Goal: Entertainment & Leisure: Browse casually

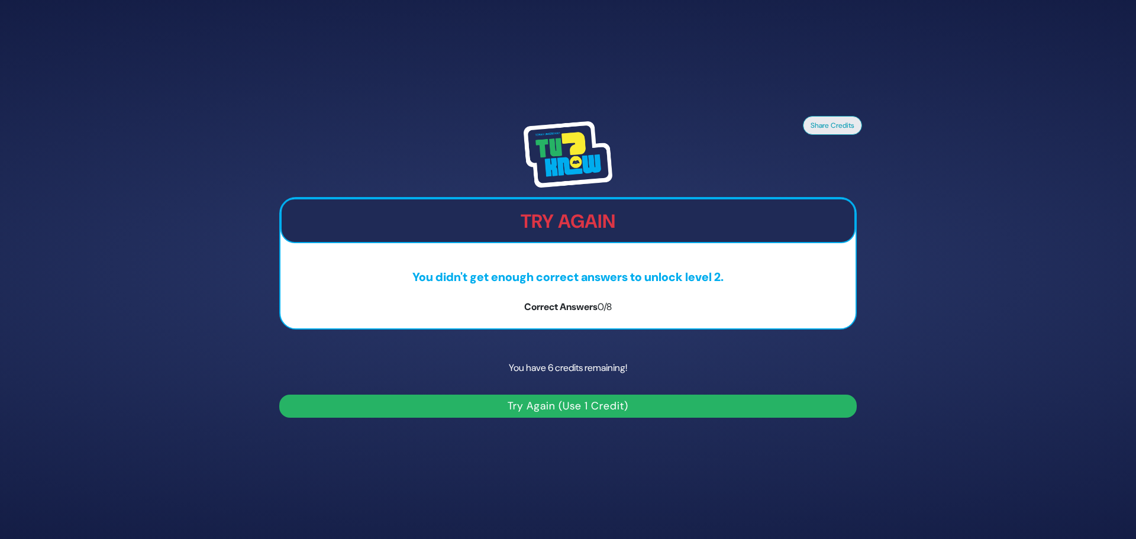
click at [602, 153] on img at bounding box center [567, 154] width 89 height 66
click at [839, 122] on button "Share Credits" at bounding box center [832, 124] width 59 height 19
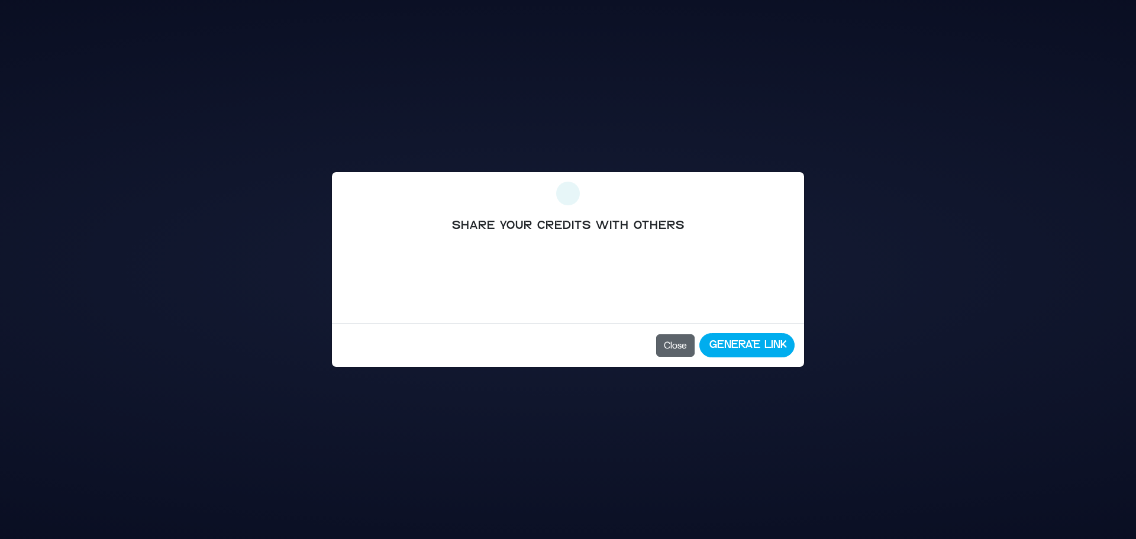
click at [664, 347] on button "Close" at bounding box center [675, 345] width 38 height 22
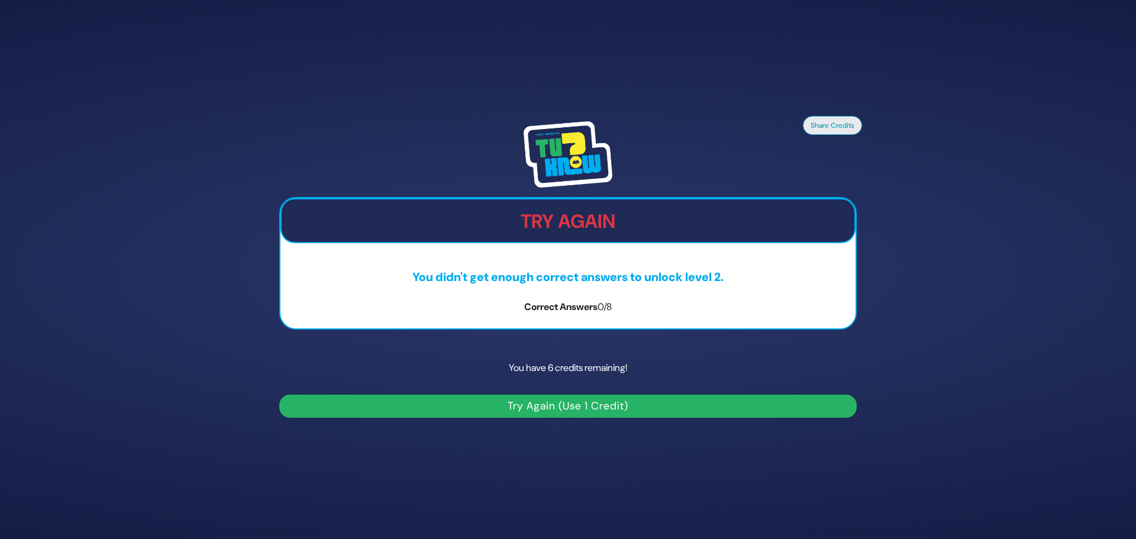
click at [594, 405] on button "Try Again (Use 1 Credit)" at bounding box center [567, 405] width 577 height 23
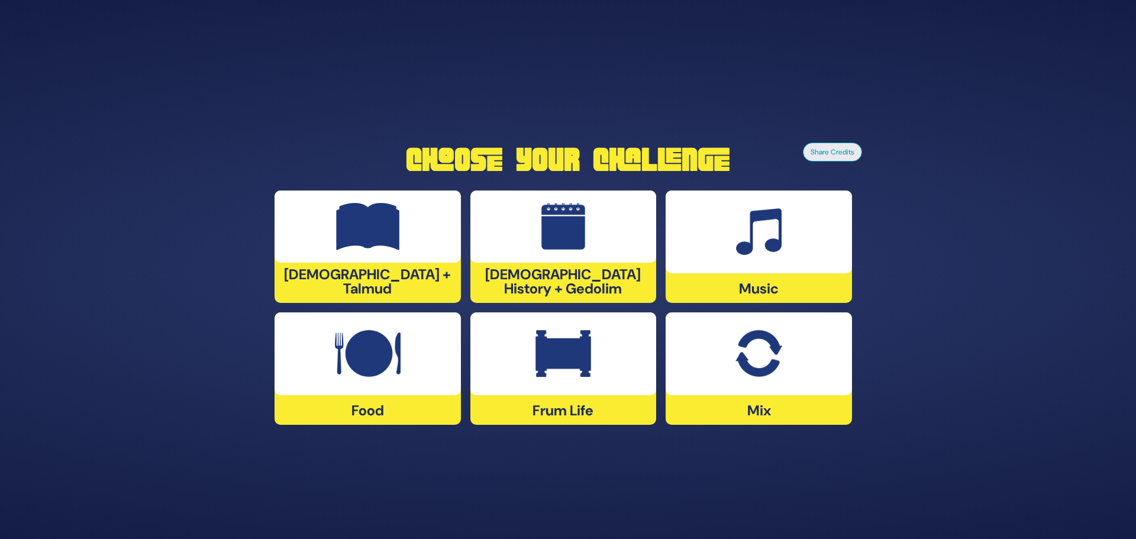
click at [720, 358] on div at bounding box center [758, 353] width 186 height 83
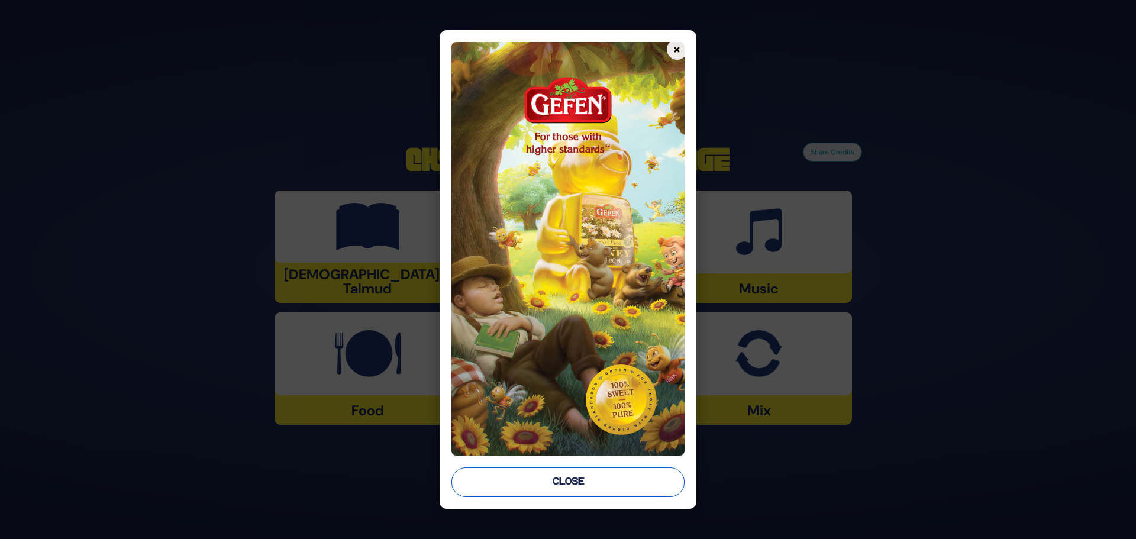
click at [564, 478] on button "Close" at bounding box center [567, 482] width 233 height 30
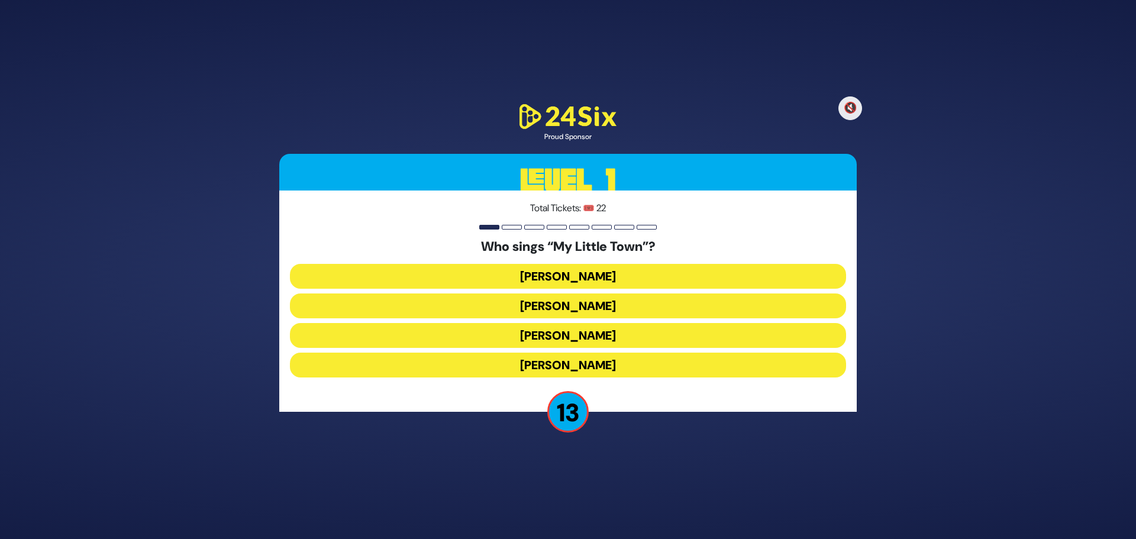
click at [553, 339] on button "Shulem Lemmer" at bounding box center [568, 335] width 556 height 25
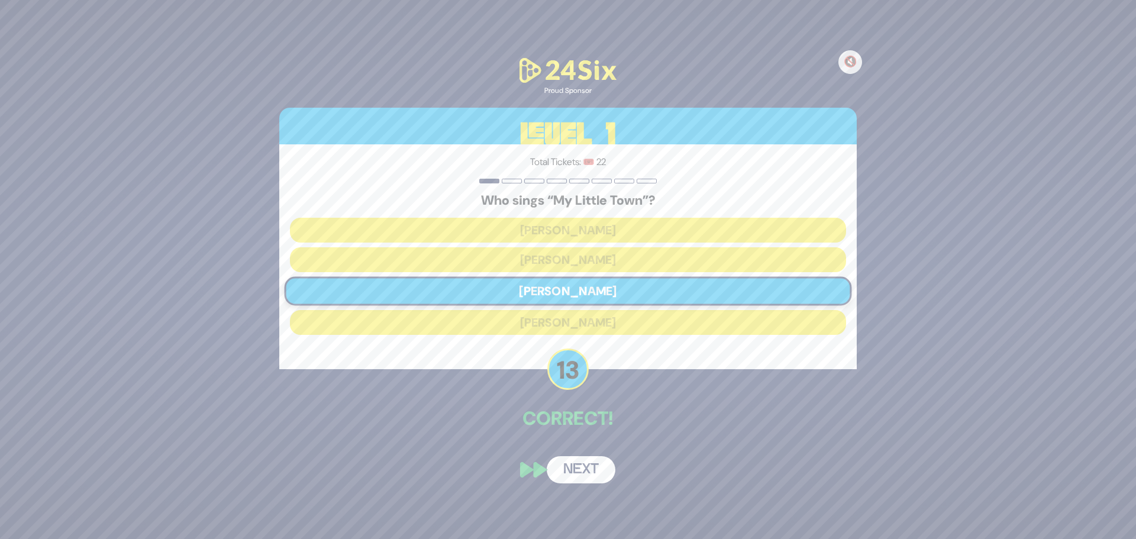
click at [580, 468] on button "Next" at bounding box center [581, 469] width 69 height 27
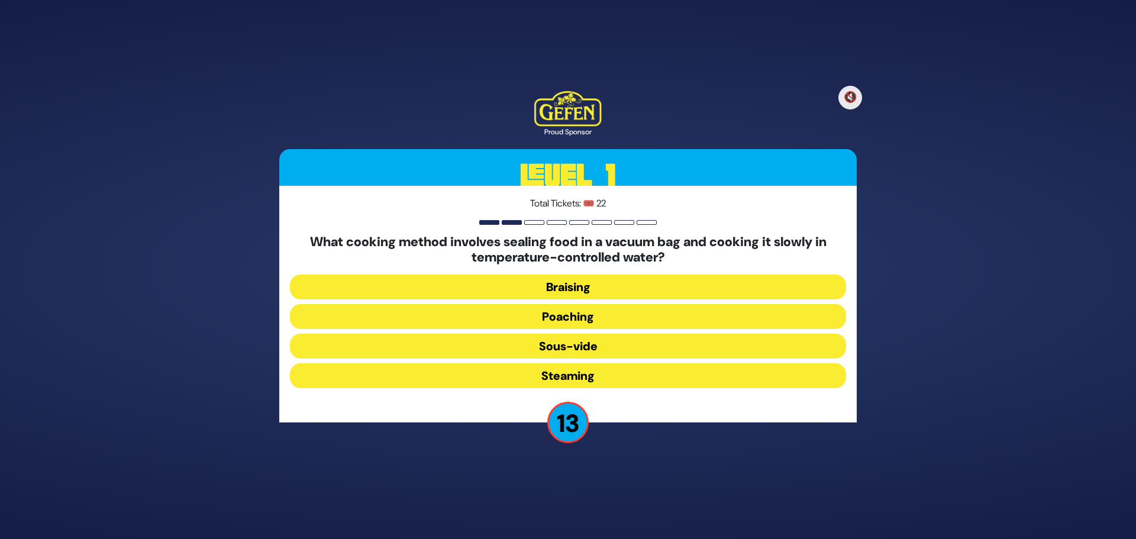
click at [579, 345] on button "Sous-vide" at bounding box center [568, 346] width 556 height 25
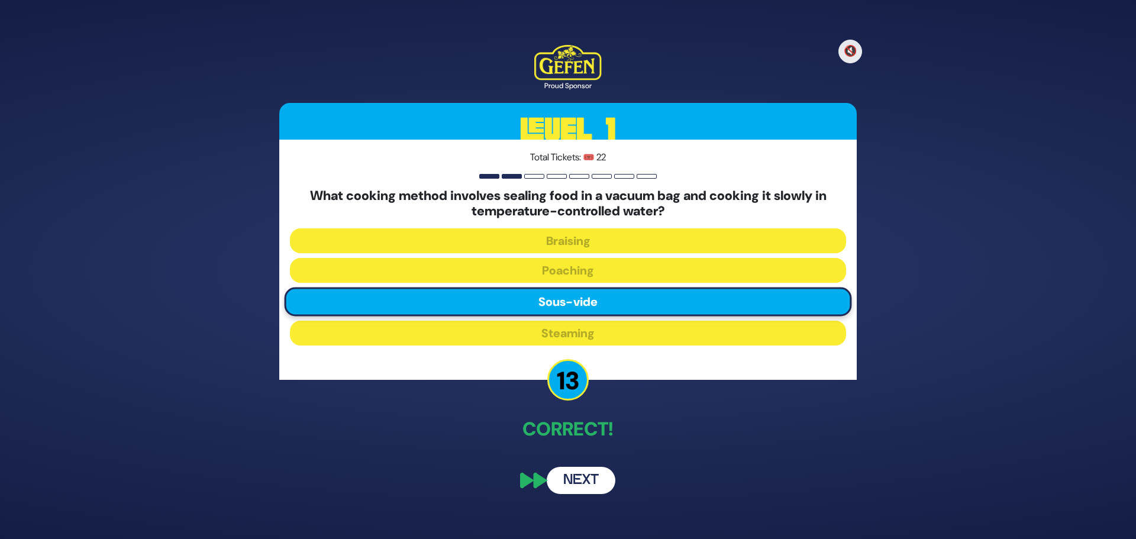
click at [607, 478] on button "Next" at bounding box center [581, 480] width 69 height 27
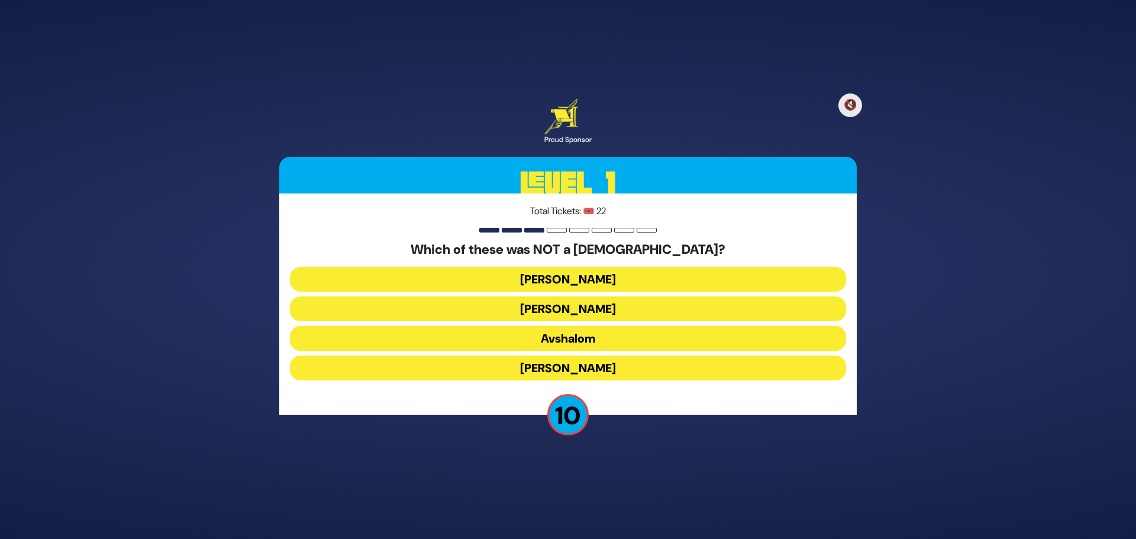
click at [549, 367] on button "Shimon Hatzaddik" at bounding box center [568, 367] width 556 height 25
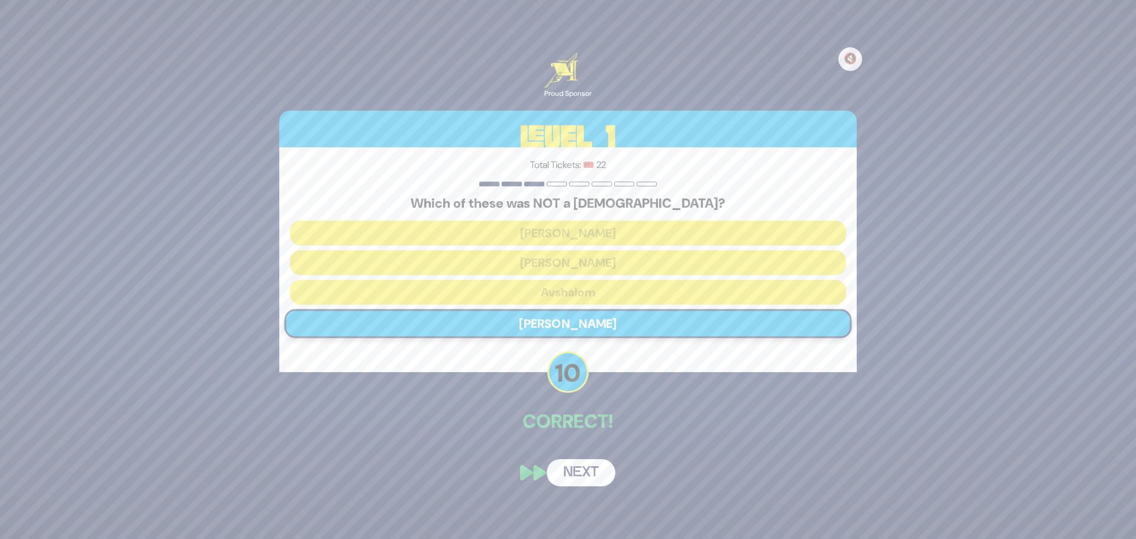
click at [589, 476] on button "Next" at bounding box center [581, 472] width 69 height 27
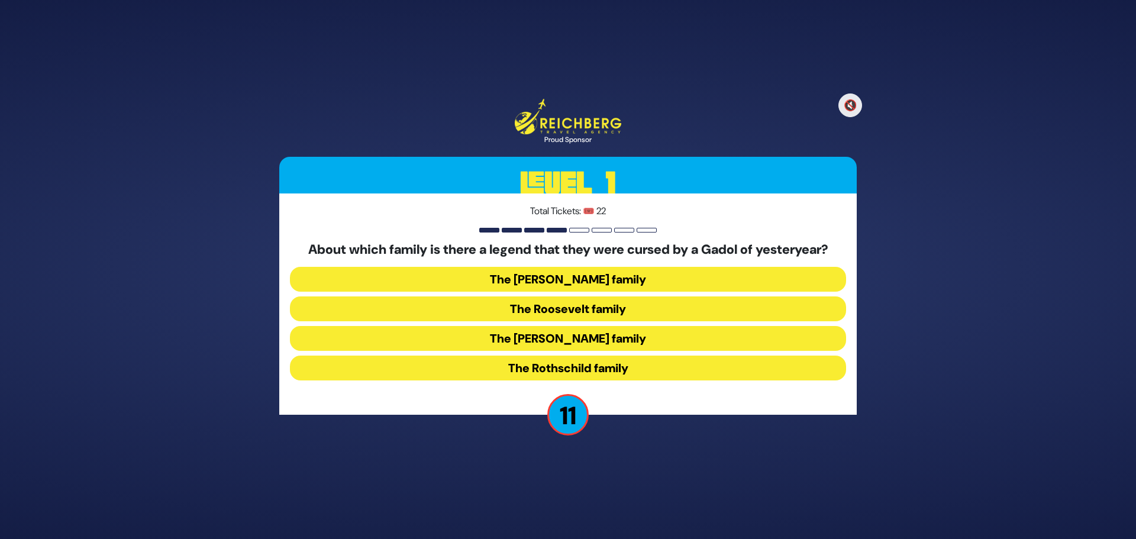
click at [574, 341] on button "The Kennedy family" at bounding box center [568, 338] width 556 height 25
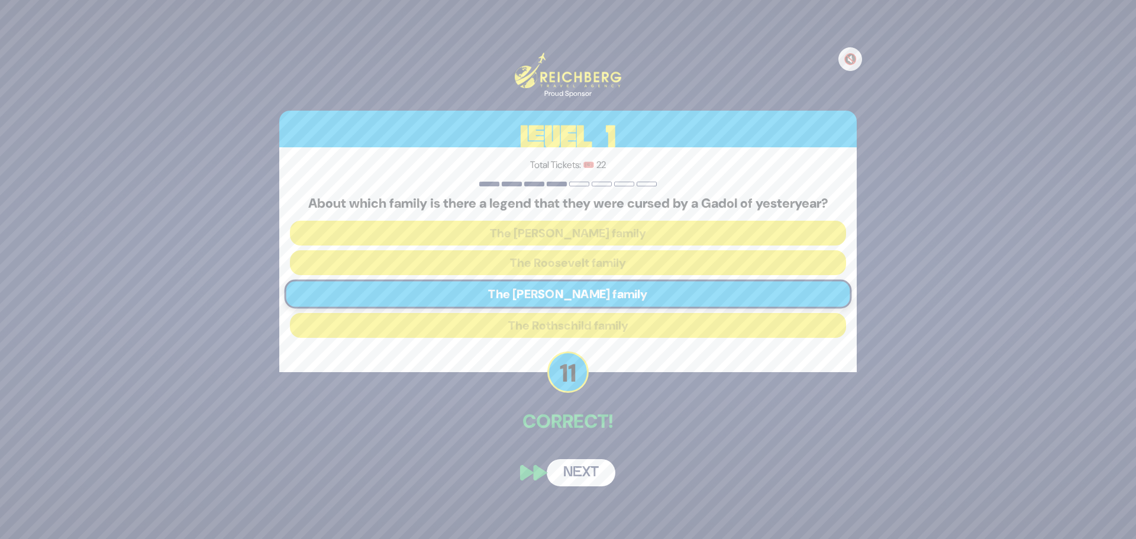
click at [594, 480] on button "Next" at bounding box center [581, 472] width 69 height 27
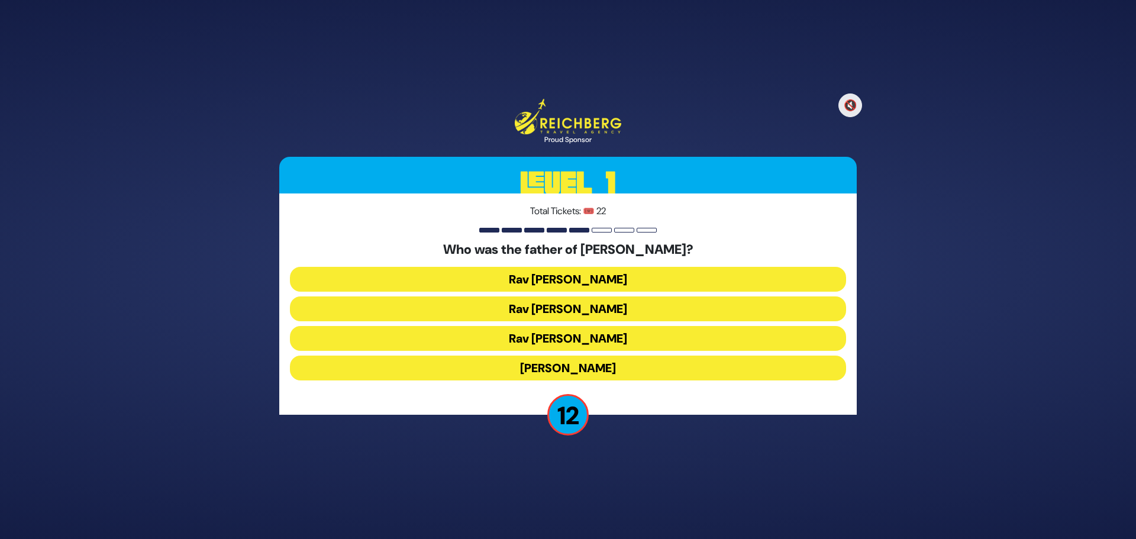
click at [630, 371] on button "Rav Yitzchok Hutner" at bounding box center [568, 367] width 556 height 25
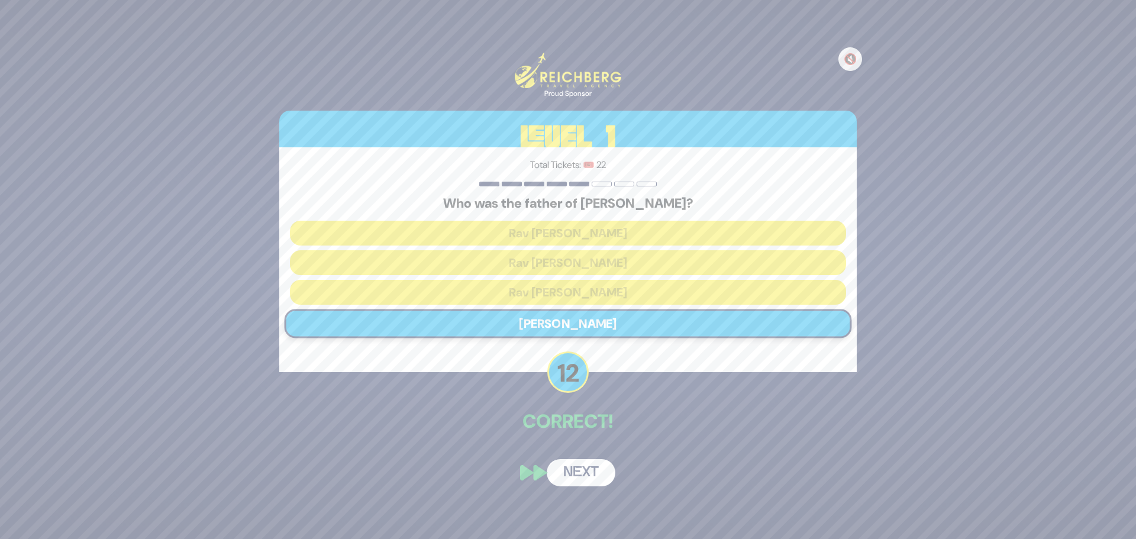
click at [588, 476] on button "Next" at bounding box center [581, 472] width 69 height 27
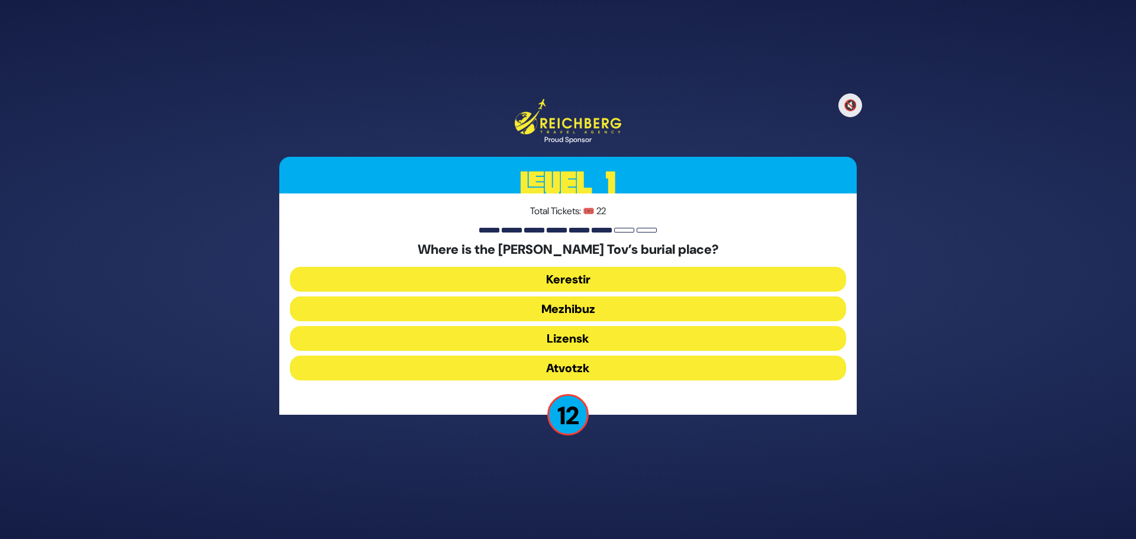
click at [601, 308] on button "Mezhibuz" at bounding box center [568, 308] width 556 height 25
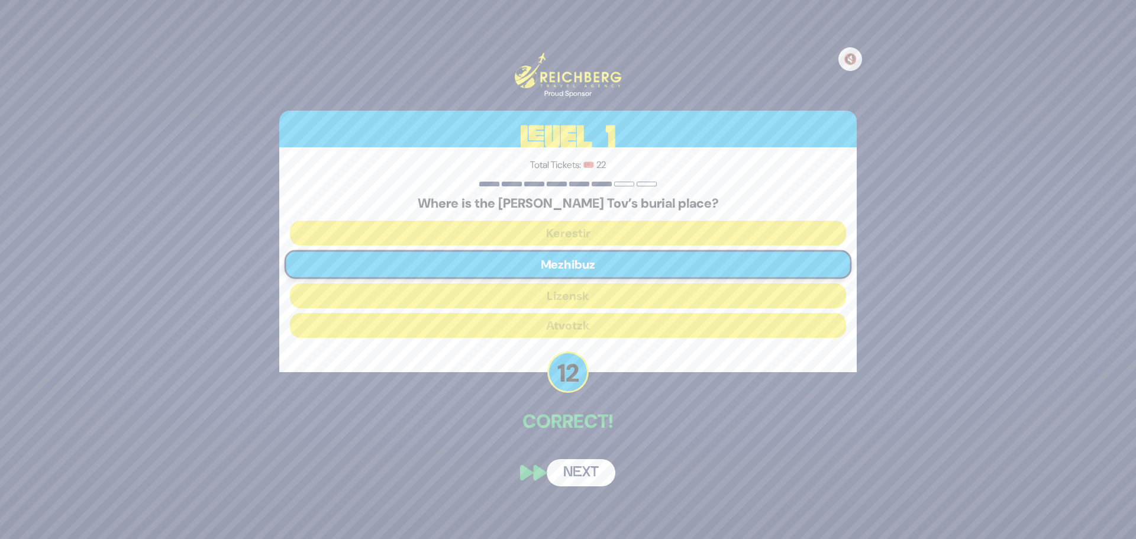
click at [587, 483] on button "Next" at bounding box center [581, 472] width 69 height 27
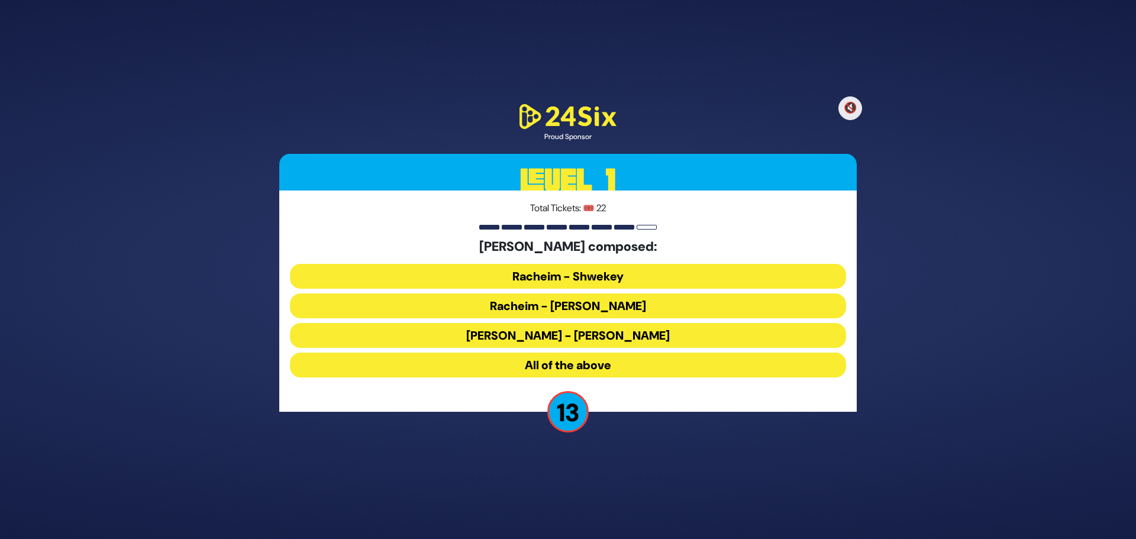
click at [564, 366] on button "All of the above" at bounding box center [568, 365] width 556 height 25
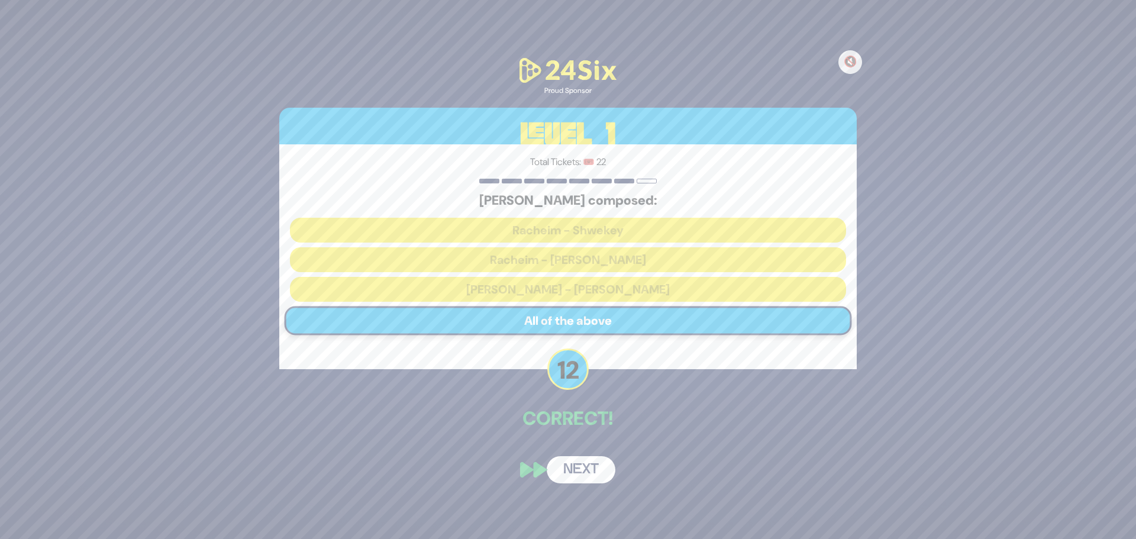
click at [583, 474] on button "Next" at bounding box center [581, 469] width 69 height 27
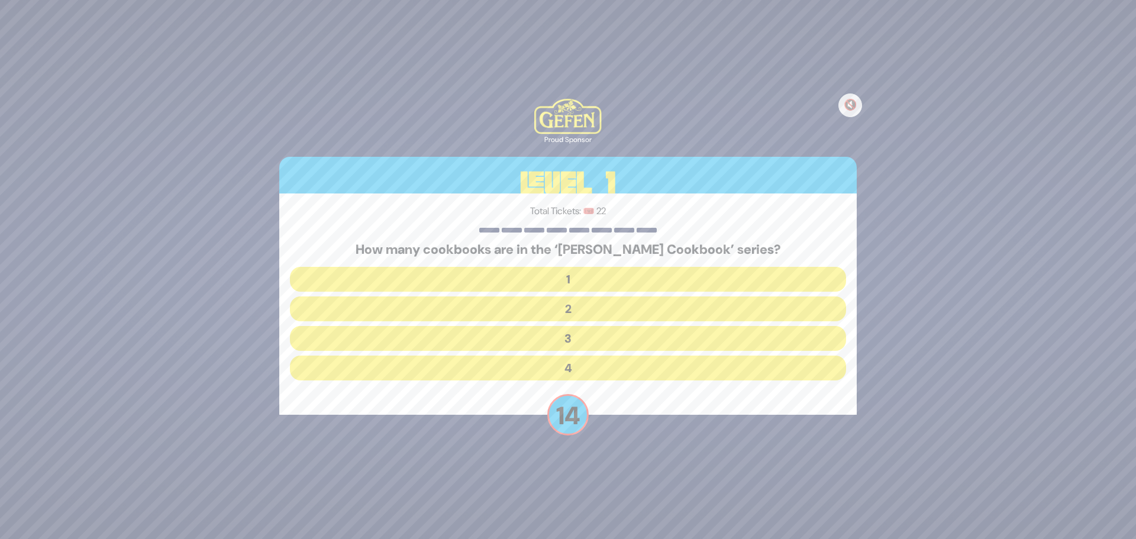
click at [594, 305] on button "2" at bounding box center [568, 308] width 556 height 25
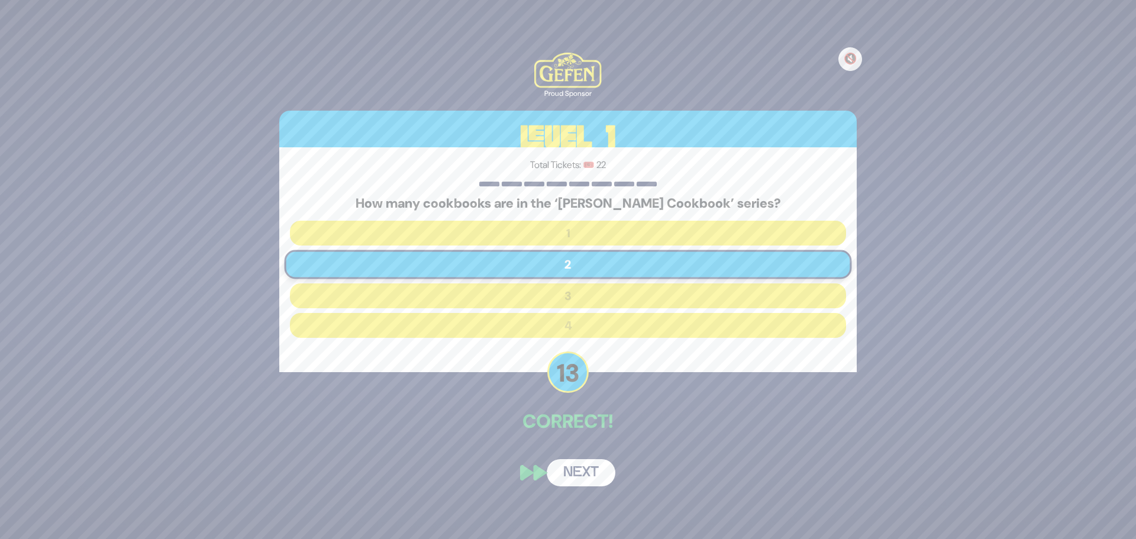
click at [579, 473] on button "Next" at bounding box center [581, 472] width 69 height 27
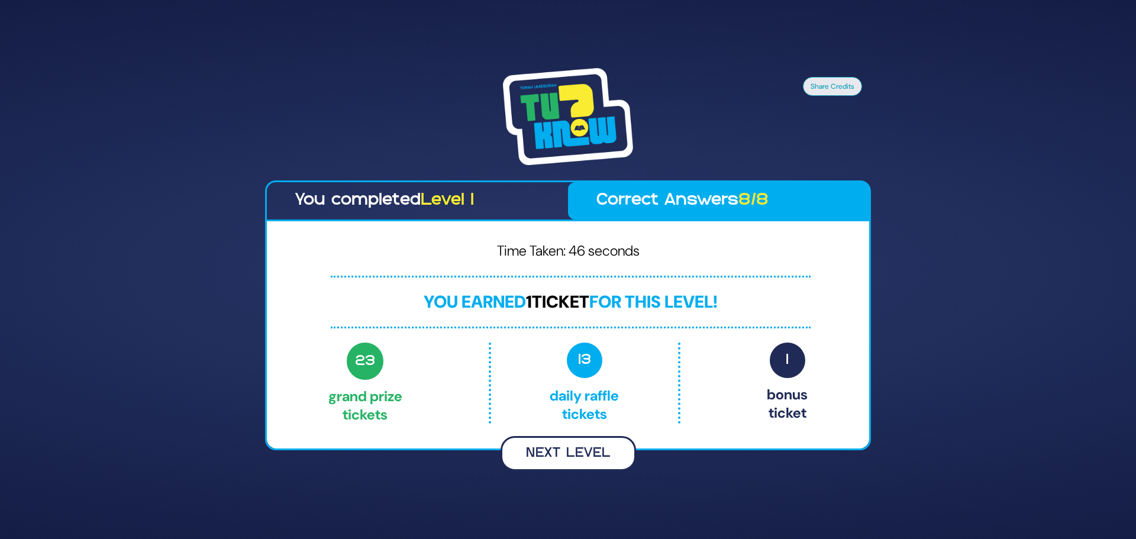
click at [569, 459] on button "Next Level" at bounding box center [567, 453] width 135 height 35
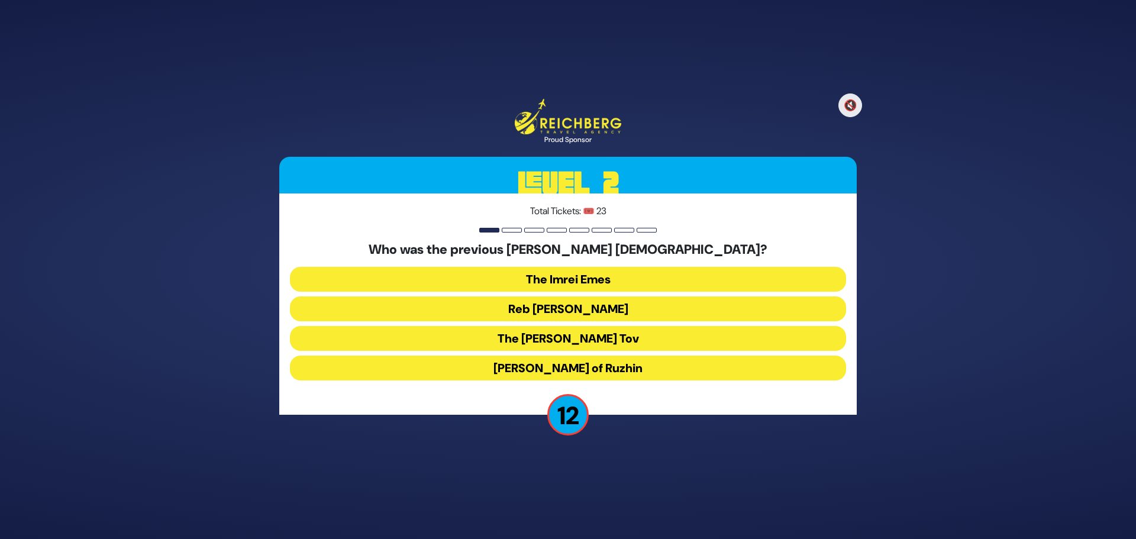
click at [593, 277] on button "The Imrei Emes" at bounding box center [568, 279] width 556 height 25
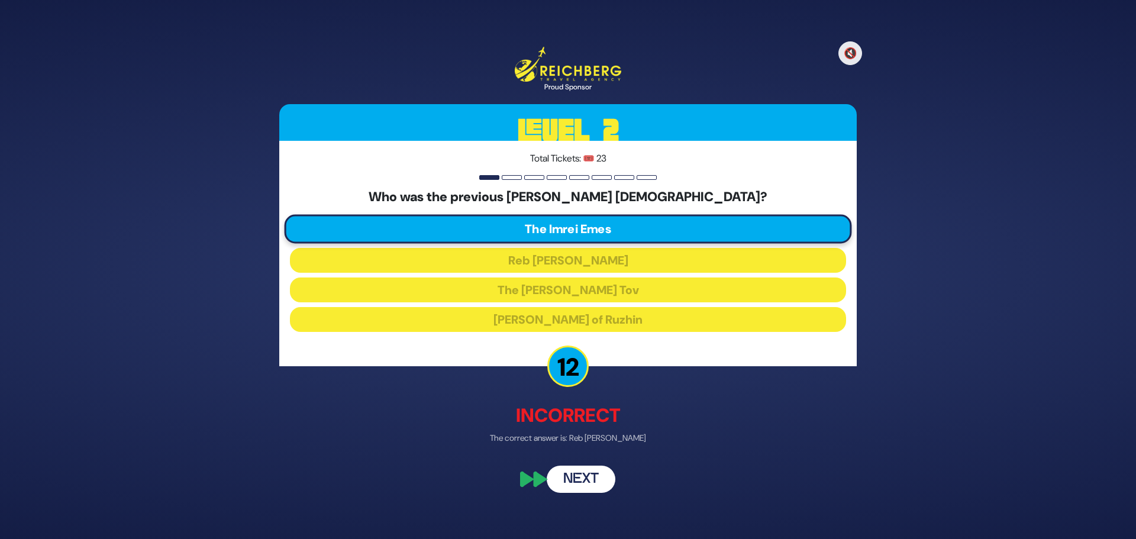
click at [600, 480] on button "Next" at bounding box center [581, 478] width 69 height 27
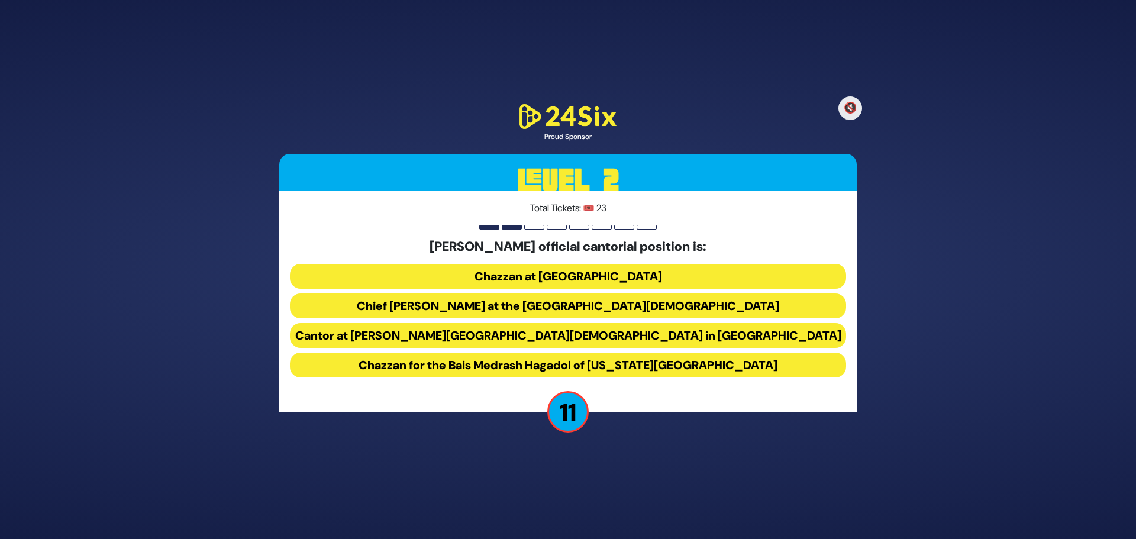
click at [578, 305] on button "Chief Cantor at the Park East Synagogue" at bounding box center [568, 305] width 556 height 25
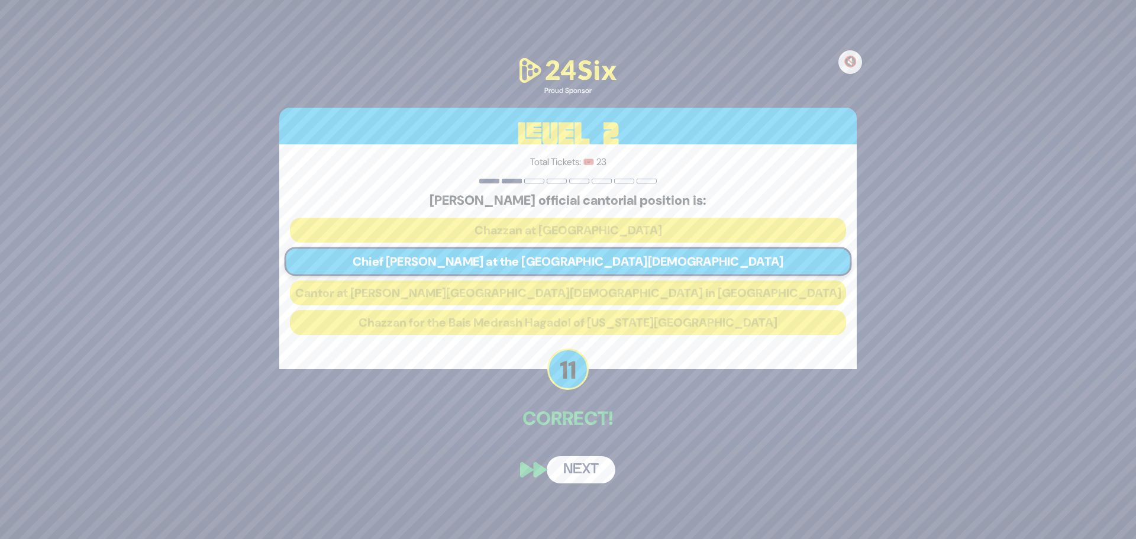
click at [576, 474] on button "Next" at bounding box center [581, 469] width 69 height 27
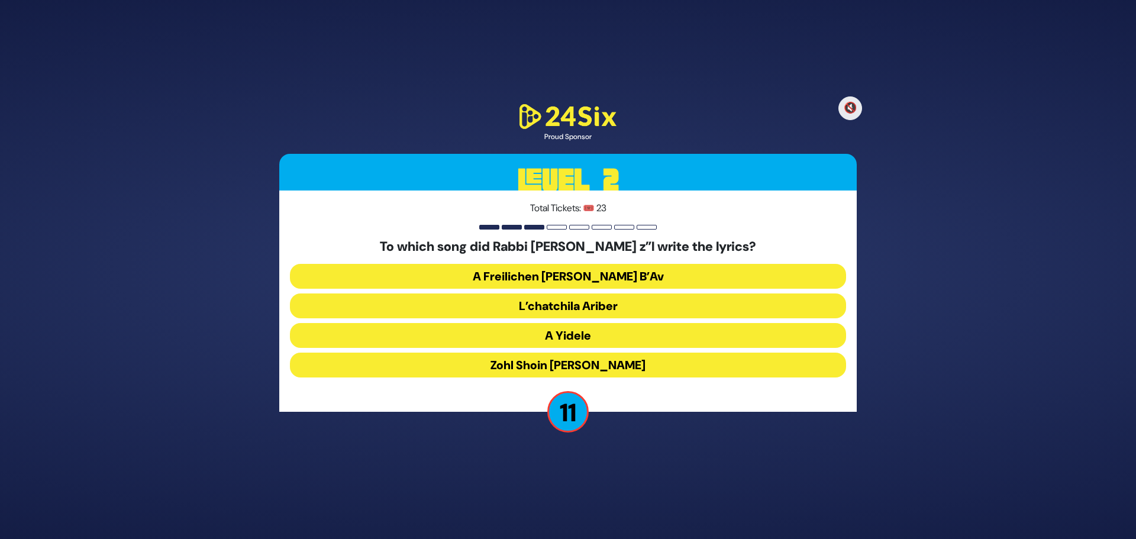
drag, startPoint x: 573, startPoint y: 337, endPoint x: 586, endPoint y: 384, distance: 48.5
click at [573, 337] on button "A Yidele" at bounding box center [568, 335] width 556 height 25
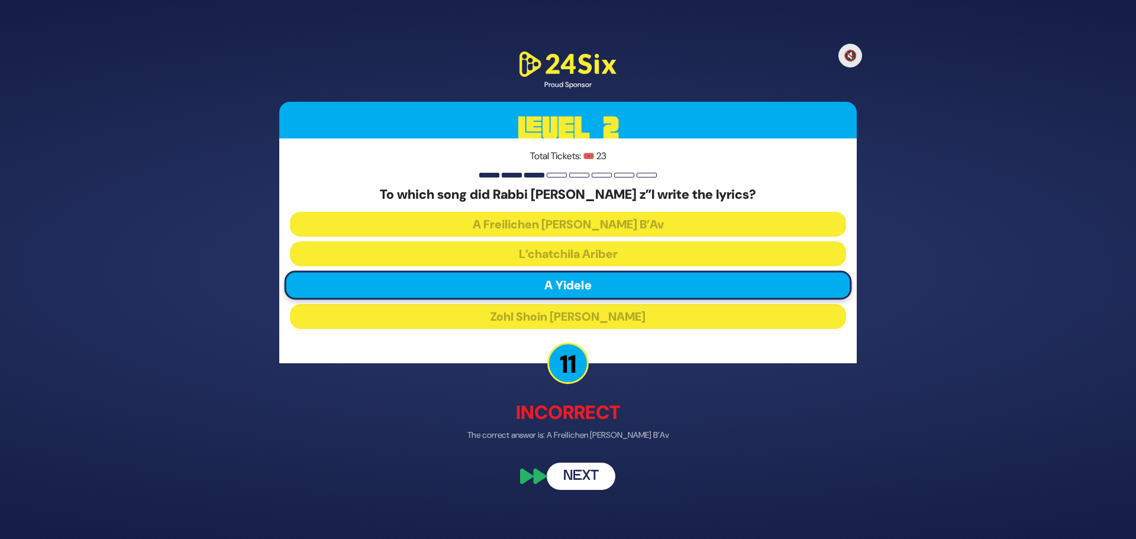
click at [584, 474] on button "Next" at bounding box center [581, 476] width 69 height 27
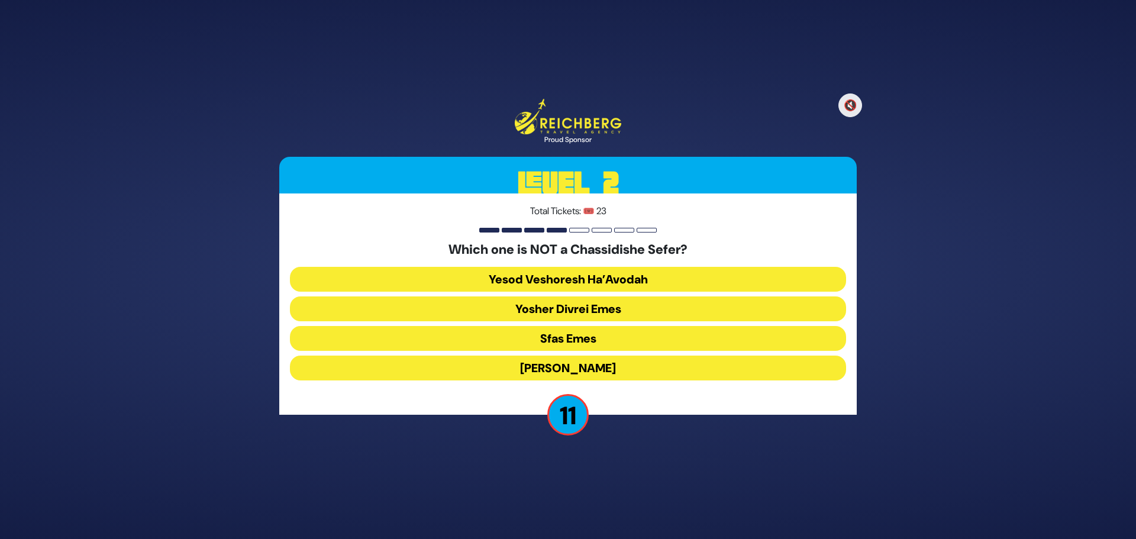
click at [613, 284] on button "Yesod Veshoresh Ha’Avodah" at bounding box center [568, 279] width 556 height 25
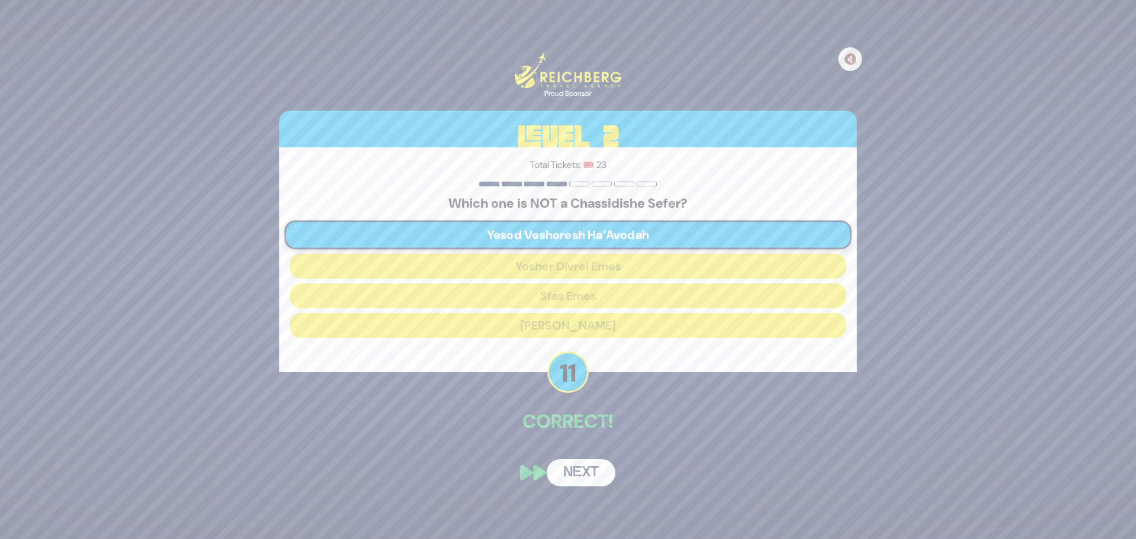
click at [587, 476] on button "Next" at bounding box center [581, 472] width 69 height 27
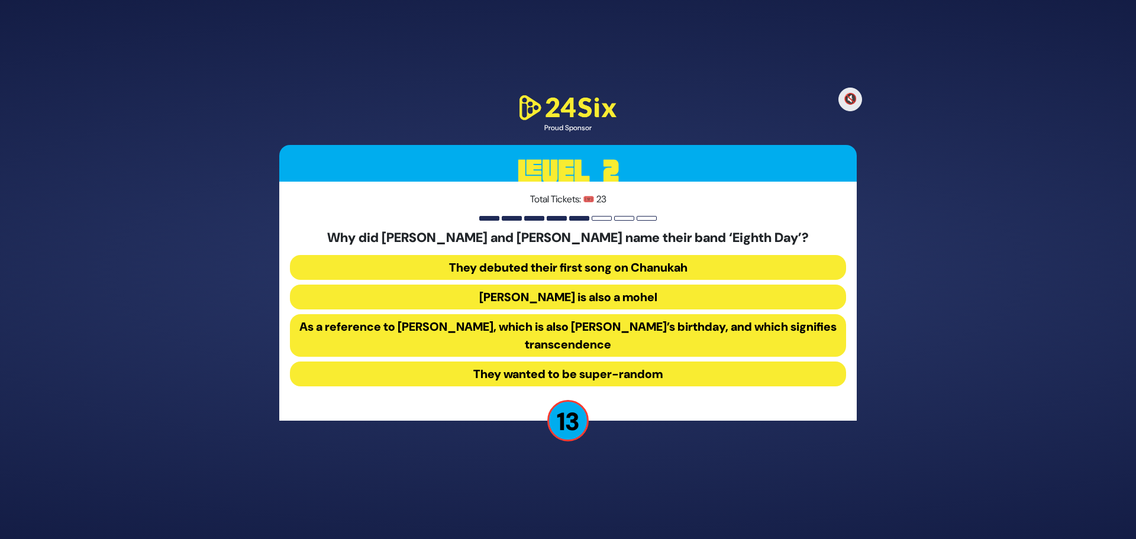
click at [559, 334] on button "As a reference to Shemini Atzeres, which is also Shmuel’s birthday, and which s…" at bounding box center [568, 335] width 556 height 43
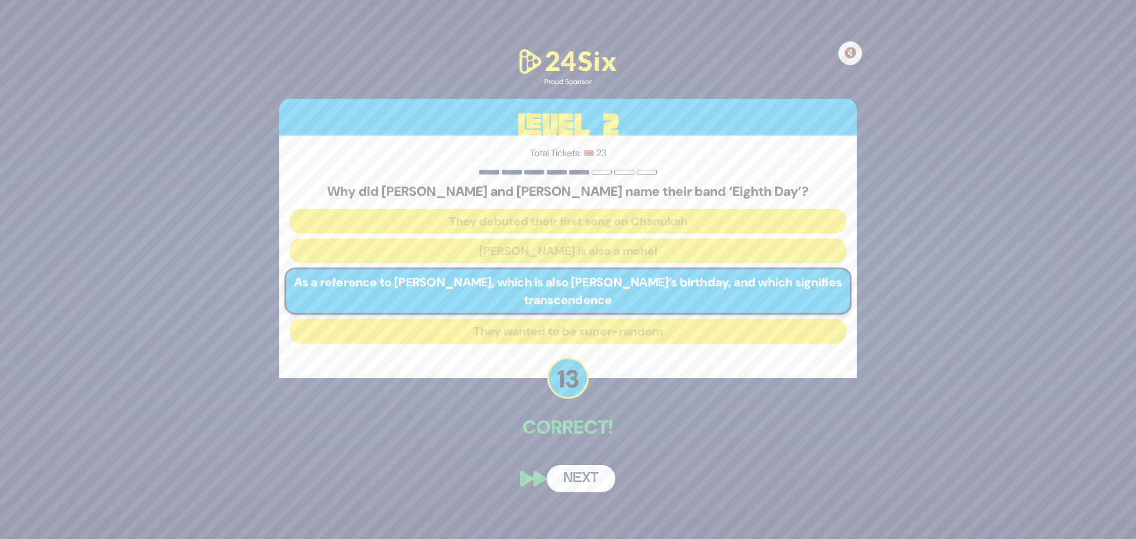
click at [588, 476] on button "Next" at bounding box center [581, 478] width 69 height 27
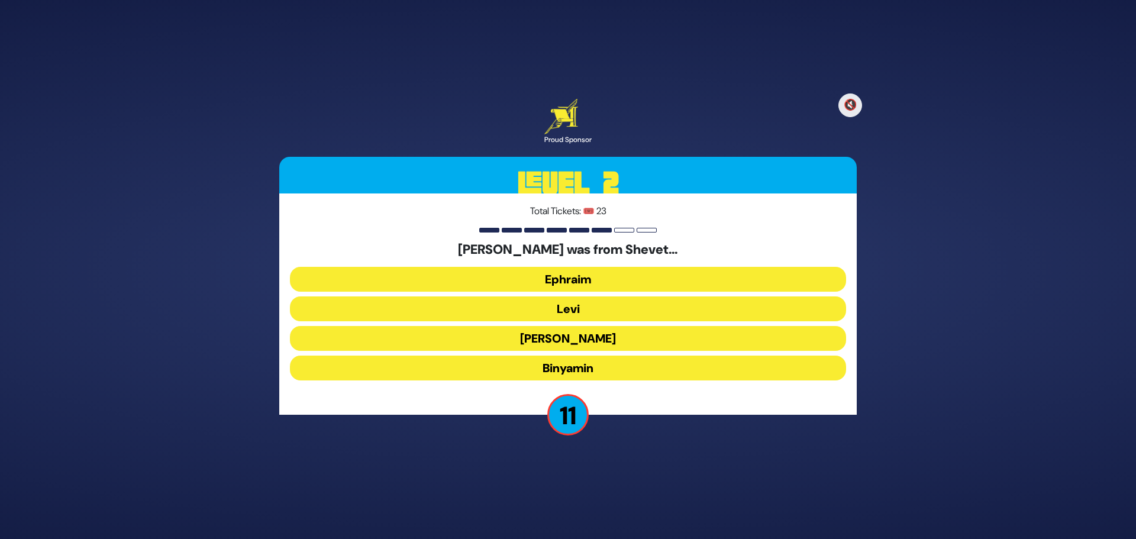
click at [581, 280] on button "Ephraim" at bounding box center [568, 279] width 556 height 25
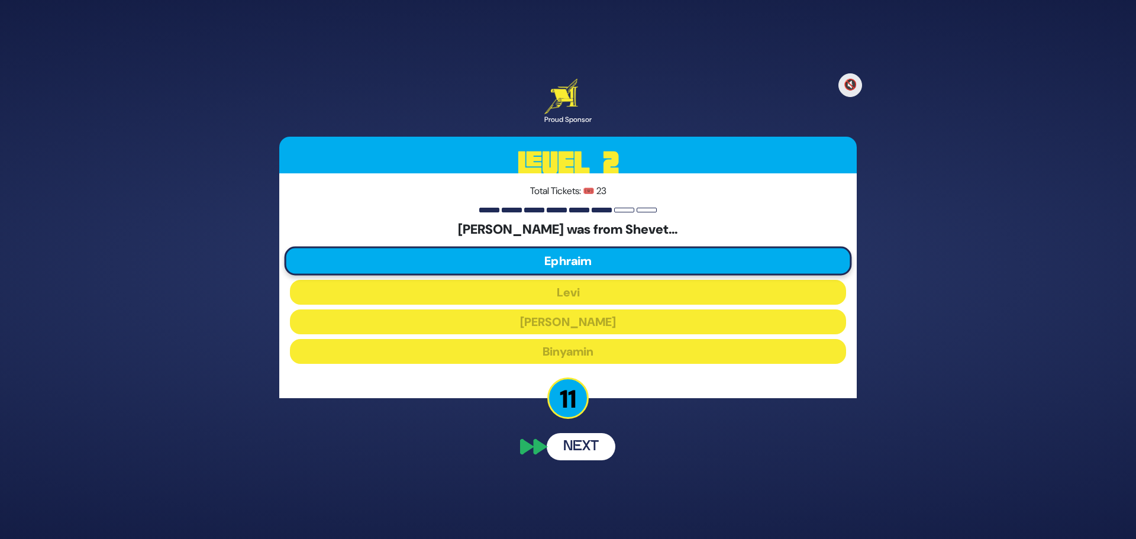
click at [780, 450] on div "🔇 Proud Sponsor Level 2 Total Tickets: 🎟️ 23 Shmuel Hanavi was from Shevet… Eph…" at bounding box center [568, 269] width 606 height 410
click at [577, 454] on button "Next" at bounding box center [581, 446] width 69 height 27
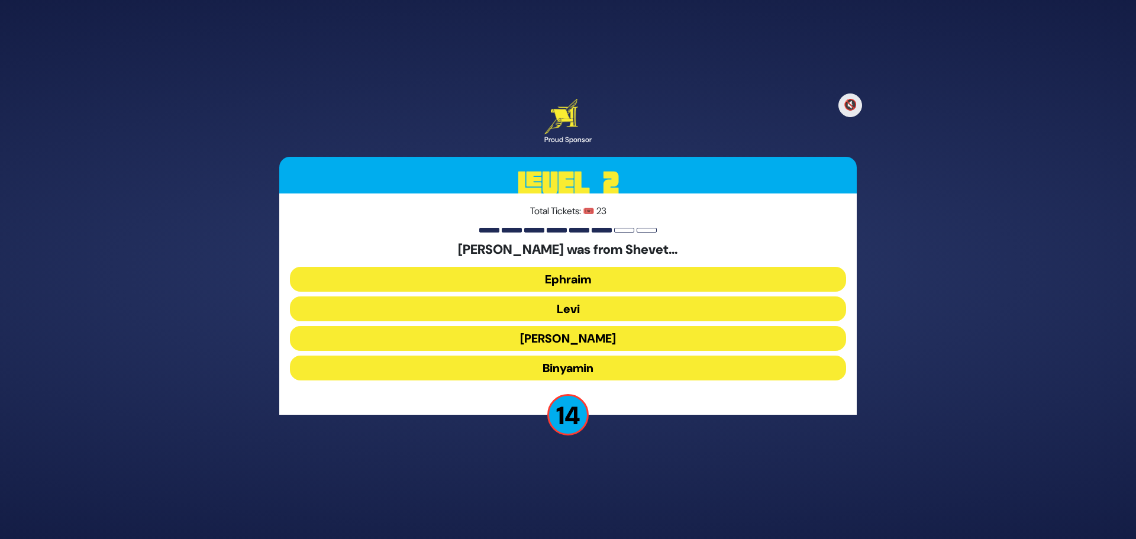
click at [569, 277] on button "Ephraim" at bounding box center [568, 279] width 556 height 25
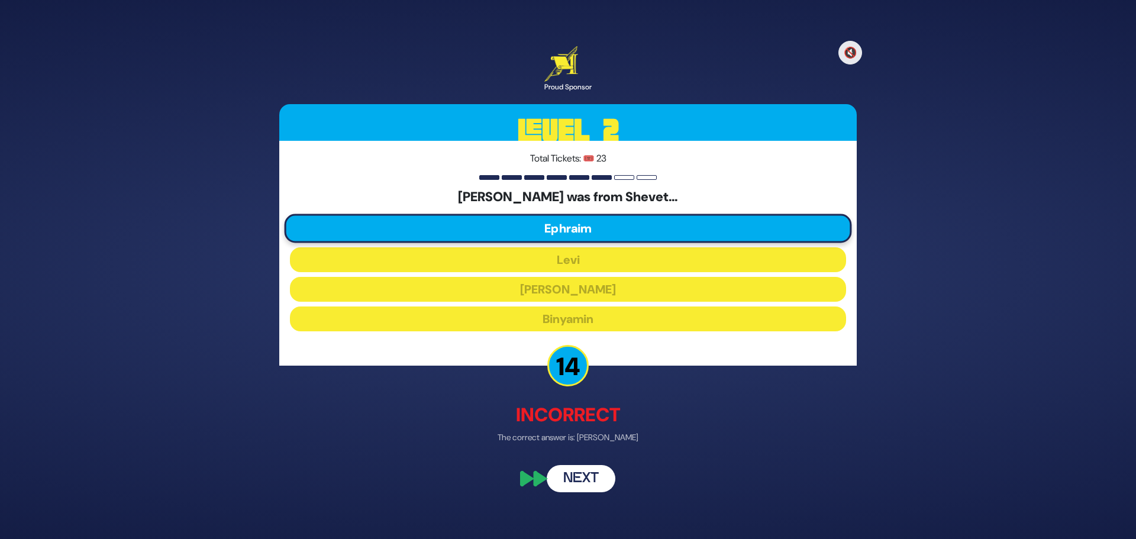
click at [590, 478] on button "Next" at bounding box center [581, 478] width 69 height 27
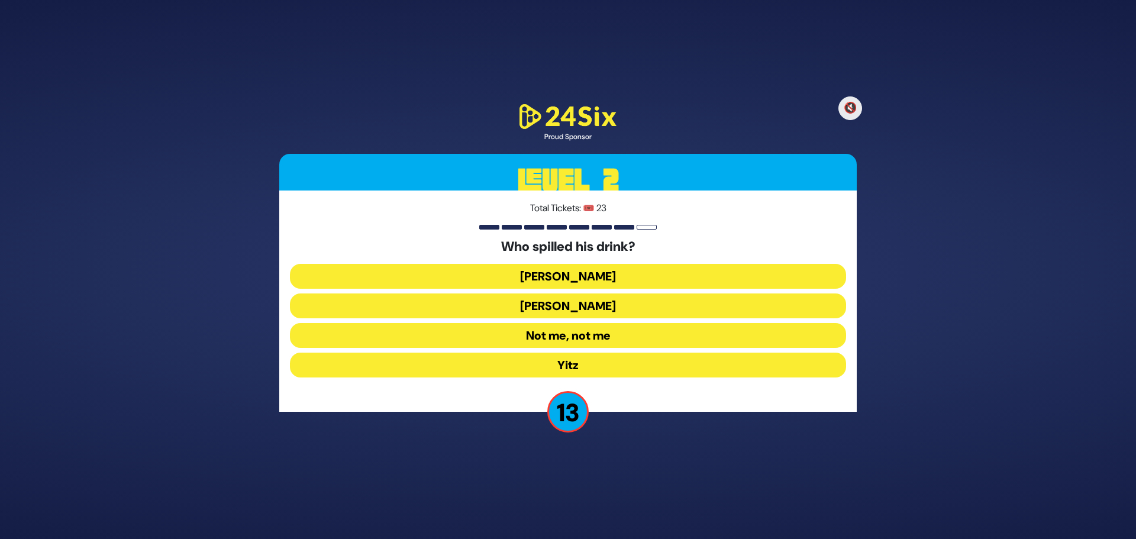
click at [543, 339] on button "Not me, not me" at bounding box center [568, 335] width 556 height 25
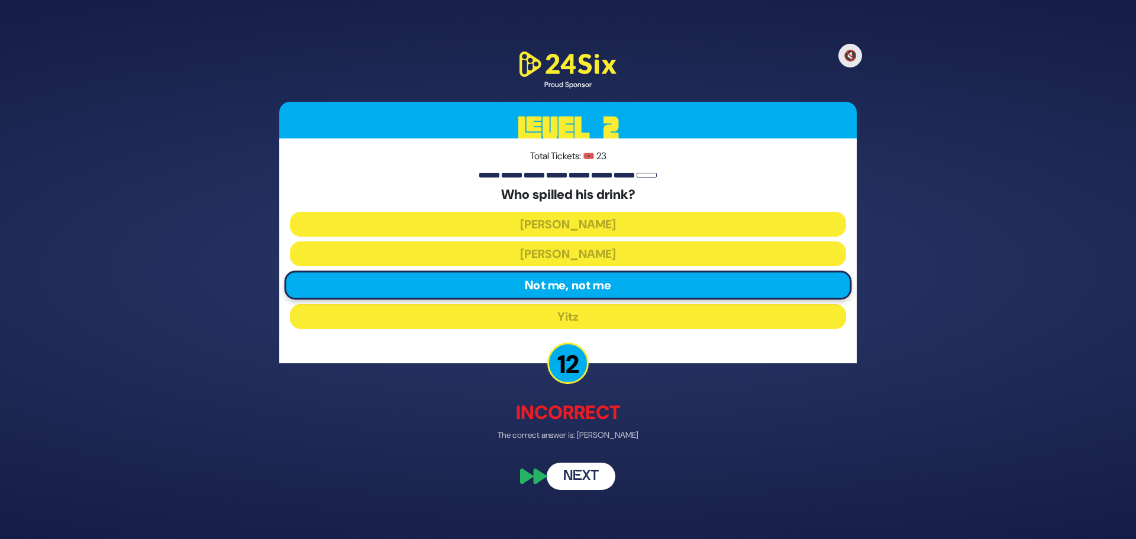
click at [594, 473] on button "Next" at bounding box center [581, 476] width 69 height 27
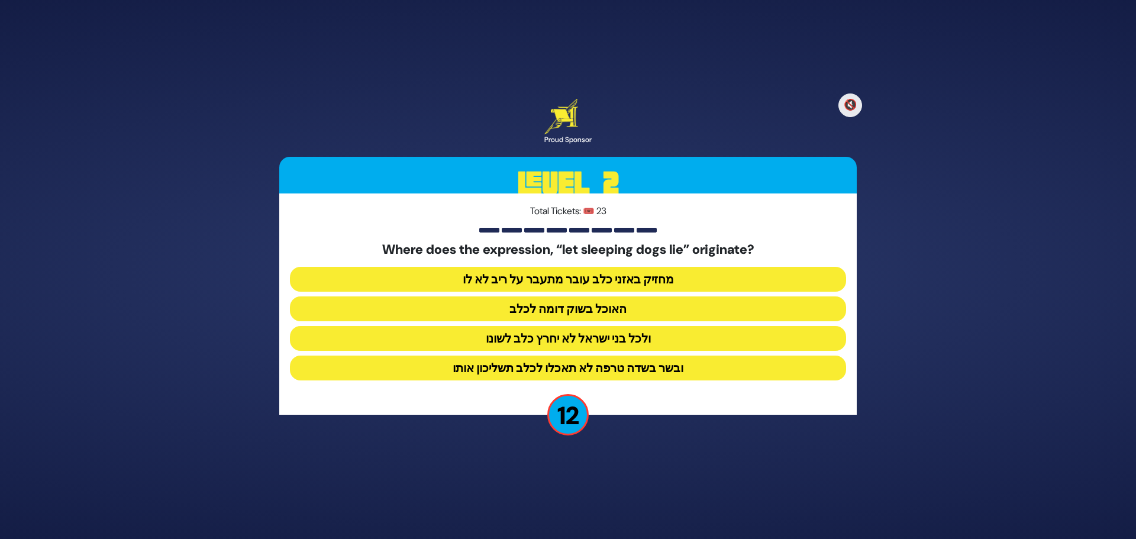
click at [529, 278] on button "מחזיק באזני כלב עובר מתעבר על ריב לא לו" at bounding box center [568, 279] width 556 height 25
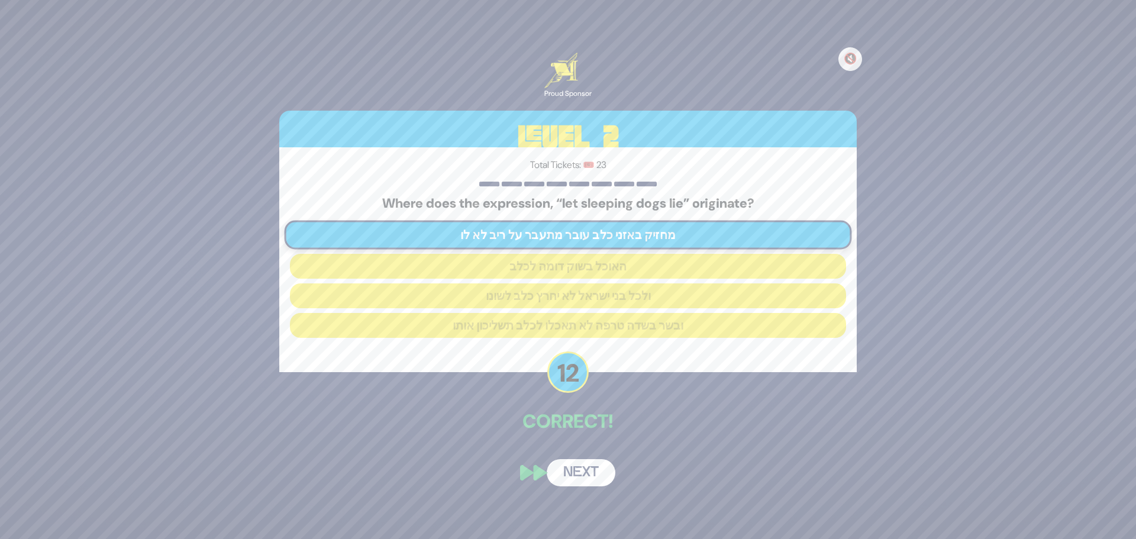
click at [587, 470] on button "Next" at bounding box center [581, 472] width 69 height 27
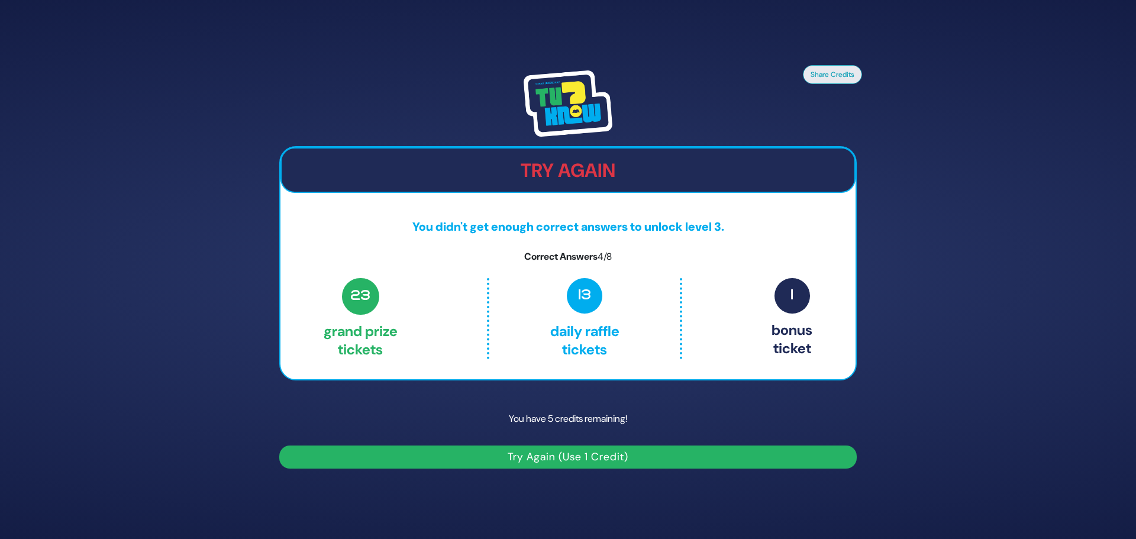
click at [571, 459] on button "Try Again (Use 1 Credit)" at bounding box center [567, 456] width 577 height 23
click at [561, 452] on button "Try Again (Use 1 Credit)" at bounding box center [567, 456] width 577 height 23
click at [795, 297] on span "1" at bounding box center [791, 295] width 35 height 35
click at [603, 455] on button "Try Again (Use 1 Credit)" at bounding box center [567, 456] width 577 height 23
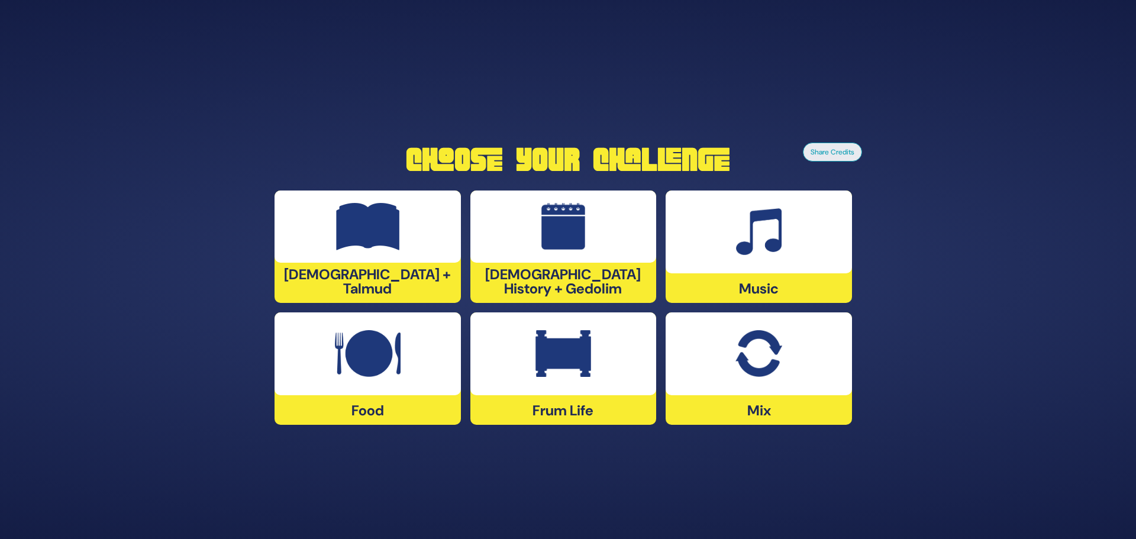
click at [739, 365] on img at bounding box center [758, 353] width 46 height 47
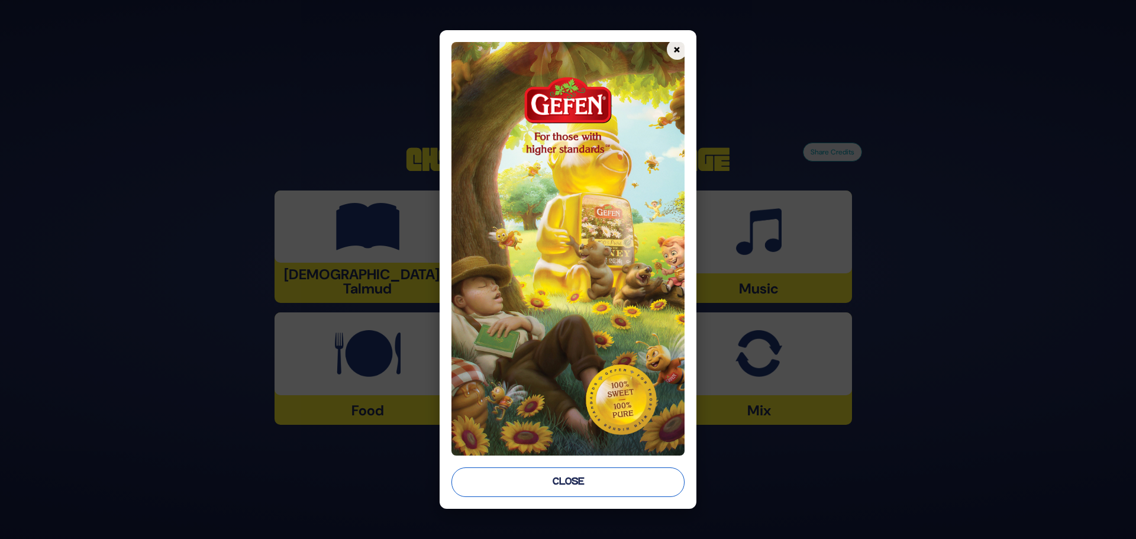
click at [547, 475] on button "Close" at bounding box center [567, 482] width 233 height 30
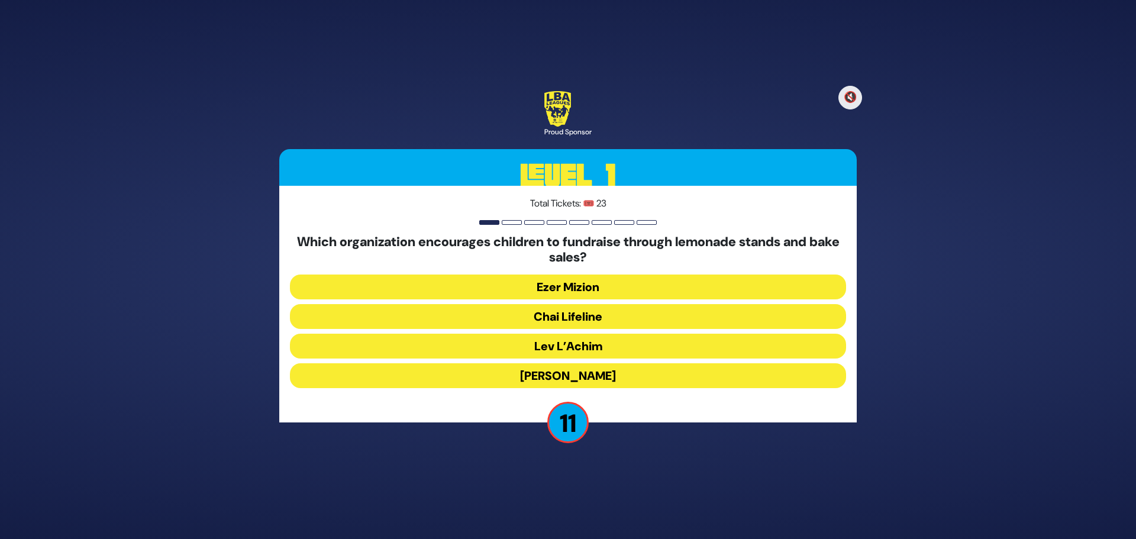
click at [583, 354] on button "Lev L’Achim" at bounding box center [568, 346] width 556 height 25
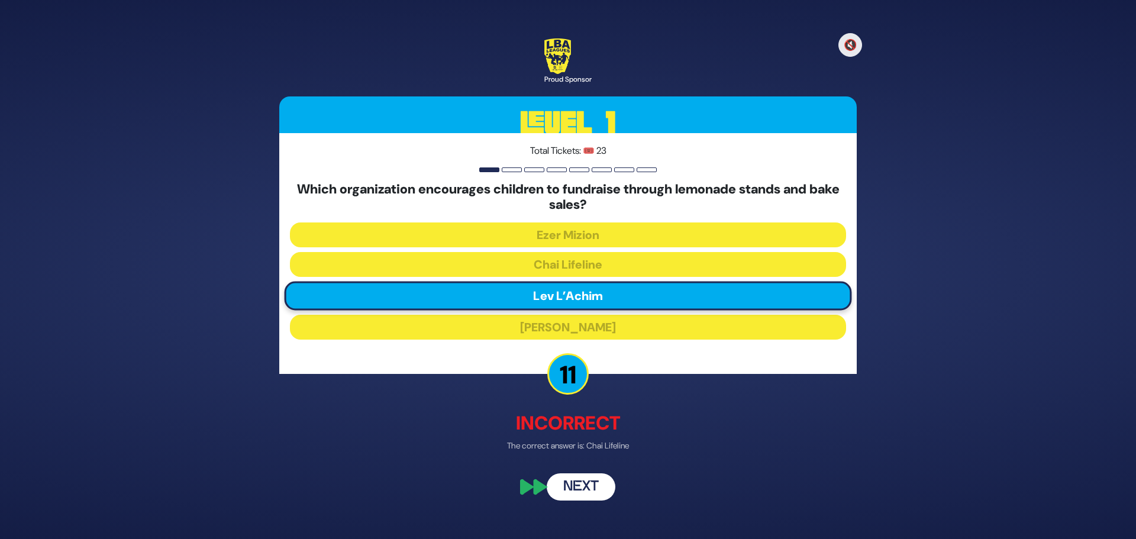
click at [588, 486] on button "Next" at bounding box center [581, 486] width 69 height 27
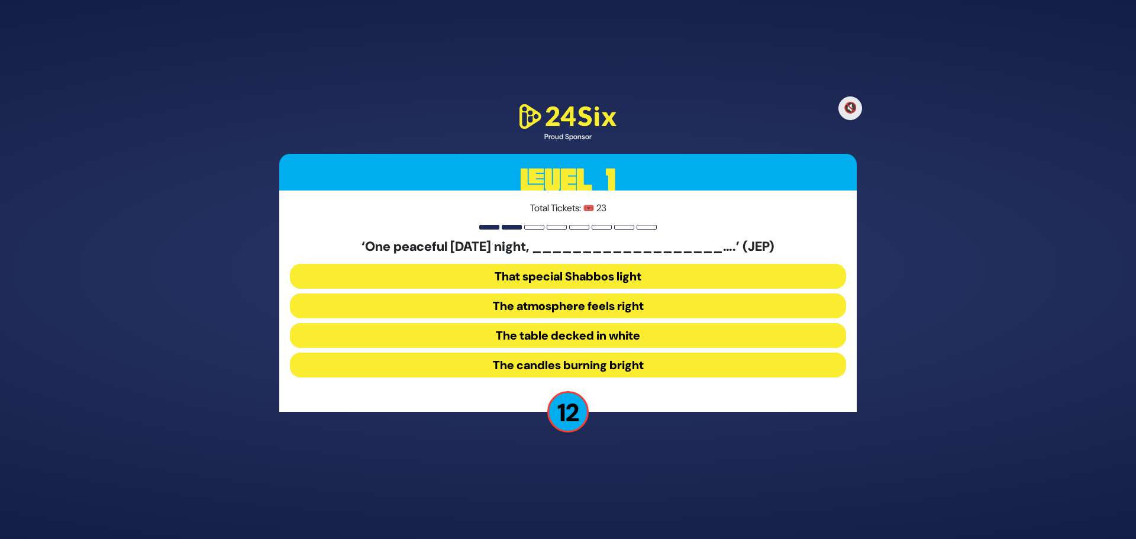
click at [607, 364] on button "The candles burning bright" at bounding box center [568, 365] width 556 height 25
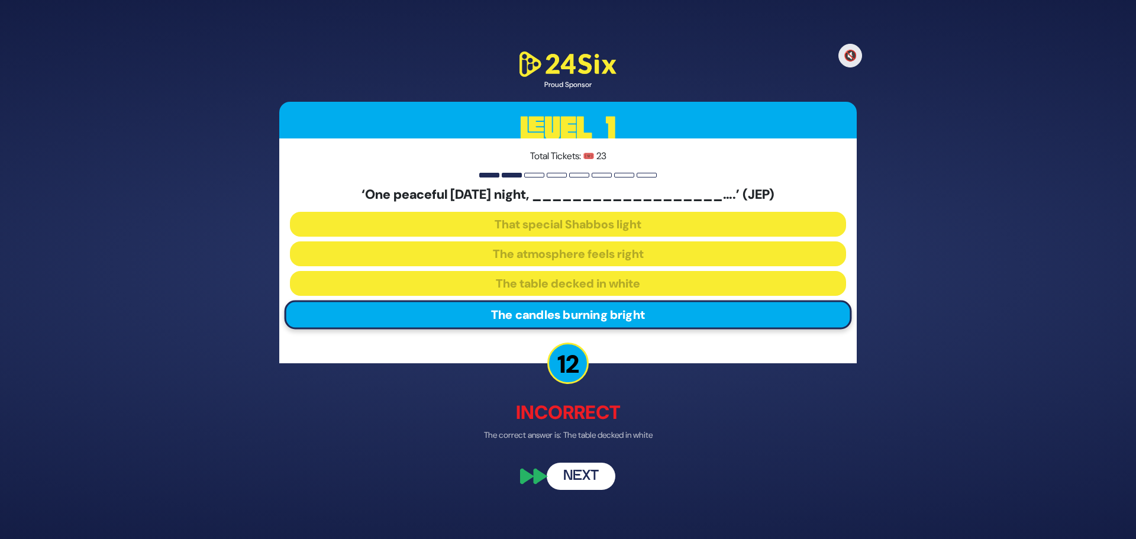
click at [580, 481] on button "Next" at bounding box center [581, 476] width 69 height 27
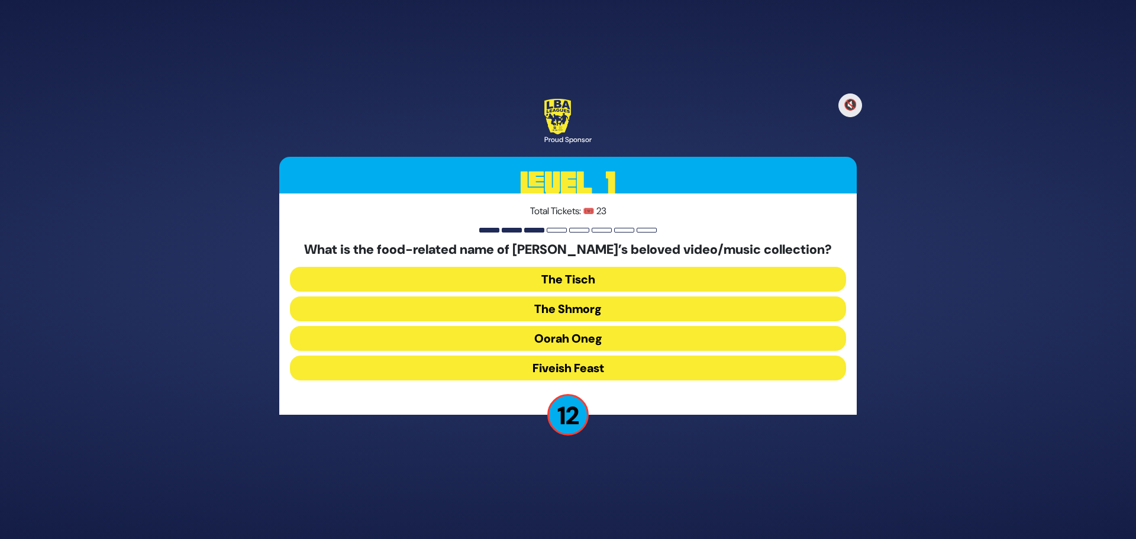
click at [609, 308] on button "The Shmorg" at bounding box center [568, 308] width 556 height 25
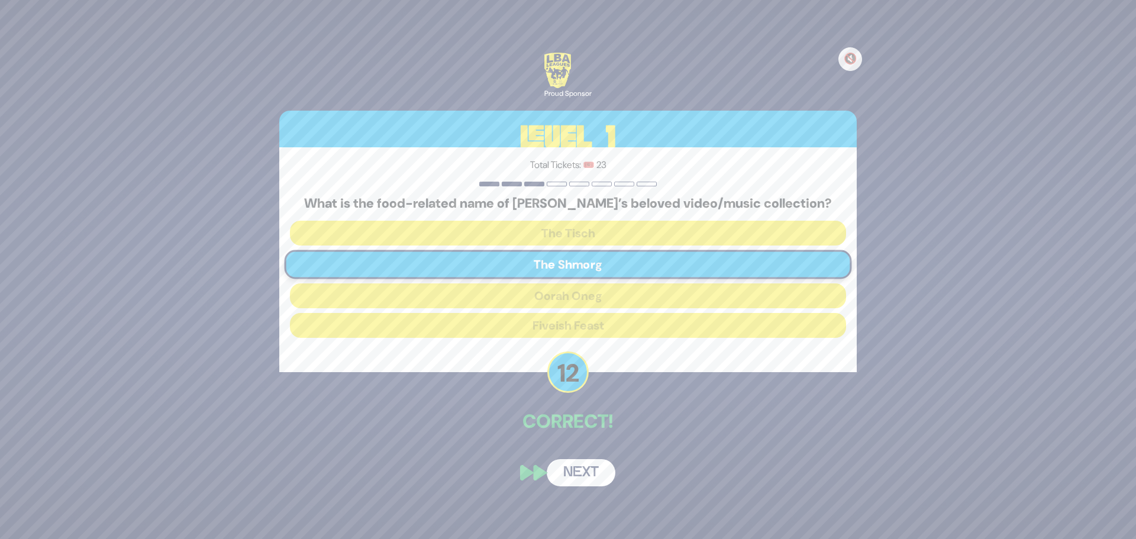
click at [591, 470] on button "Next" at bounding box center [581, 472] width 69 height 27
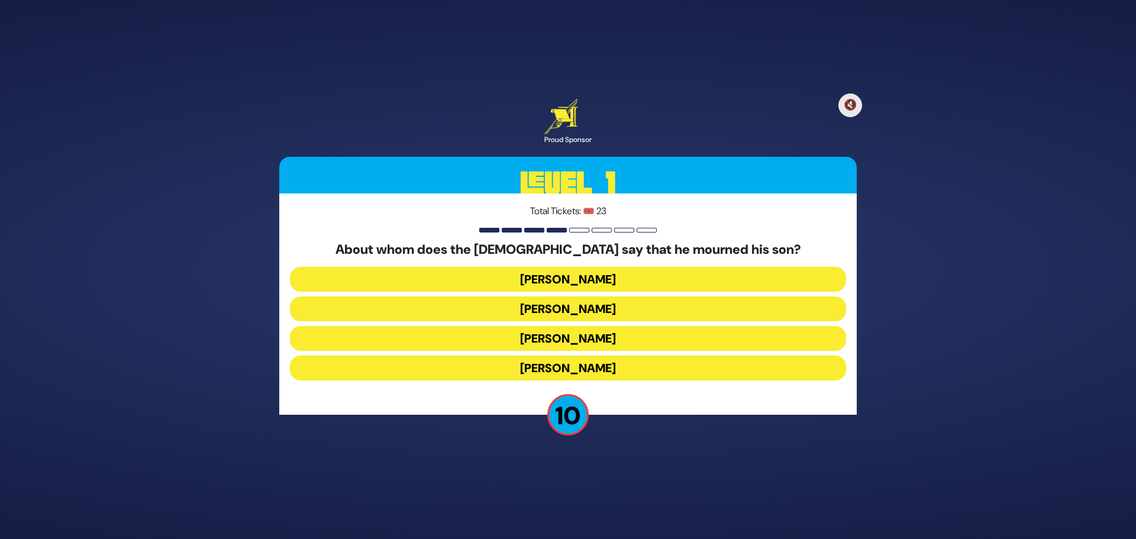
click at [592, 282] on button "[PERSON_NAME]" at bounding box center [568, 279] width 556 height 25
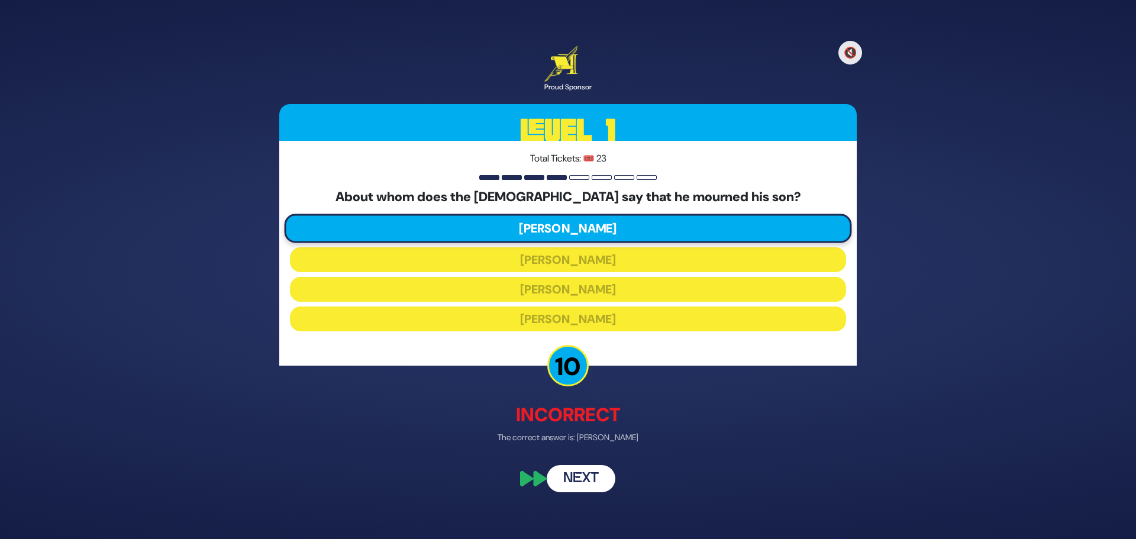
click at [564, 474] on button "Next" at bounding box center [581, 478] width 69 height 27
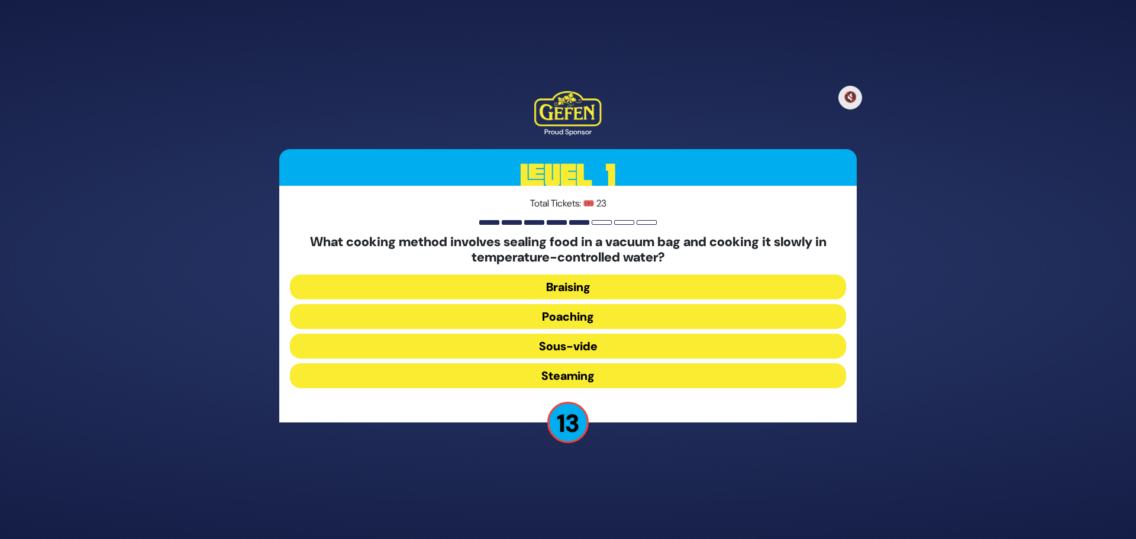
click at [561, 347] on button "Sous-vide" at bounding box center [568, 346] width 556 height 25
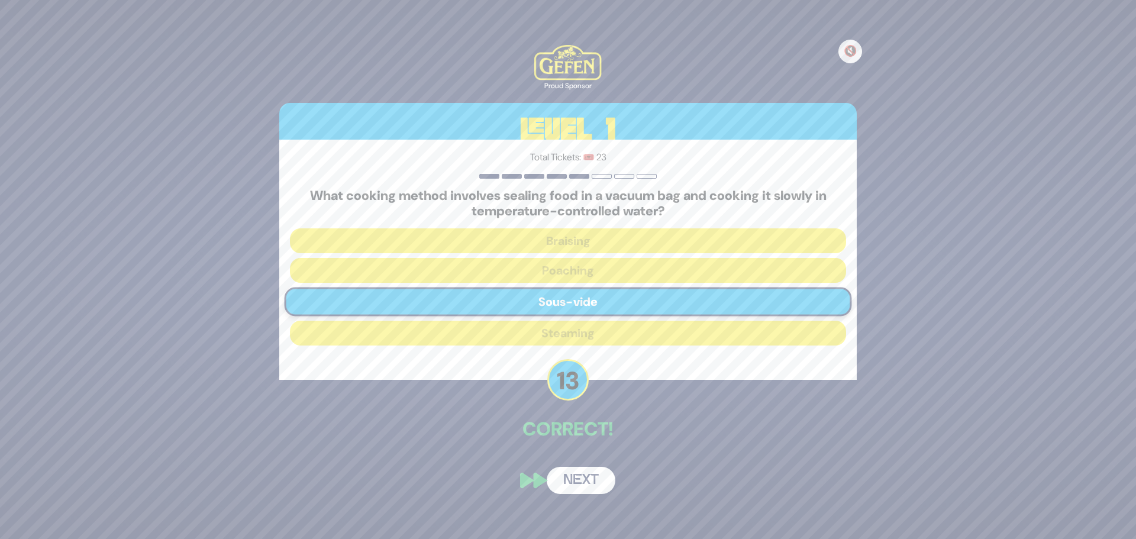
click at [588, 484] on button "Next" at bounding box center [581, 480] width 69 height 27
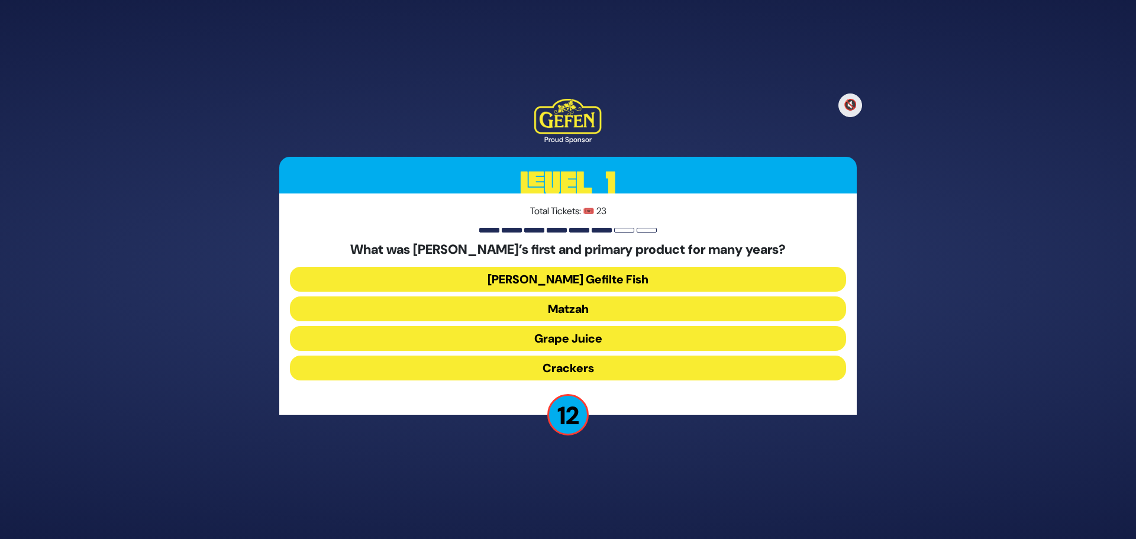
click at [610, 314] on button "Matzah" at bounding box center [568, 308] width 556 height 25
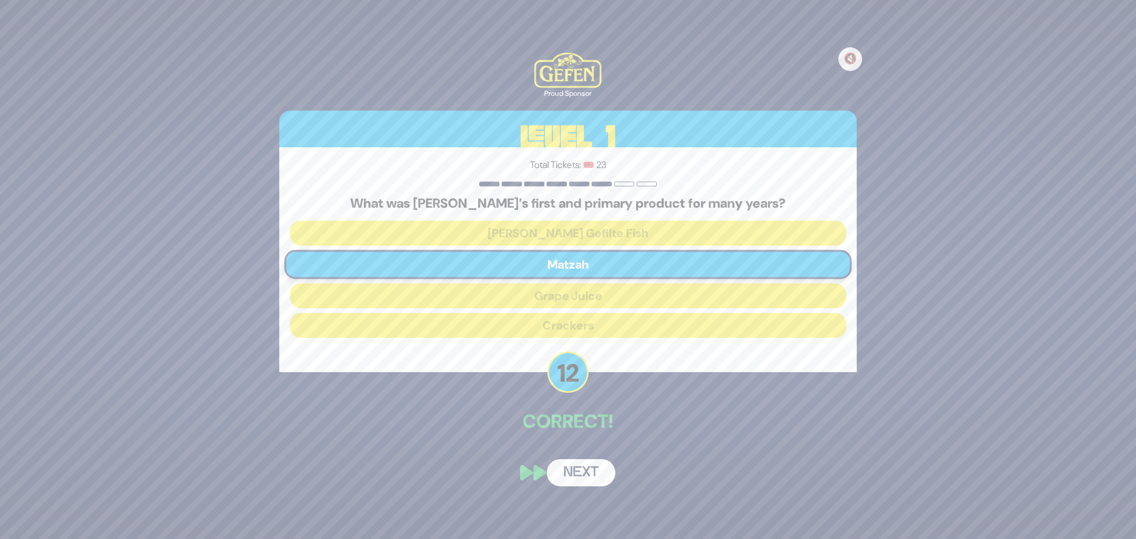
drag, startPoint x: 582, startPoint y: 471, endPoint x: 607, endPoint y: 480, distance: 26.4
click at [583, 472] on button "Next" at bounding box center [581, 472] width 69 height 27
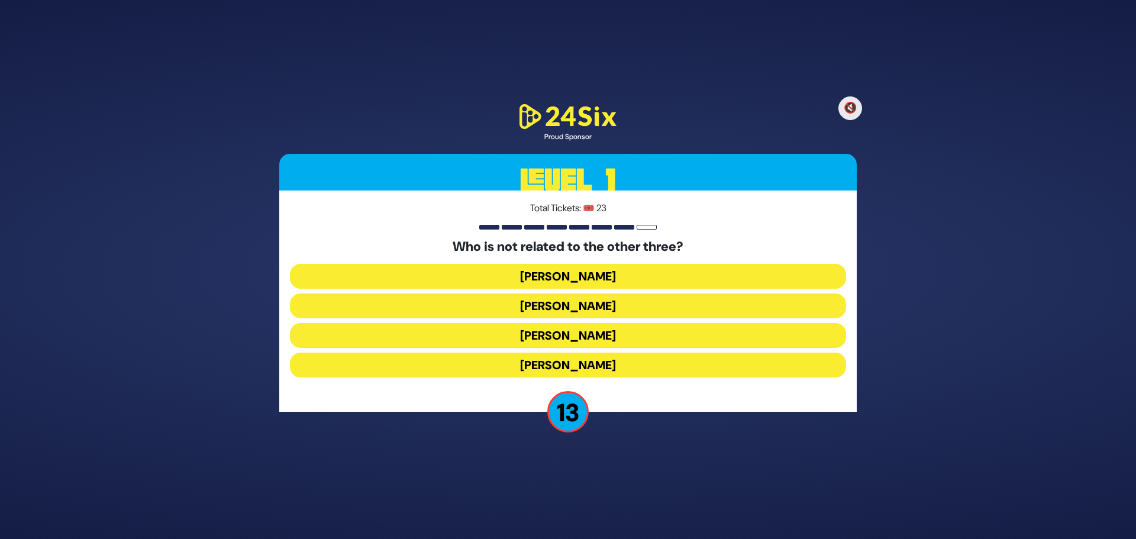
click at [573, 365] on button "[PERSON_NAME]" at bounding box center [568, 365] width 556 height 25
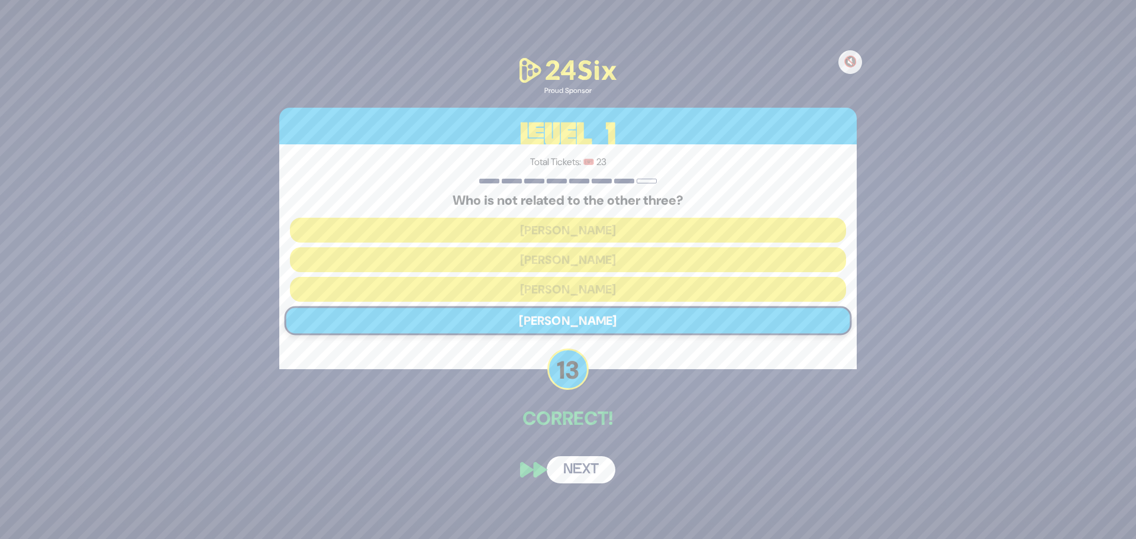
click at [577, 465] on button "Next" at bounding box center [581, 469] width 69 height 27
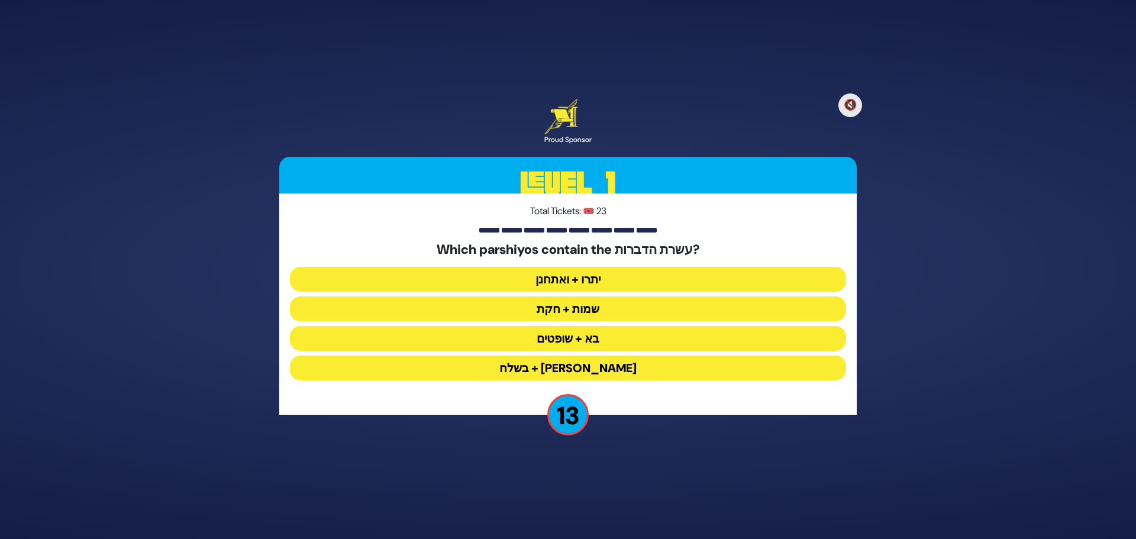
click at [667, 275] on button "יתרו + ואתחנן" at bounding box center [568, 279] width 556 height 25
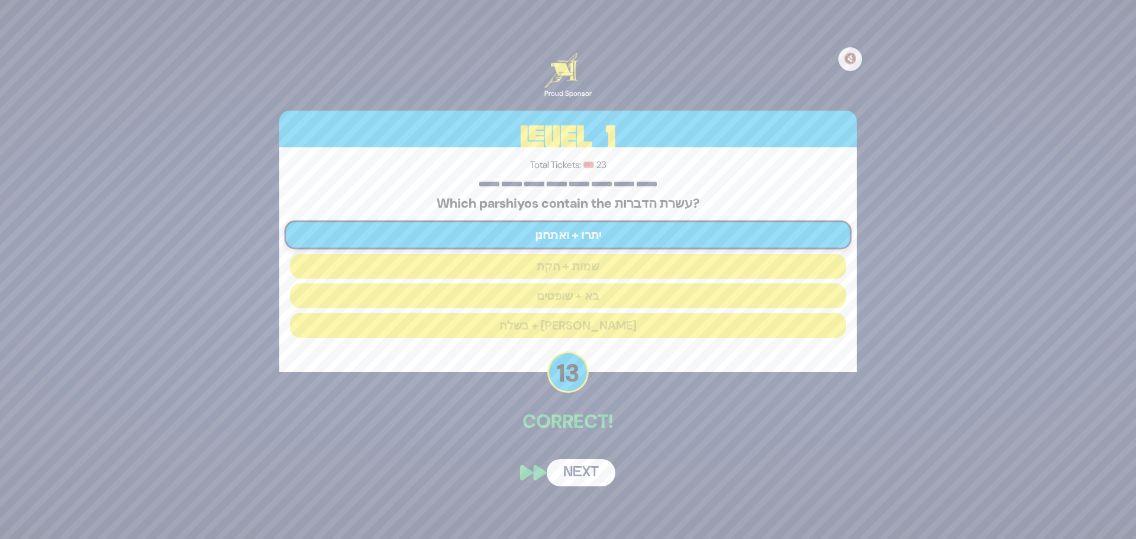
click at [596, 478] on button "Next" at bounding box center [581, 472] width 69 height 27
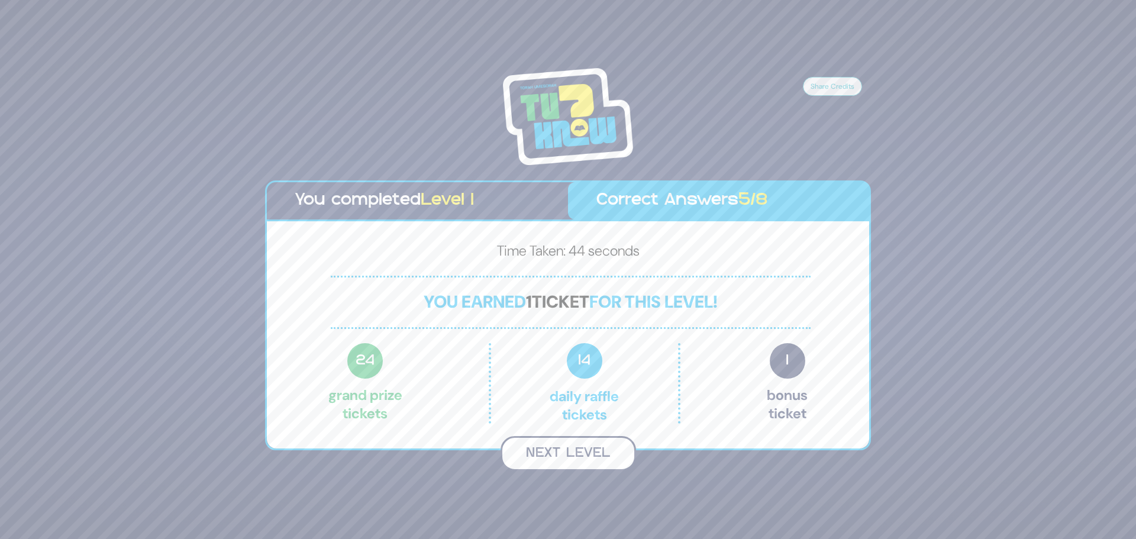
click at [575, 455] on button "Next Level" at bounding box center [567, 453] width 135 height 35
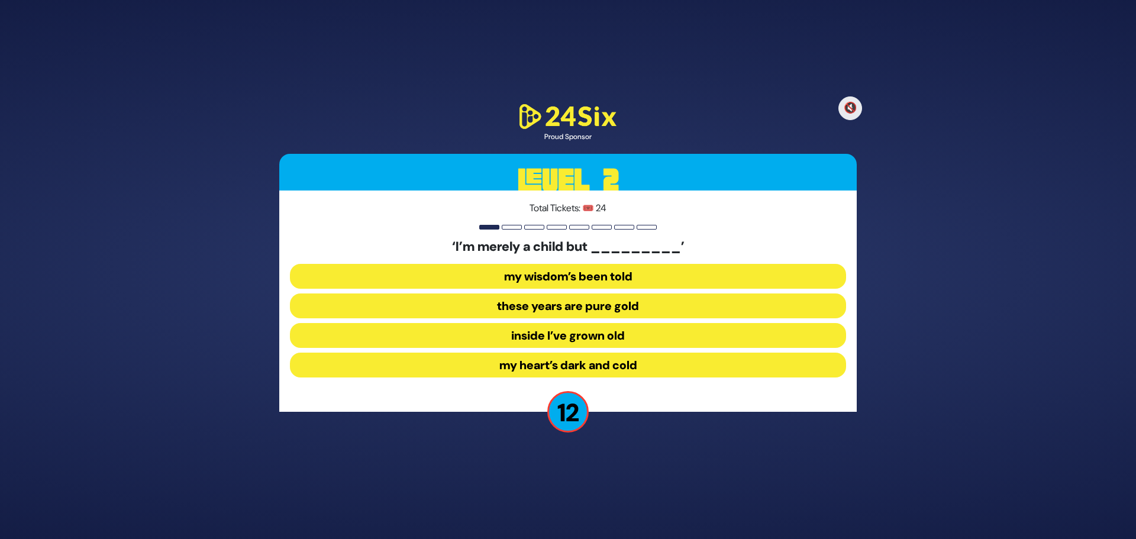
click at [566, 339] on button "inside I’ve grown old" at bounding box center [568, 335] width 556 height 25
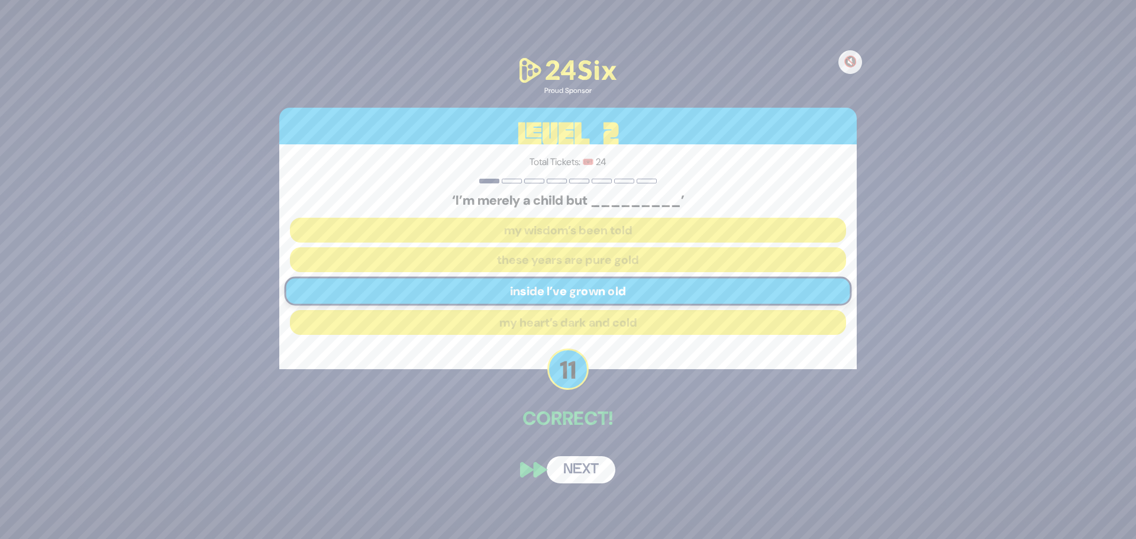
click at [580, 471] on button "Next" at bounding box center [581, 469] width 69 height 27
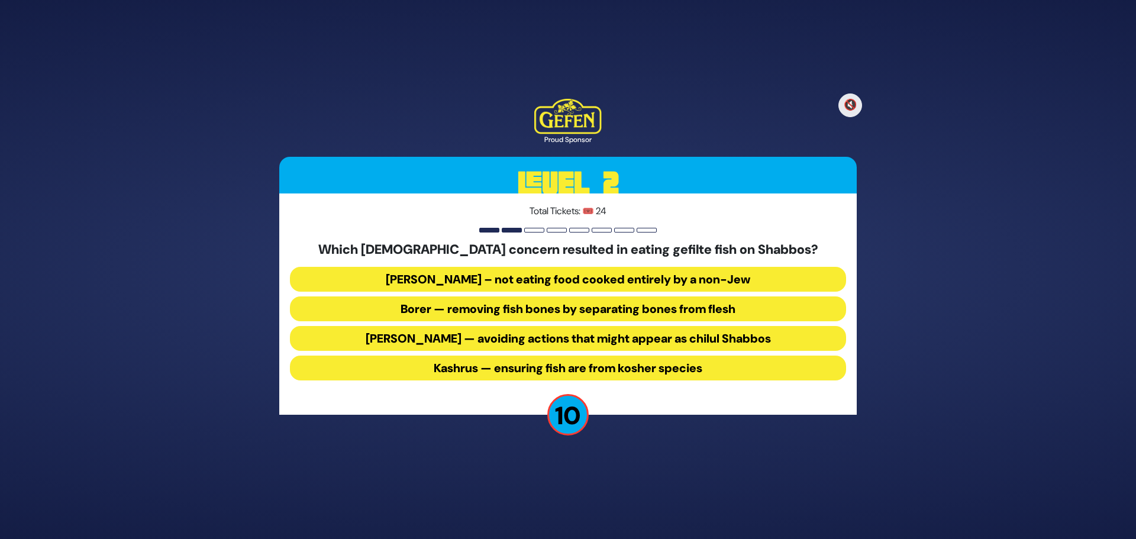
click at [616, 308] on button "Borer — removing fish bones by separating bones from flesh" at bounding box center [568, 308] width 556 height 25
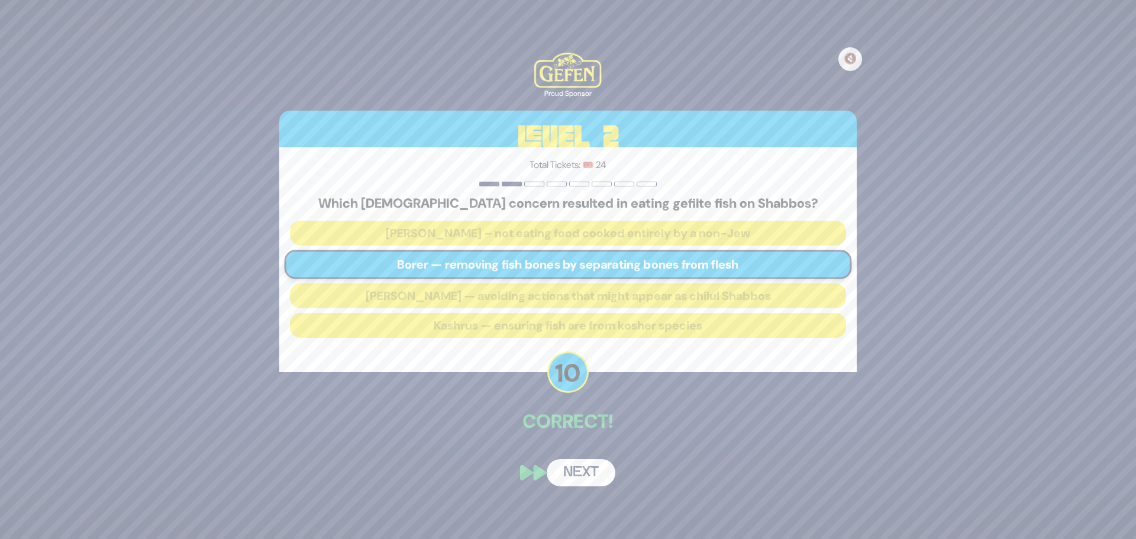
click at [589, 477] on button "Next" at bounding box center [581, 472] width 69 height 27
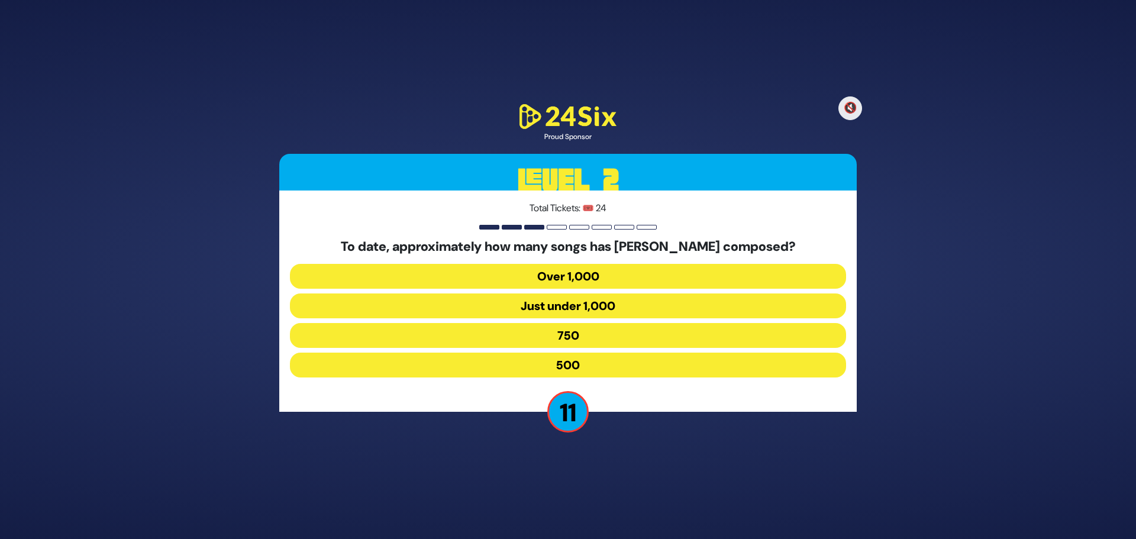
click at [604, 307] on button "Just under 1,000" at bounding box center [568, 305] width 556 height 25
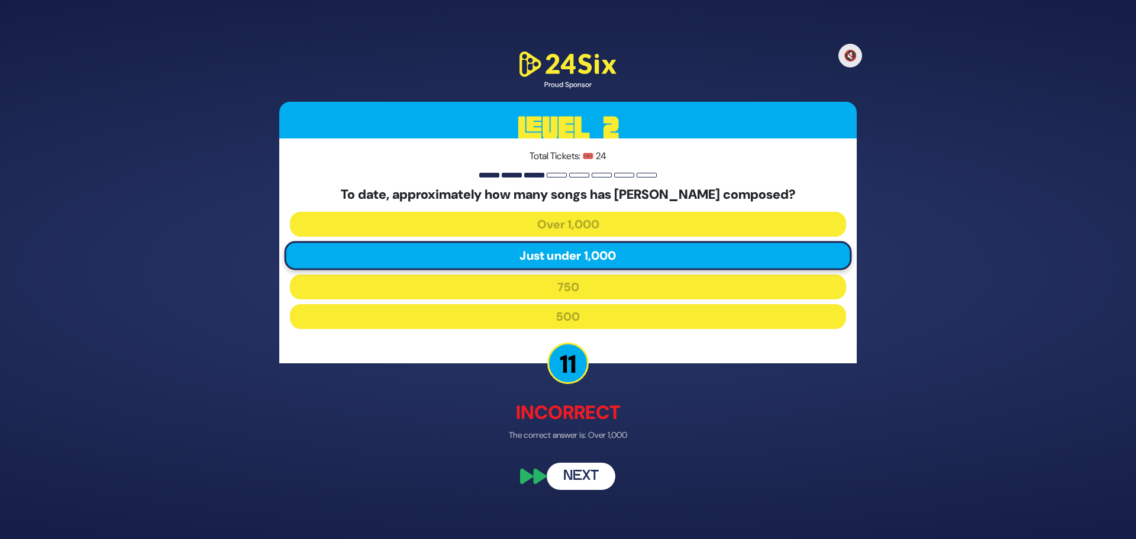
click at [588, 478] on button "Next" at bounding box center [581, 476] width 69 height 27
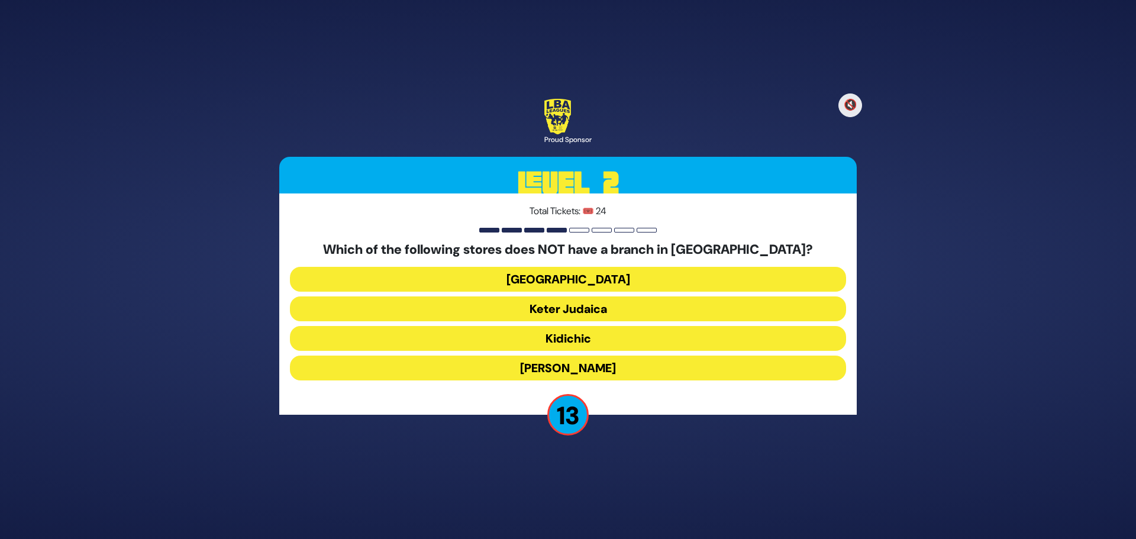
click at [645, 304] on button "Keter Judaica" at bounding box center [568, 308] width 556 height 25
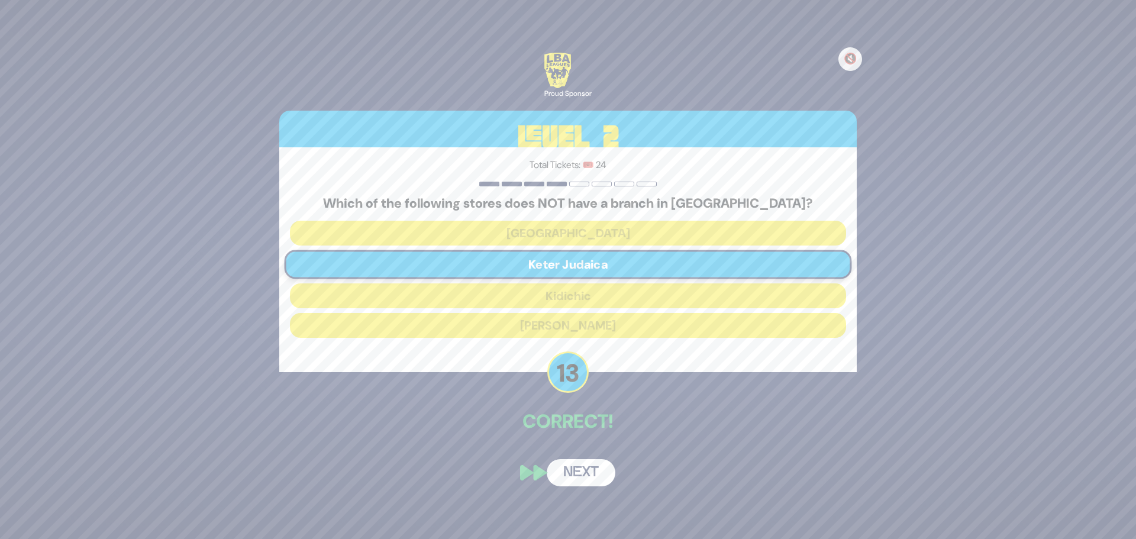
click at [593, 467] on button "Next" at bounding box center [581, 472] width 69 height 27
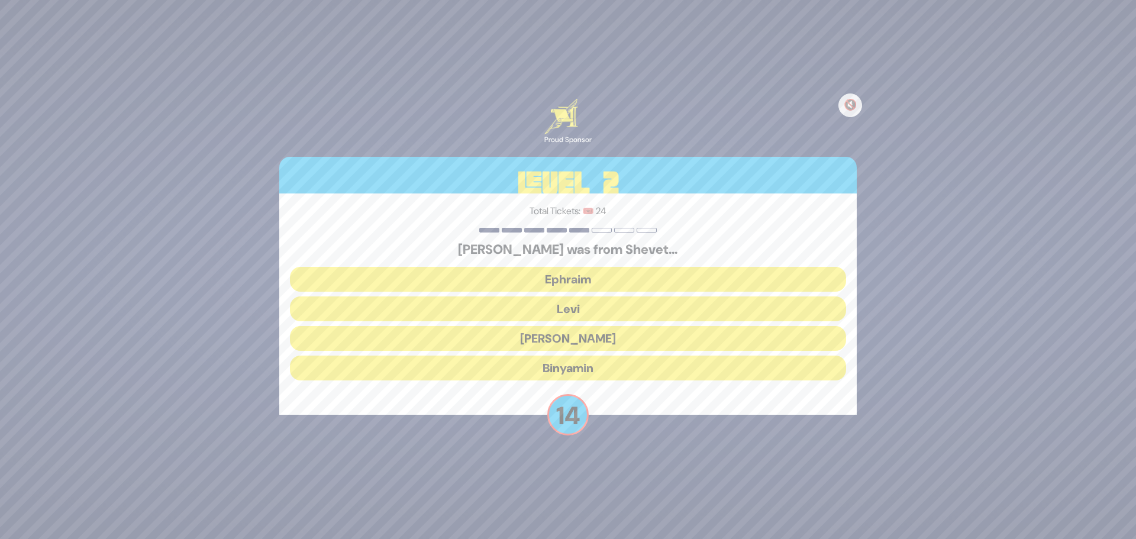
click at [609, 304] on button "Levi" at bounding box center [568, 308] width 556 height 25
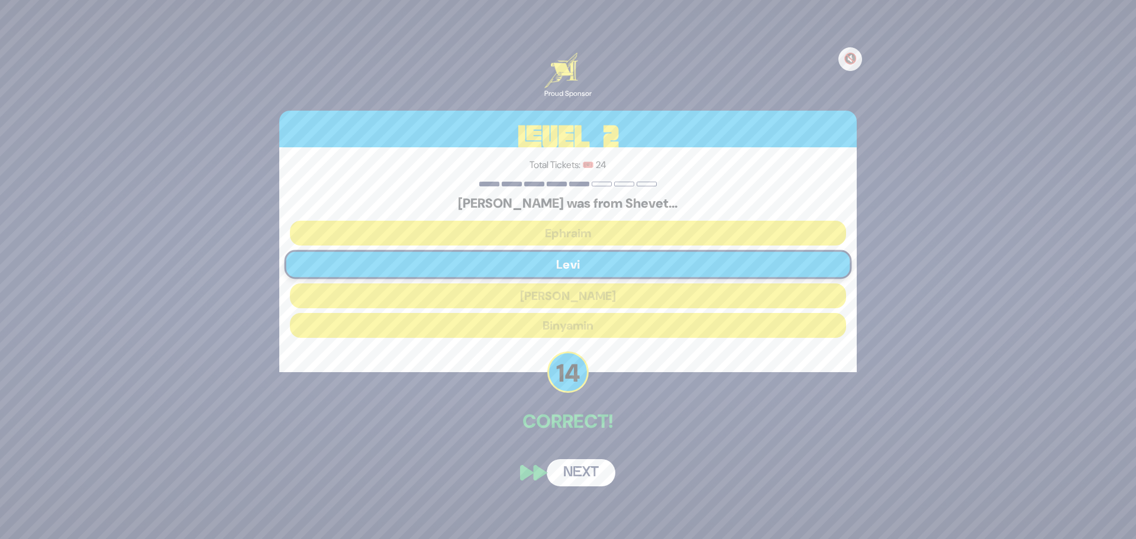
click at [593, 473] on button "Next" at bounding box center [581, 472] width 69 height 27
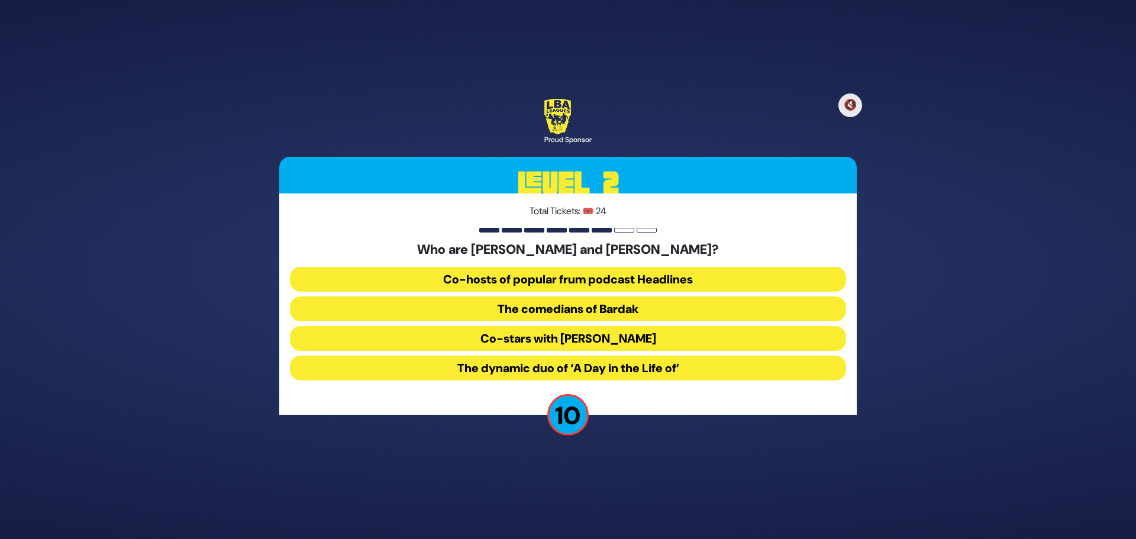
click at [614, 309] on button "The comedians of Bardak" at bounding box center [568, 308] width 556 height 25
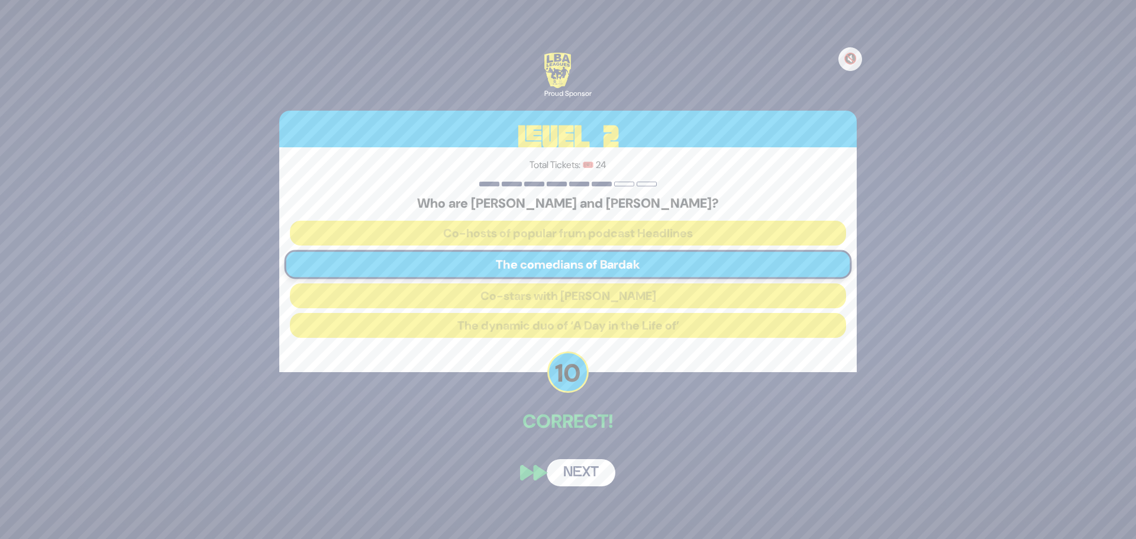
click at [594, 476] on button "Next" at bounding box center [581, 472] width 69 height 27
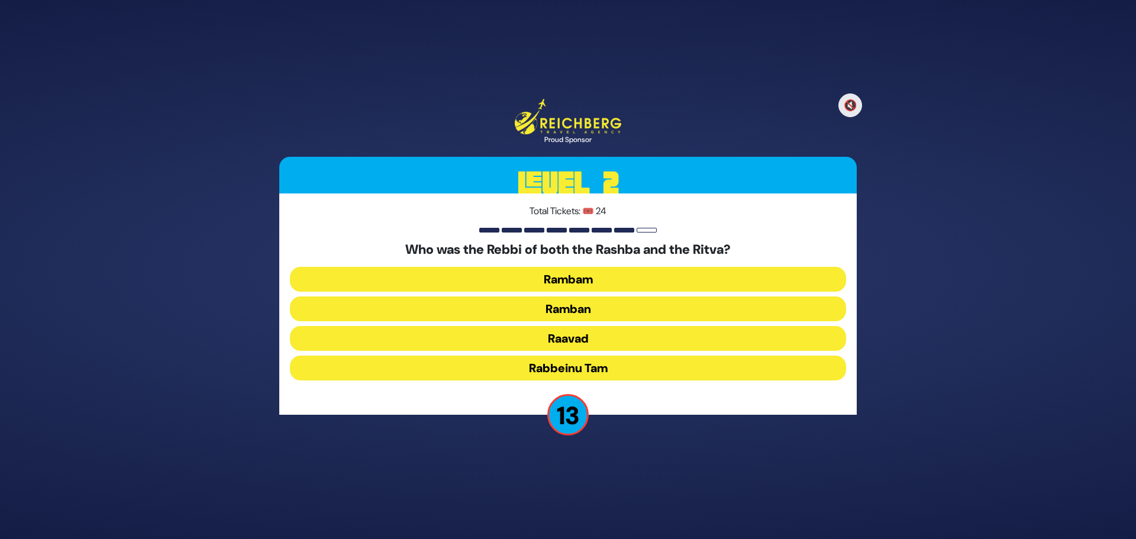
click at [596, 279] on button "Rambam" at bounding box center [568, 279] width 556 height 25
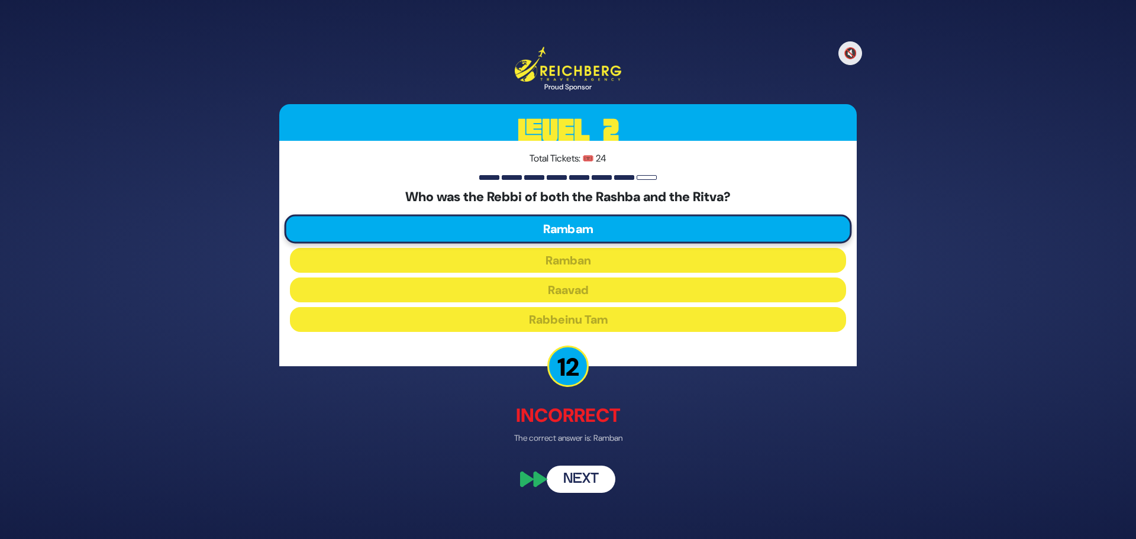
click at [584, 479] on button "Next" at bounding box center [581, 478] width 69 height 27
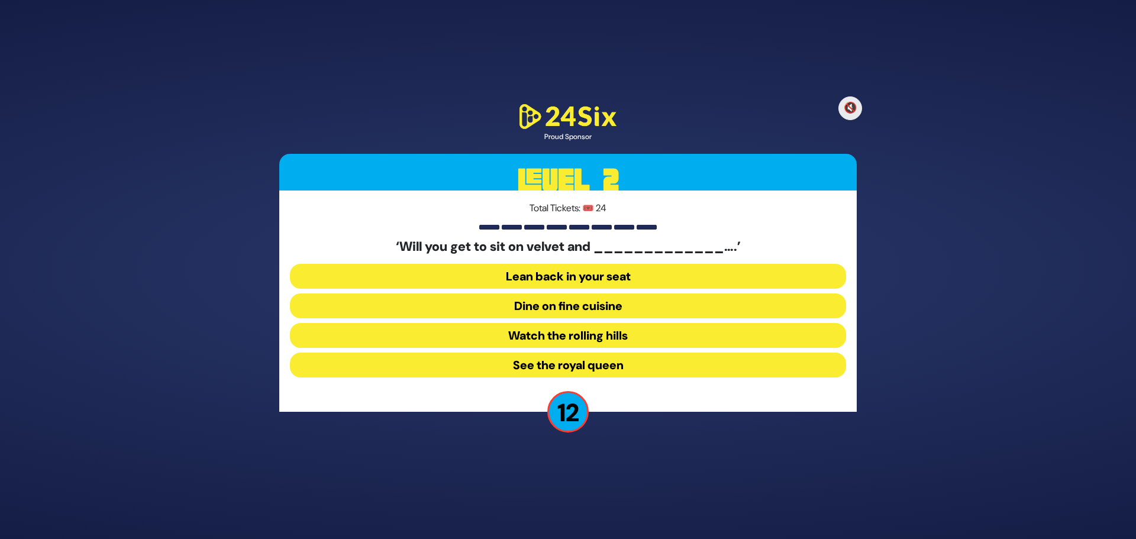
click at [589, 308] on button "Dine on fine cuisine" at bounding box center [568, 305] width 556 height 25
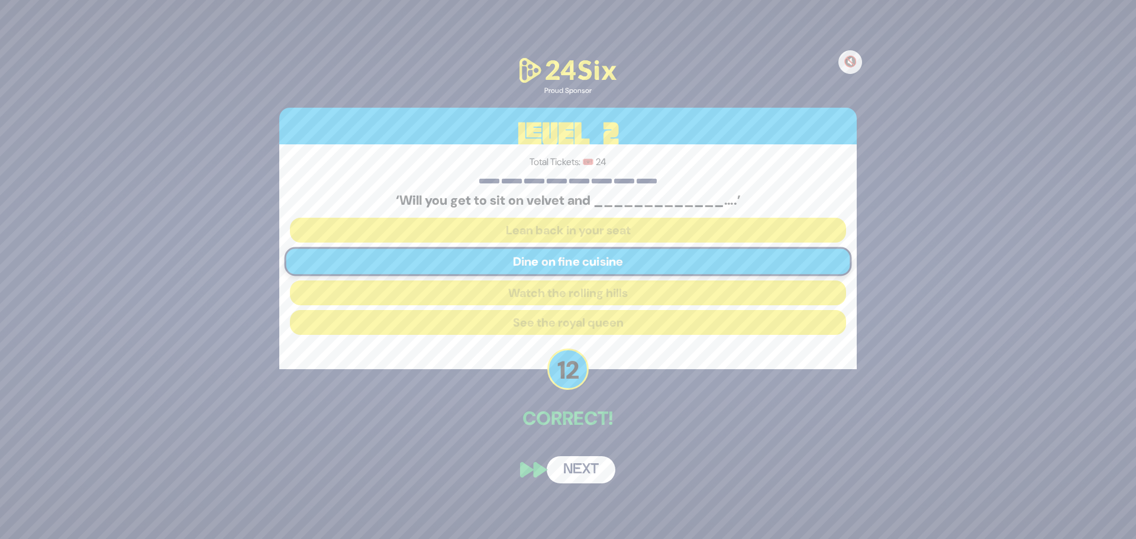
click at [575, 471] on button "Next" at bounding box center [581, 469] width 69 height 27
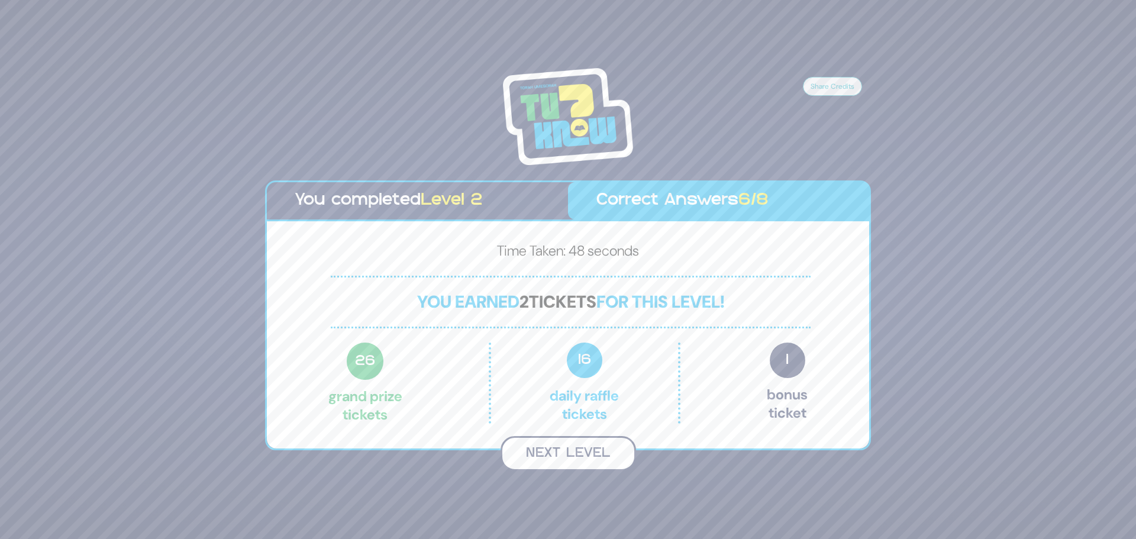
click at [565, 460] on button "Next Level" at bounding box center [567, 453] width 135 height 35
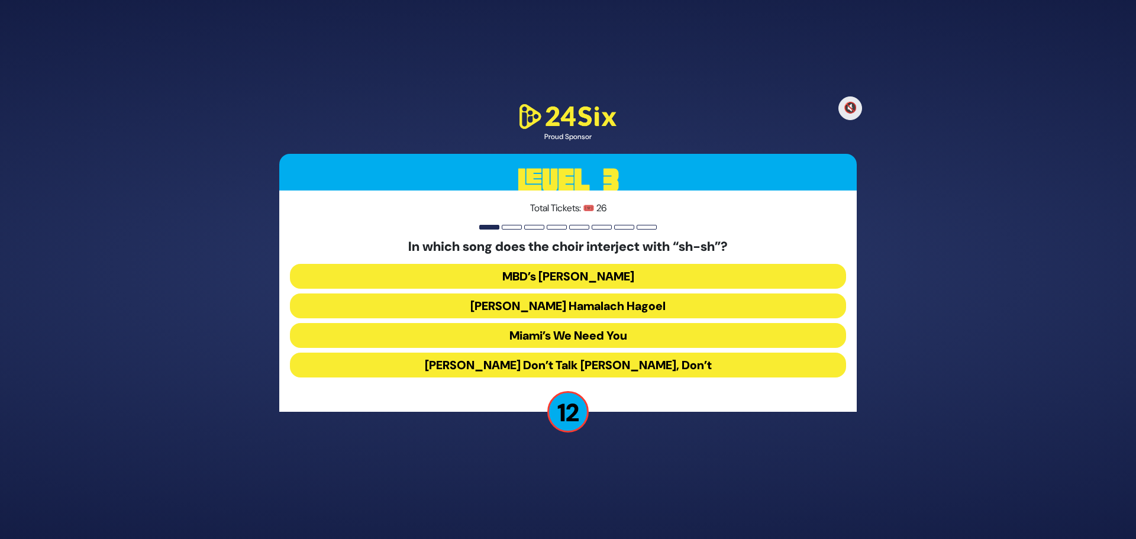
click at [538, 339] on button "Miami’s We Need You" at bounding box center [568, 335] width 556 height 25
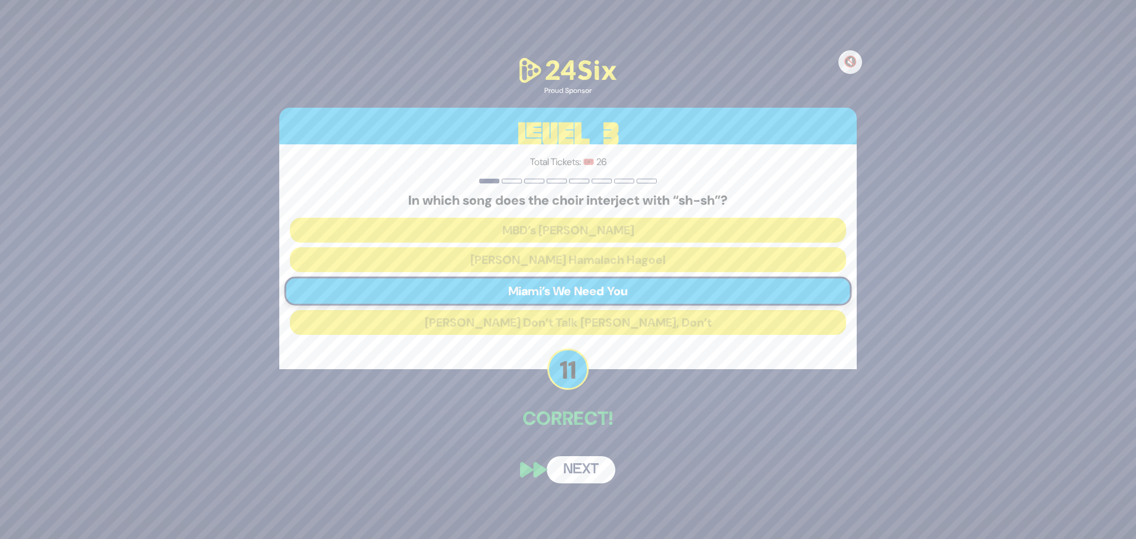
click at [580, 478] on button "Next" at bounding box center [581, 469] width 69 height 27
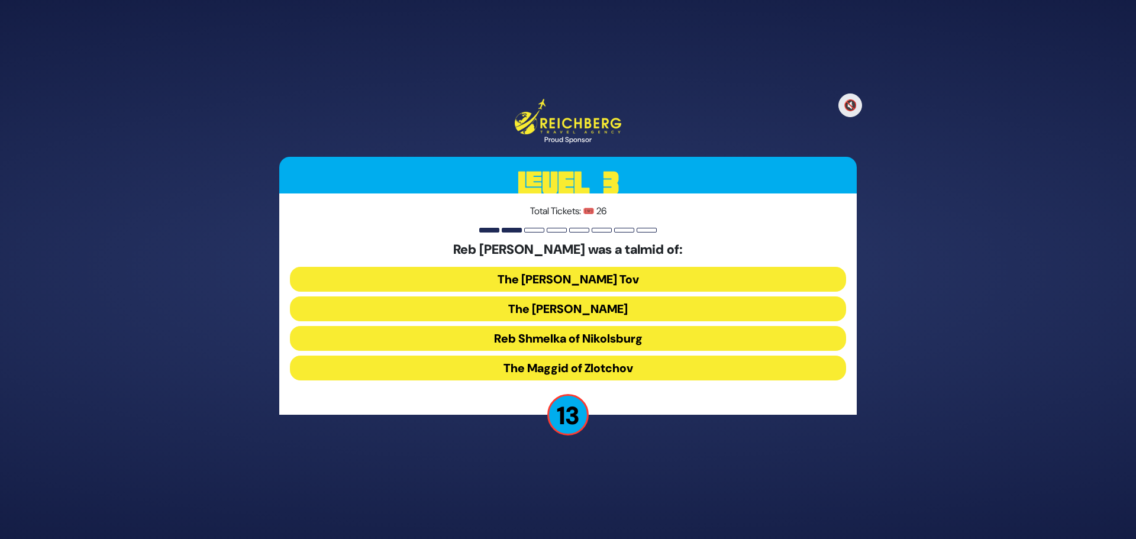
click at [659, 307] on button "The [PERSON_NAME]" at bounding box center [568, 308] width 556 height 25
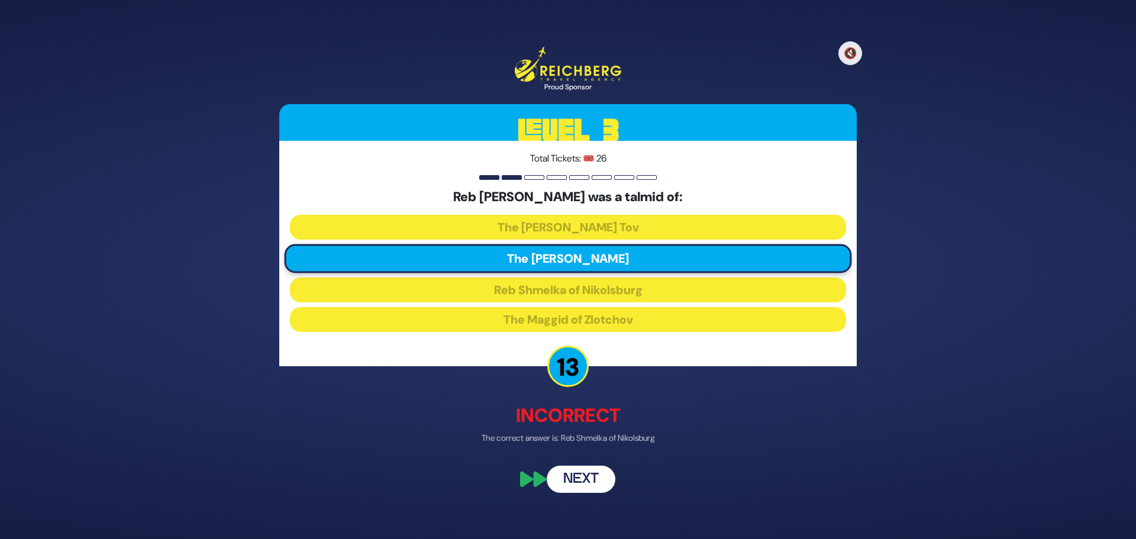
click at [594, 482] on button "Next" at bounding box center [581, 478] width 69 height 27
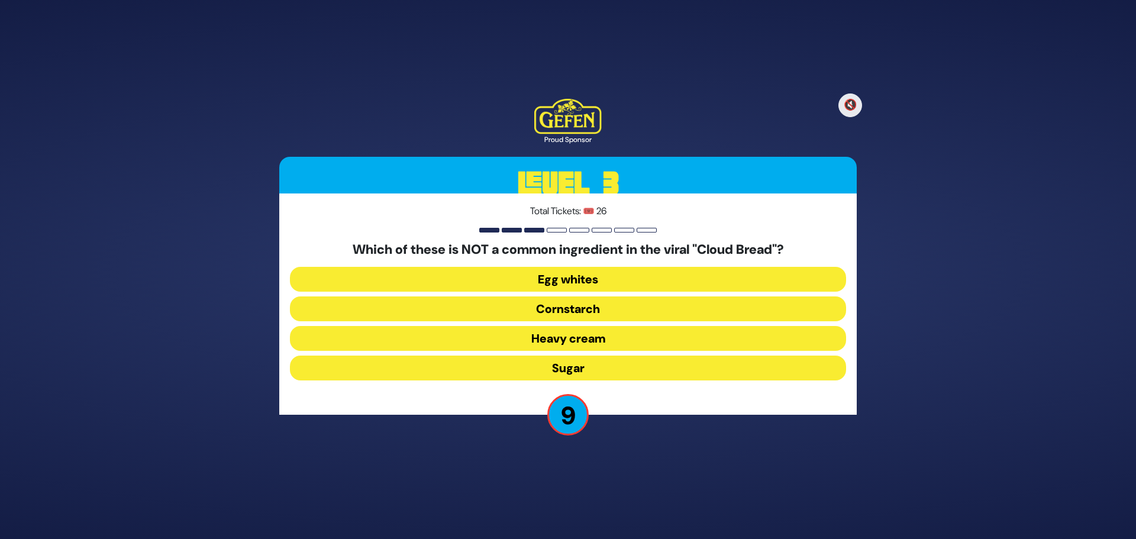
click at [564, 311] on button "Cornstarch" at bounding box center [568, 308] width 556 height 25
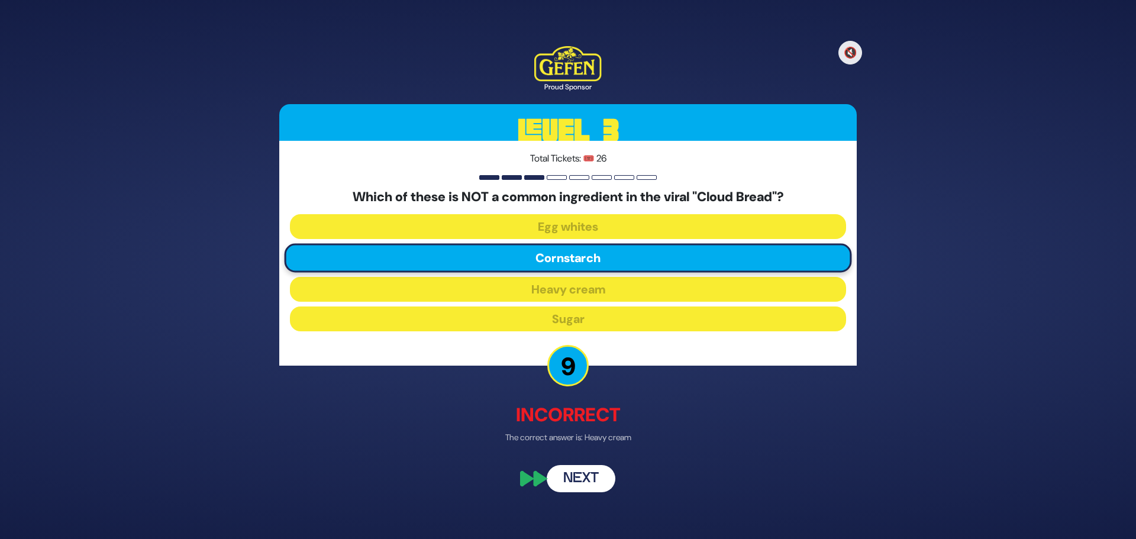
click at [599, 468] on button "Next" at bounding box center [581, 478] width 69 height 27
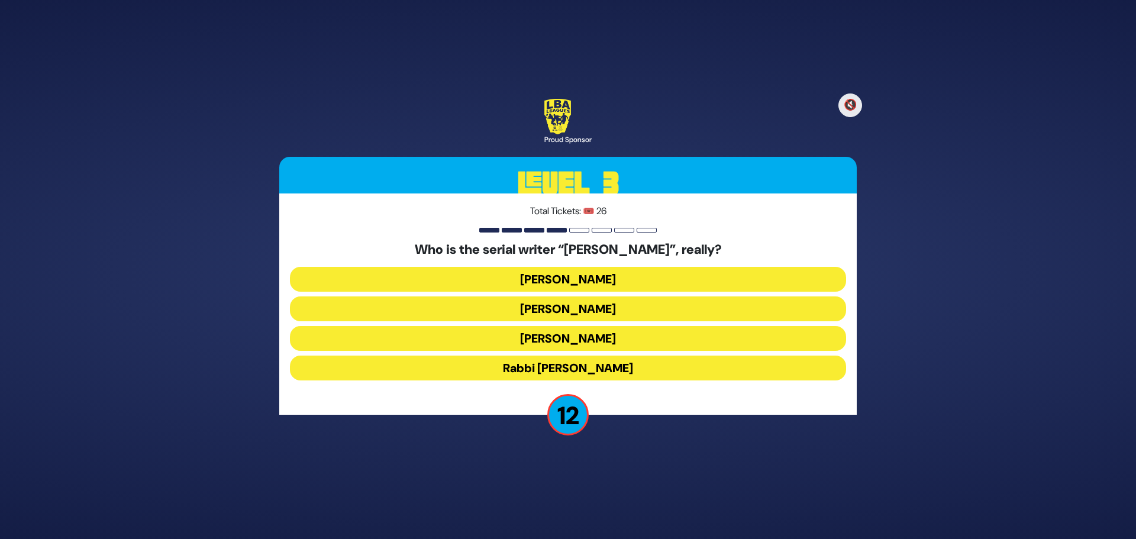
click at [651, 279] on button "[PERSON_NAME]" at bounding box center [568, 279] width 556 height 25
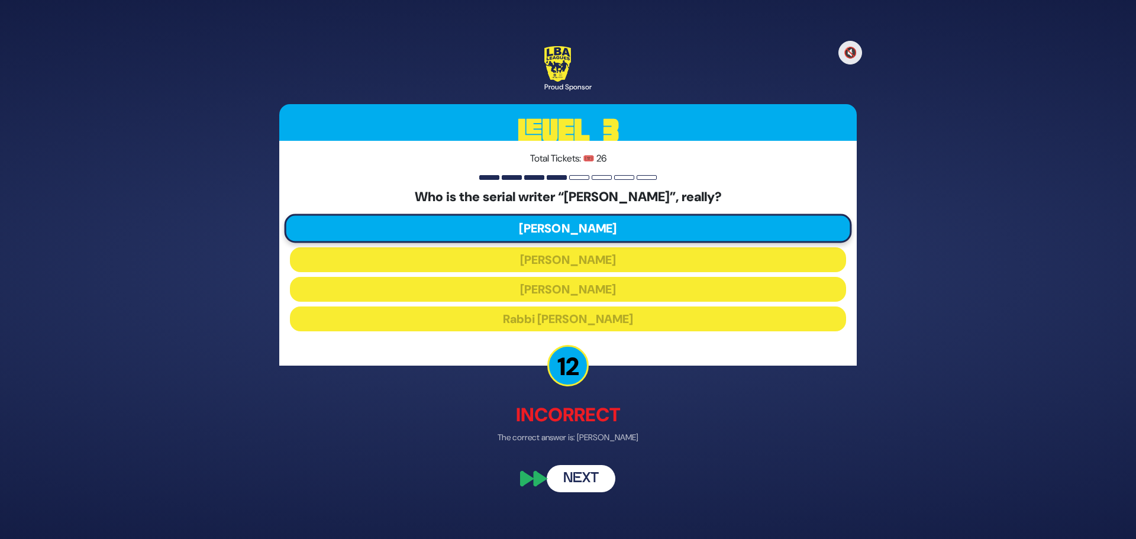
click at [605, 478] on button "Next" at bounding box center [581, 478] width 69 height 27
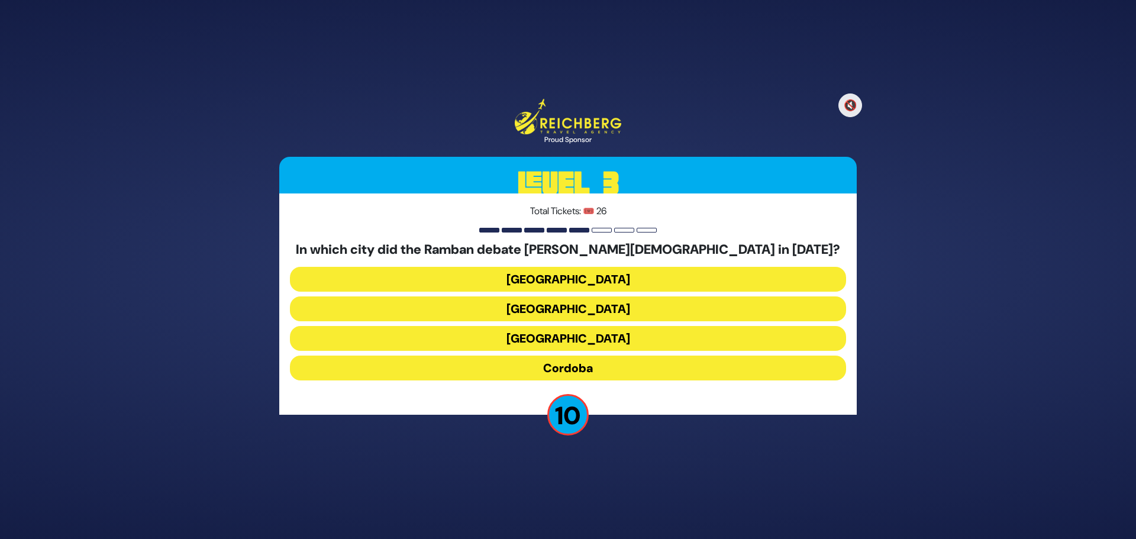
click at [577, 337] on button "[GEOGRAPHIC_DATA]" at bounding box center [568, 338] width 556 height 25
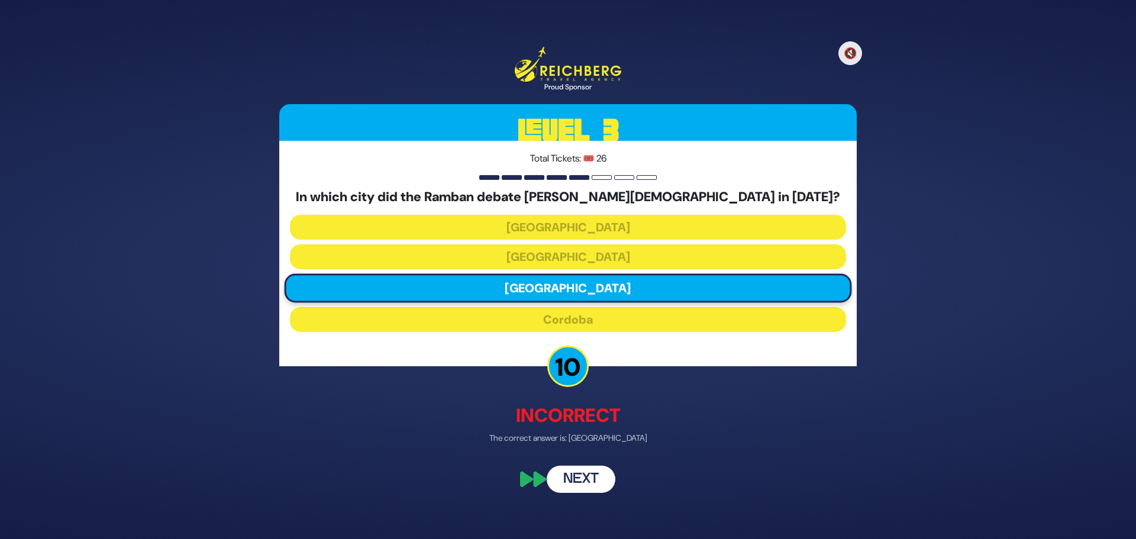
click at [574, 477] on button "Next" at bounding box center [581, 478] width 69 height 27
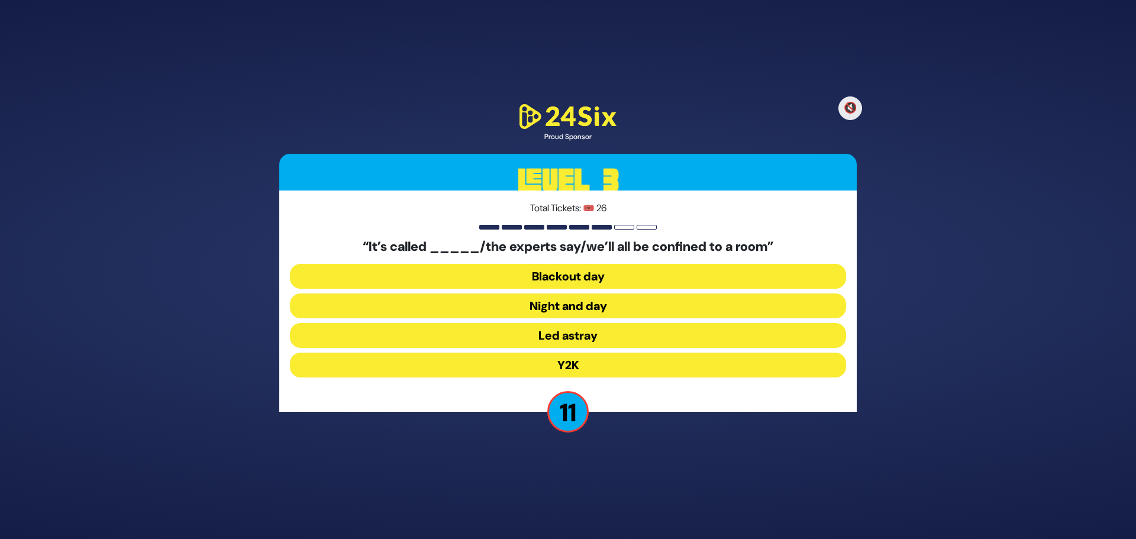
click at [568, 367] on button "Y2K" at bounding box center [568, 365] width 556 height 25
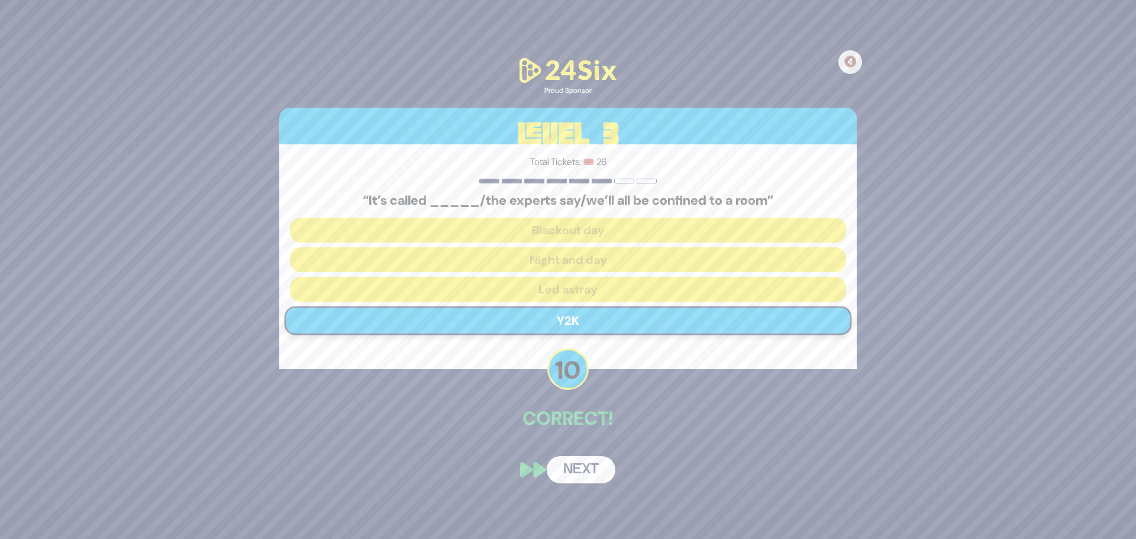
click at [577, 471] on button "Next" at bounding box center [581, 469] width 69 height 27
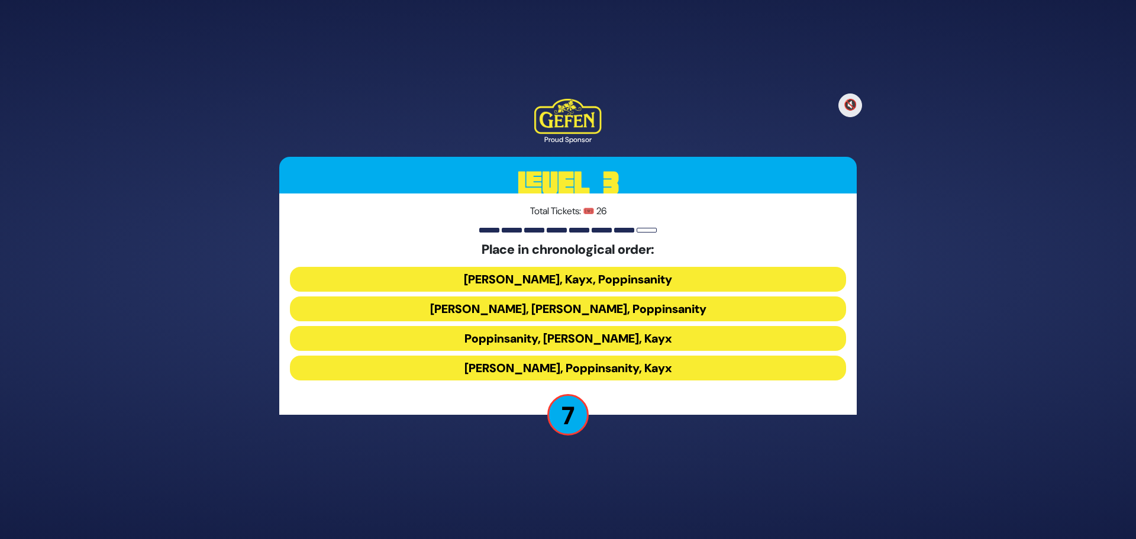
click at [588, 367] on button "[PERSON_NAME], Poppinsanity, Kayx" at bounding box center [568, 367] width 556 height 25
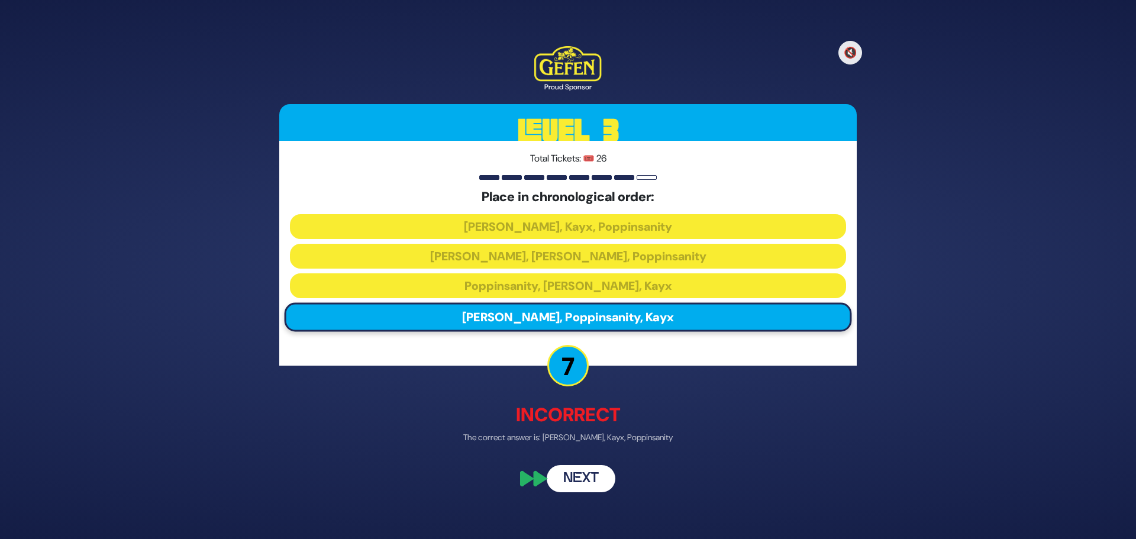
click at [583, 481] on button "Next" at bounding box center [581, 478] width 69 height 27
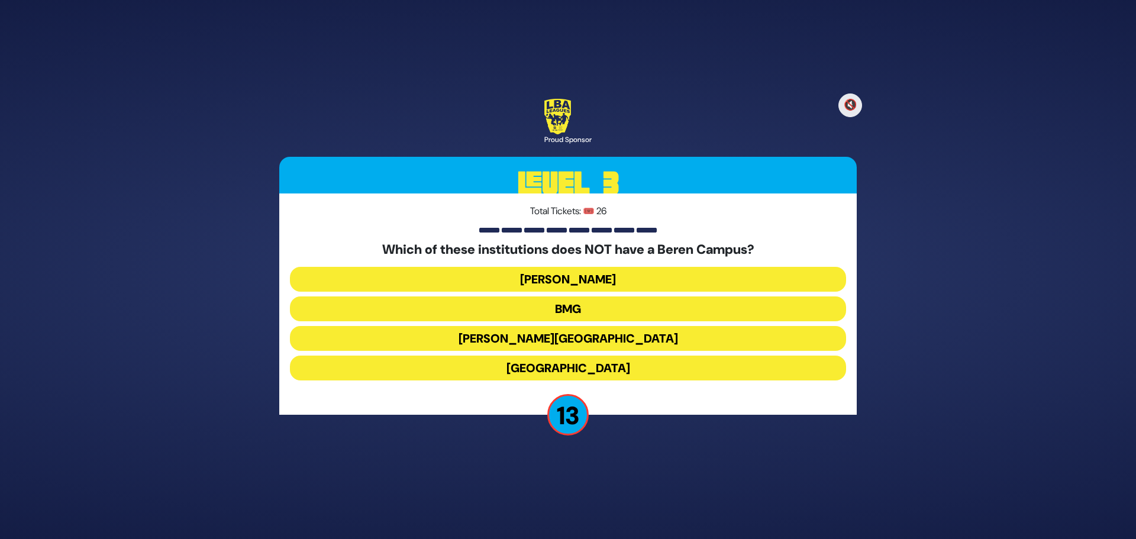
click at [571, 335] on button "[PERSON_NAME][GEOGRAPHIC_DATA]" at bounding box center [568, 338] width 556 height 25
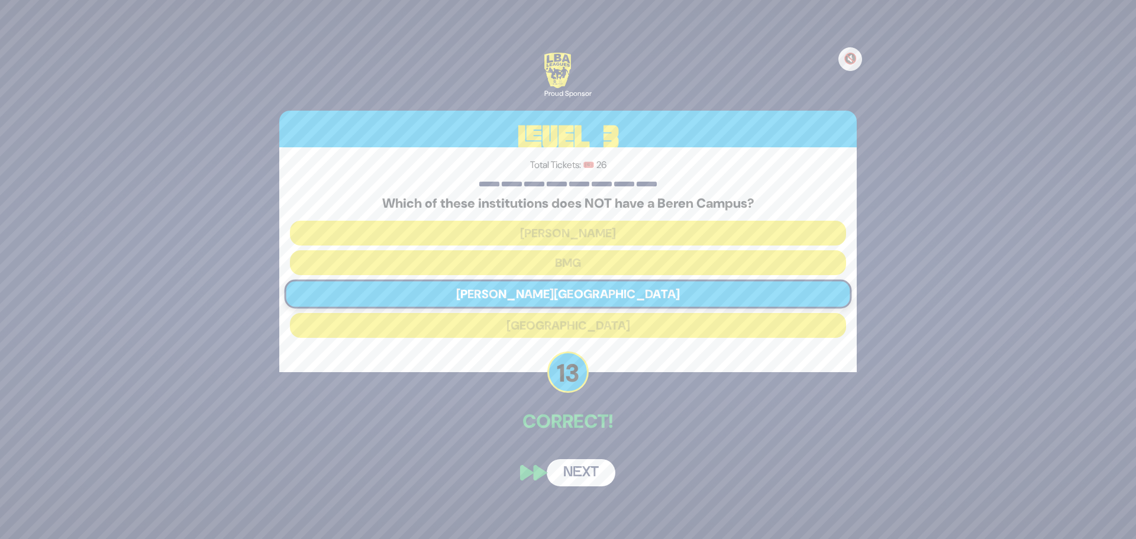
click at [586, 468] on button "Next" at bounding box center [581, 472] width 69 height 27
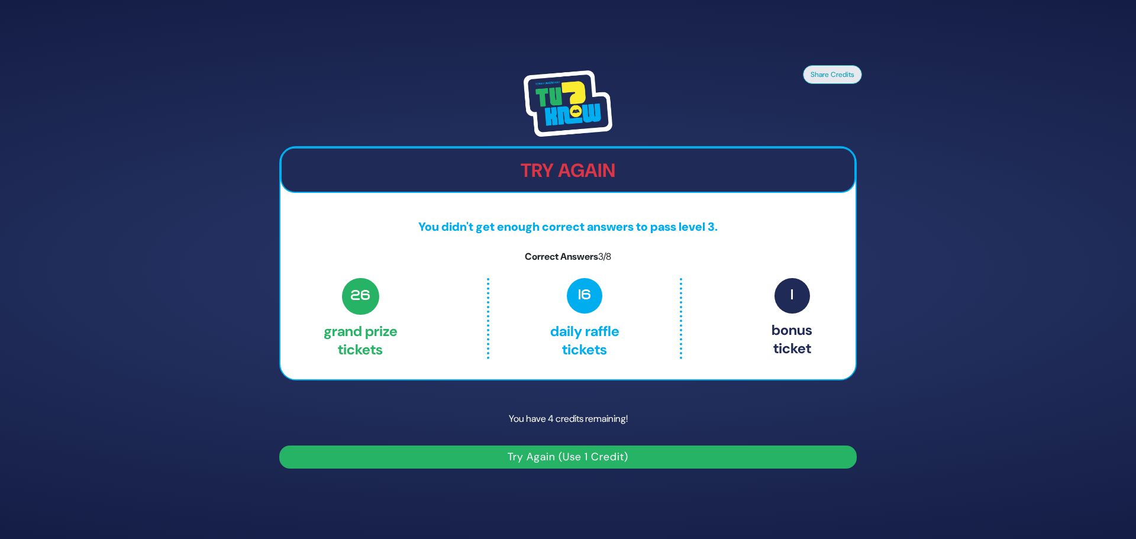
click at [574, 460] on button "Try Again (Use 1 Credit)" at bounding box center [567, 456] width 577 height 23
click at [549, 457] on button "Try Again (Use 1 Credit)" at bounding box center [567, 456] width 577 height 23
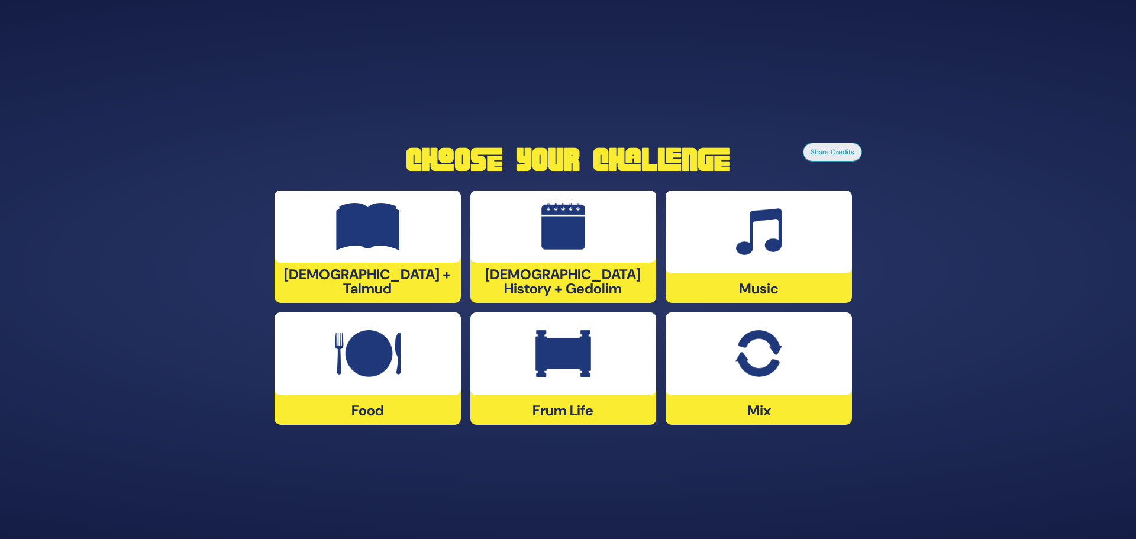
click at [785, 347] on div at bounding box center [758, 353] width 186 height 83
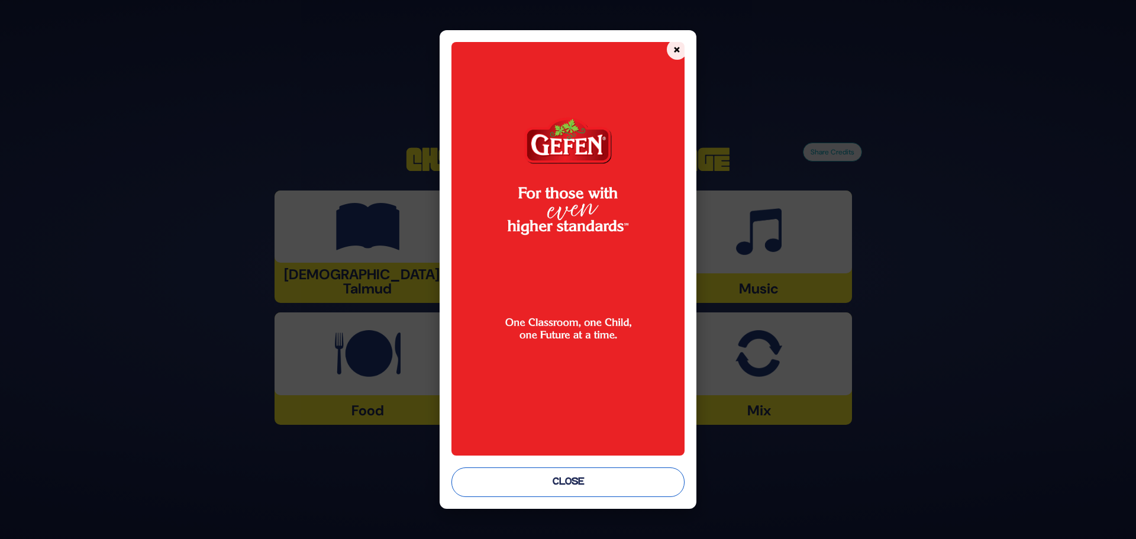
click at [539, 476] on button "Close" at bounding box center [567, 482] width 233 height 30
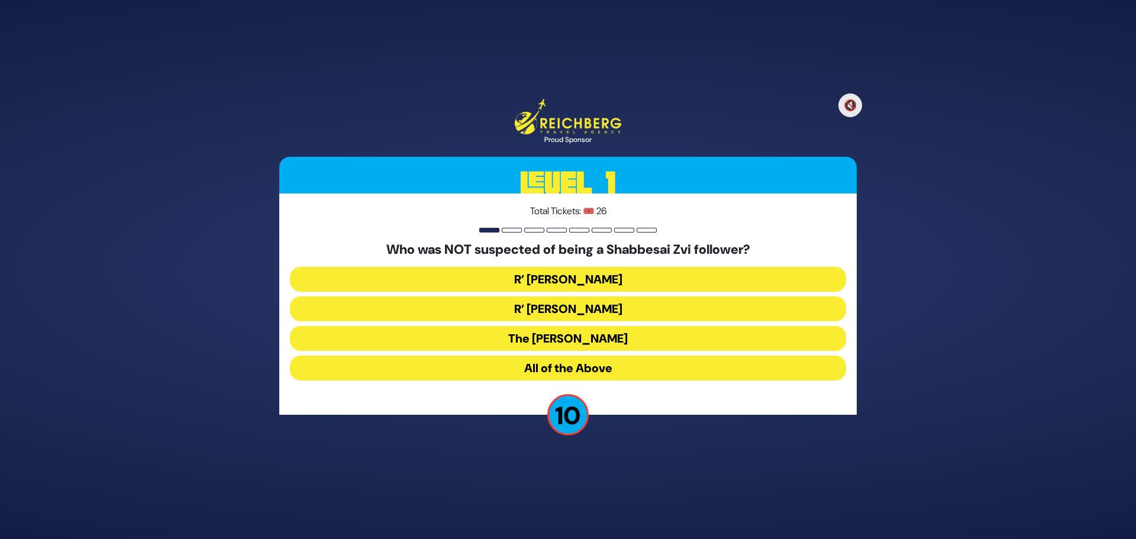
click at [546, 370] on button "All of the Above" at bounding box center [568, 367] width 556 height 25
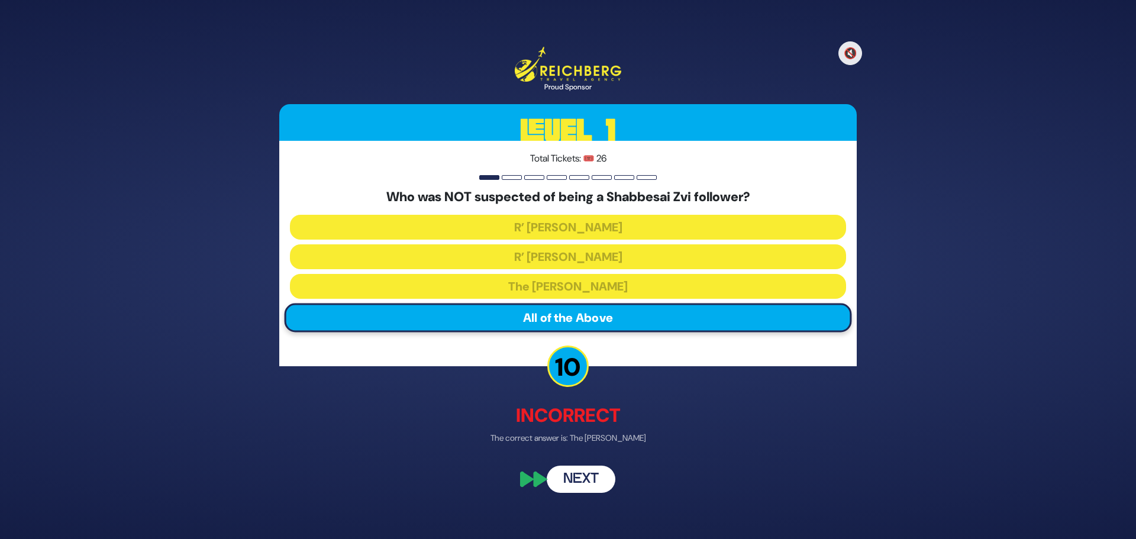
click at [574, 474] on button "Next" at bounding box center [581, 478] width 69 height 27
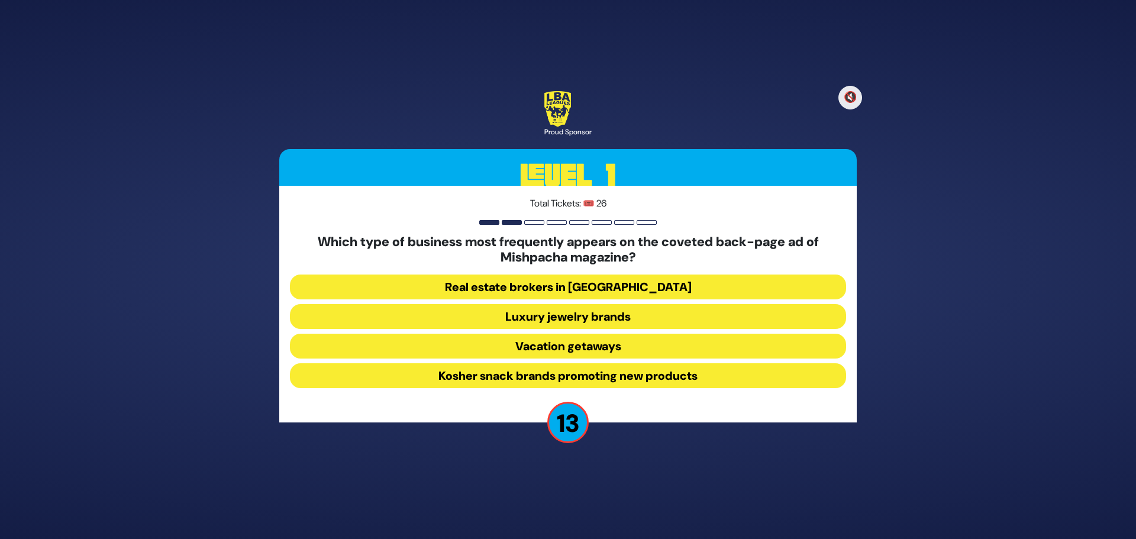
click at [588, 319] on button "Luxury jewelry brands" at bounding box center [568, 316] width 556 height 25
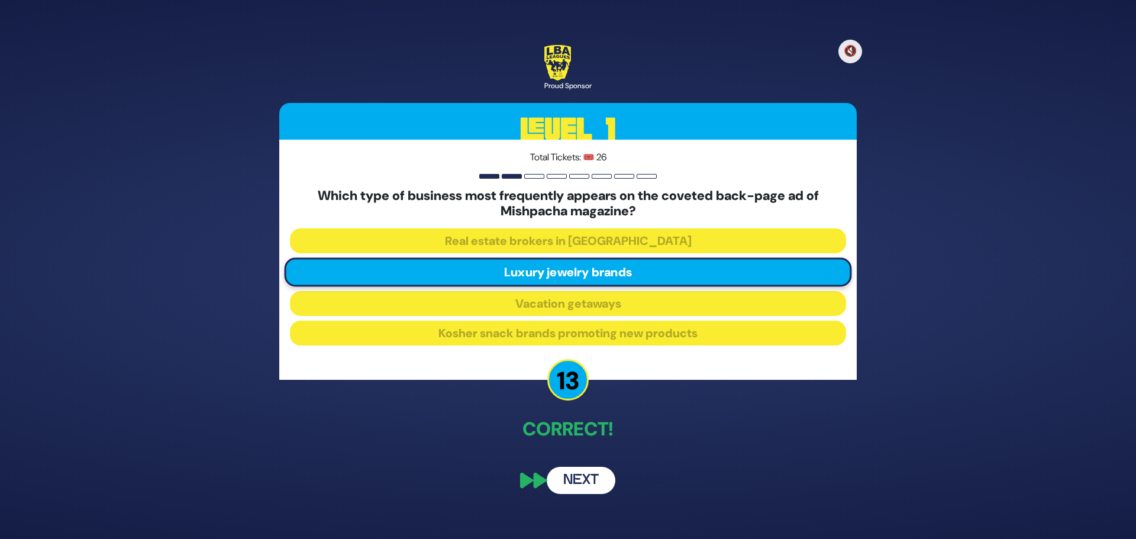
click at [581, 483] on button "Next" at bounding box center [581, 480] width 69 height 27
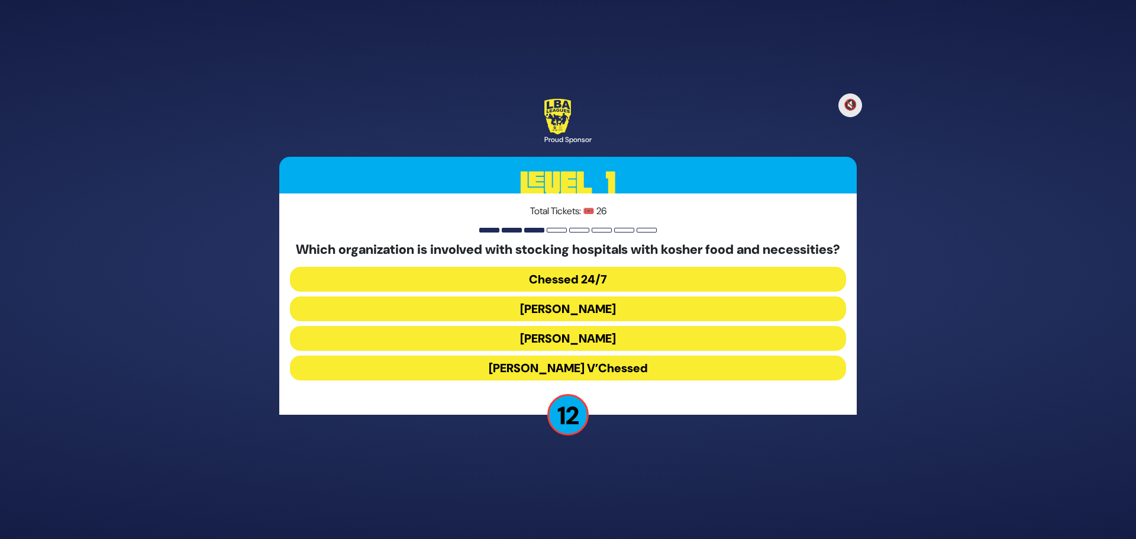
click at [634, 280] on button "Chessed 24/7" at bounding box center [568, 279] width 556 height 25
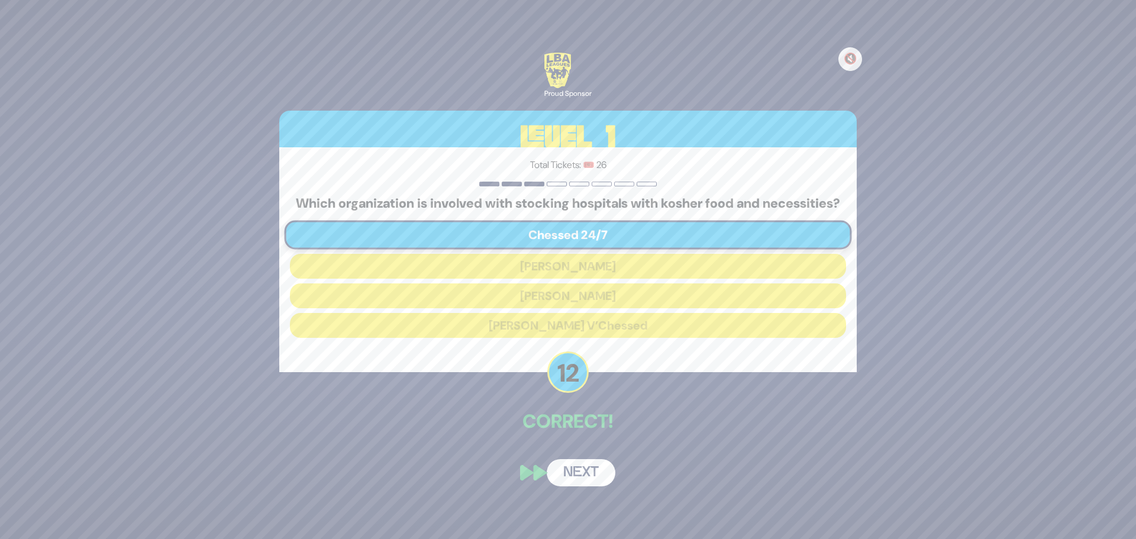
click at [578, 480] on button "Next" at bounding box center [581, 472] width 69 height 27
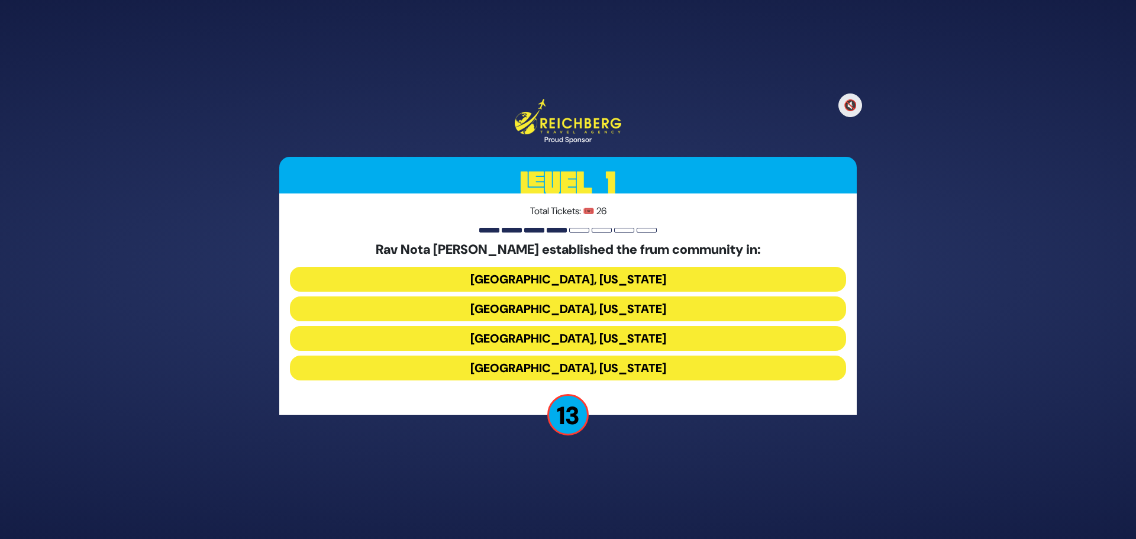
click at [609, 311] on button "Memphis, Tennessee" at bounding box center [568, 308] width 556 height 25
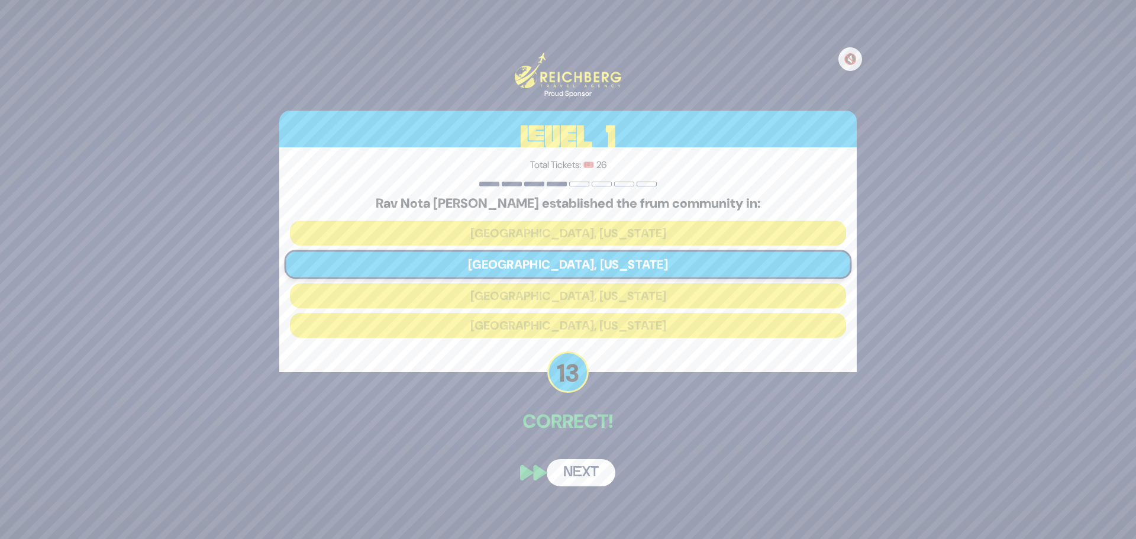
click at [591, 481] on button "Next" at bounding box center [581, 472] width 69 height 27
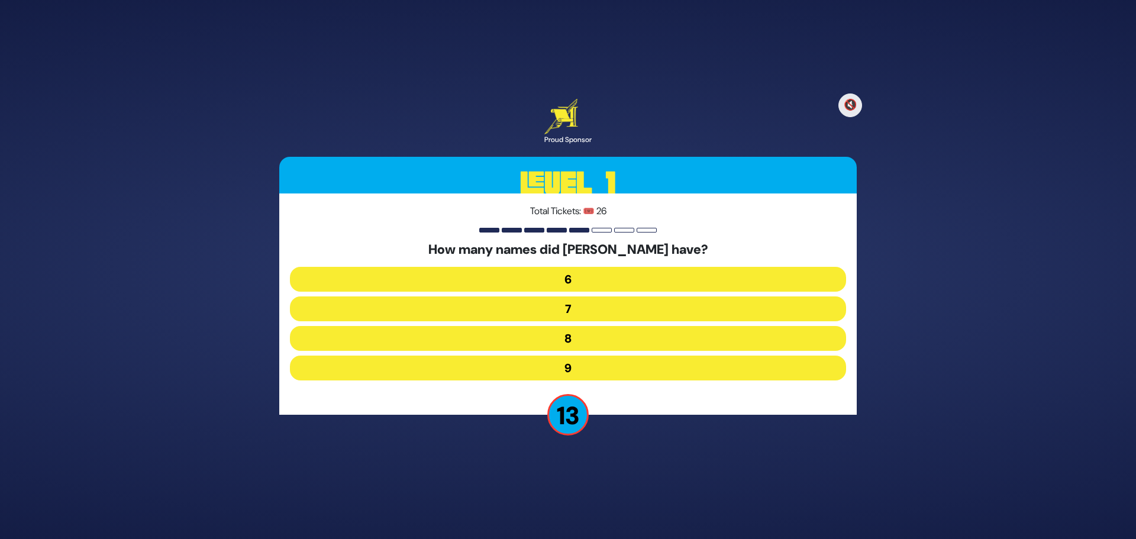
click at [598, 305] on button "7" at bounding box center [568, 308] width 556 height 25
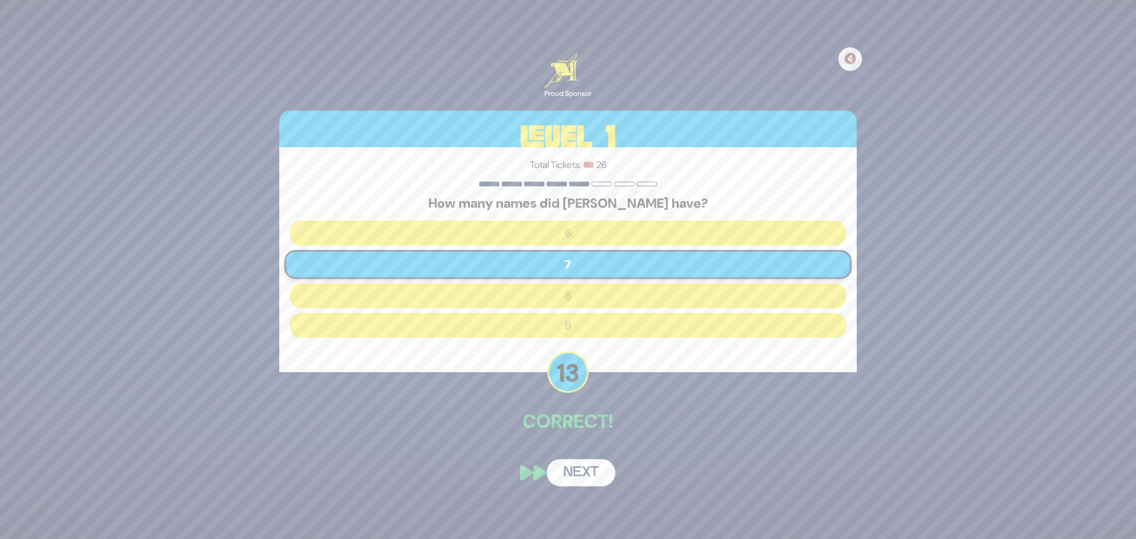
click at [583, 476] on button "Next" at bounding box center [581, 472] width 69 height 27
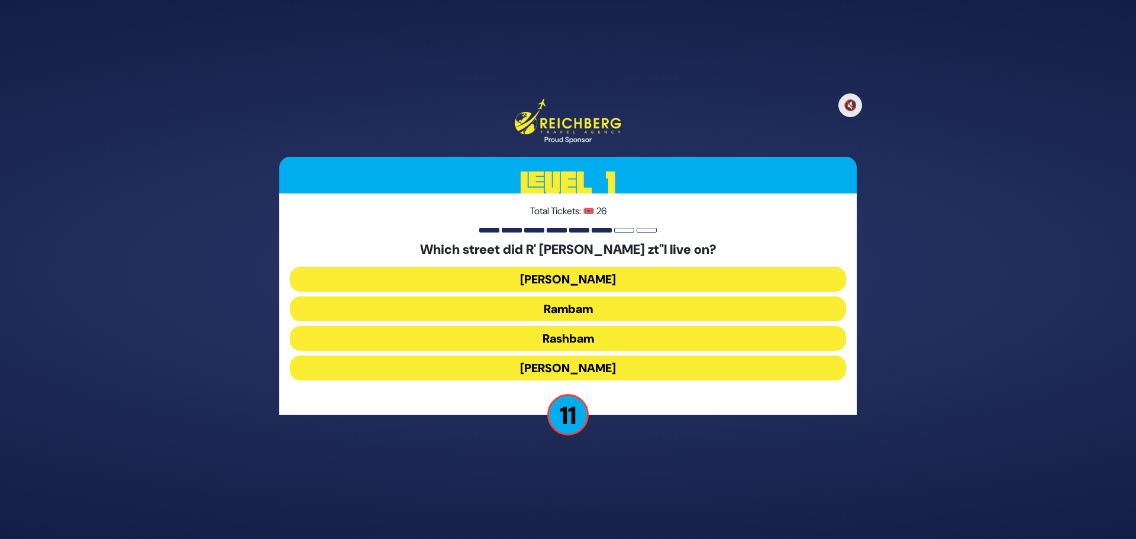
click at [578, 305] on button "Rambam" at bounding box center [568, 308] width 556 height 25
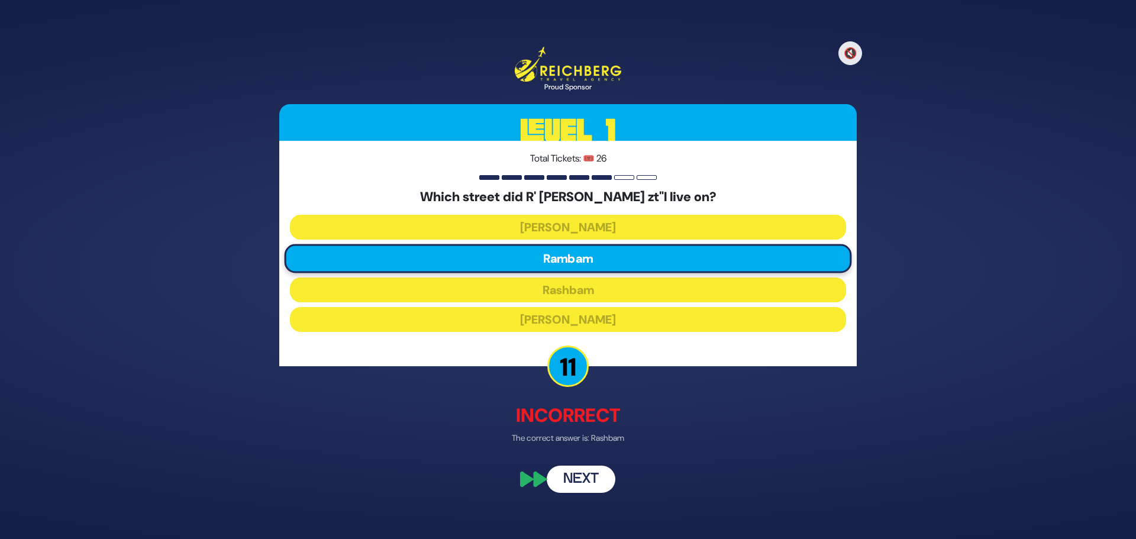
click at [587, 475] on button "Next" at bounding box center [581, 478] width 69 height 27
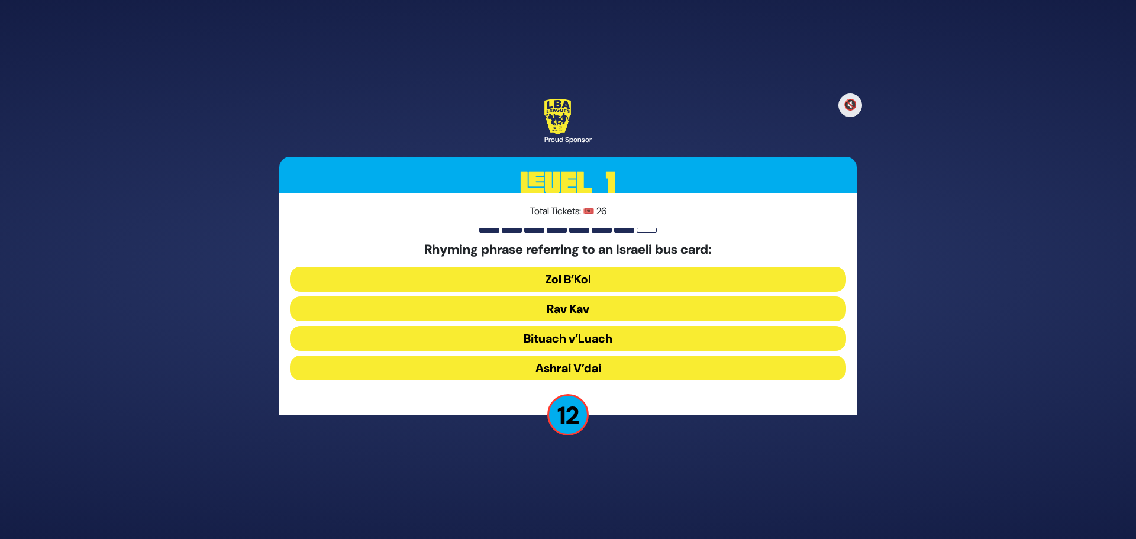
click at [583, 309] on button "Rav Kav" at bounding box center [568, 308] width 556 height 25
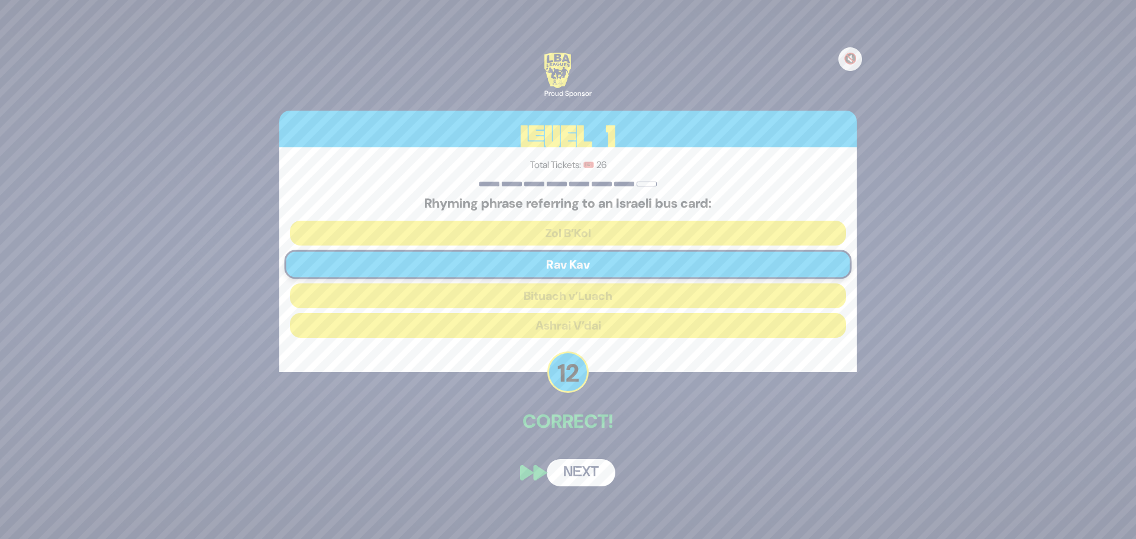
click at [565, 473] on button "Next" at bounding box center [581, 472] width 69 height 27
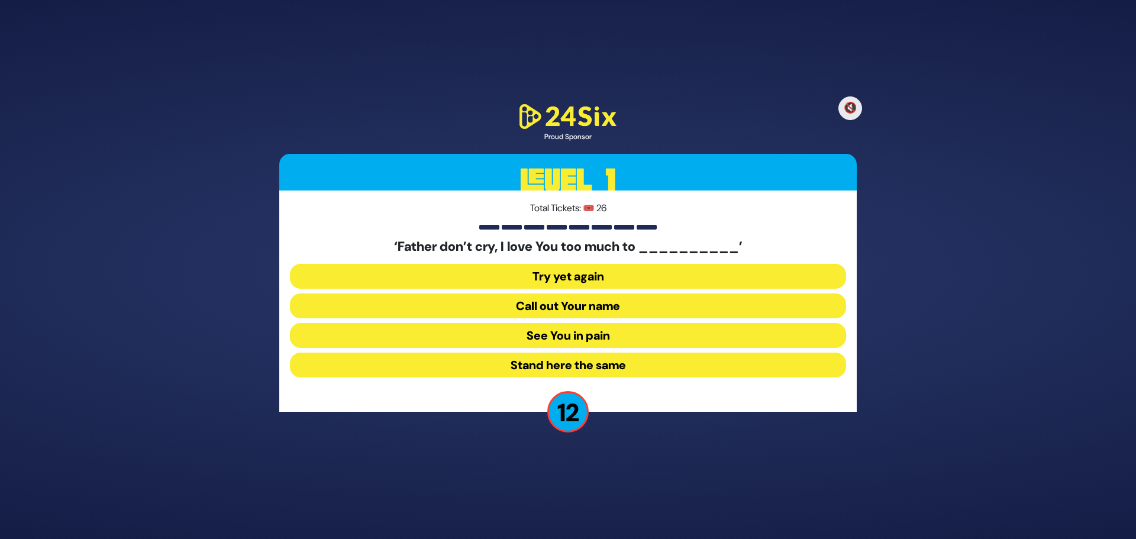
click at [592, 332] on button "See You in pain" at bounding box center [568, 335] width 556 height 25
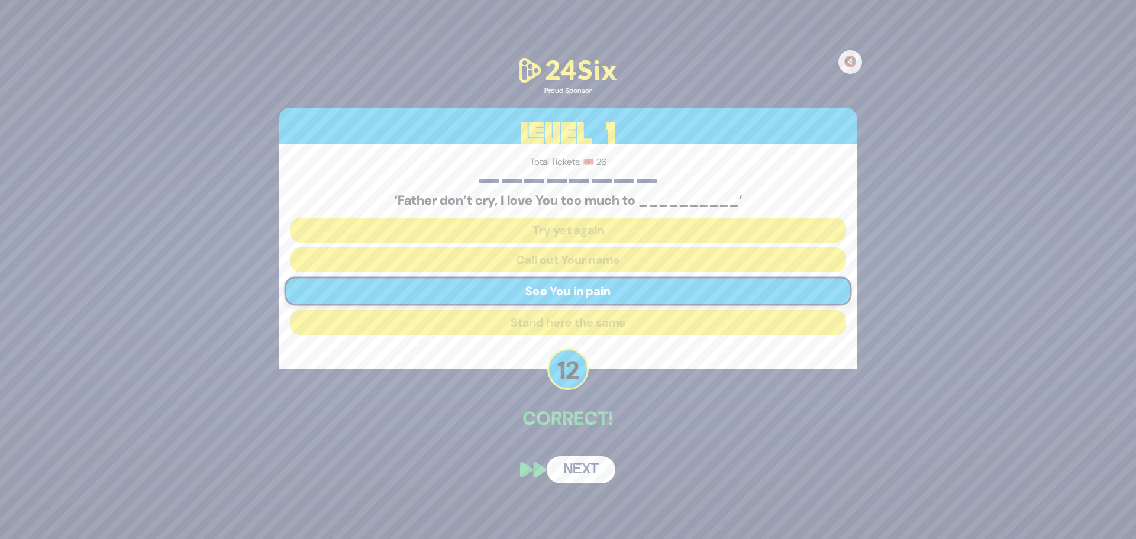
click at [586, 466] on button "Next" at bounding box center [581, 469] width 69 height 27
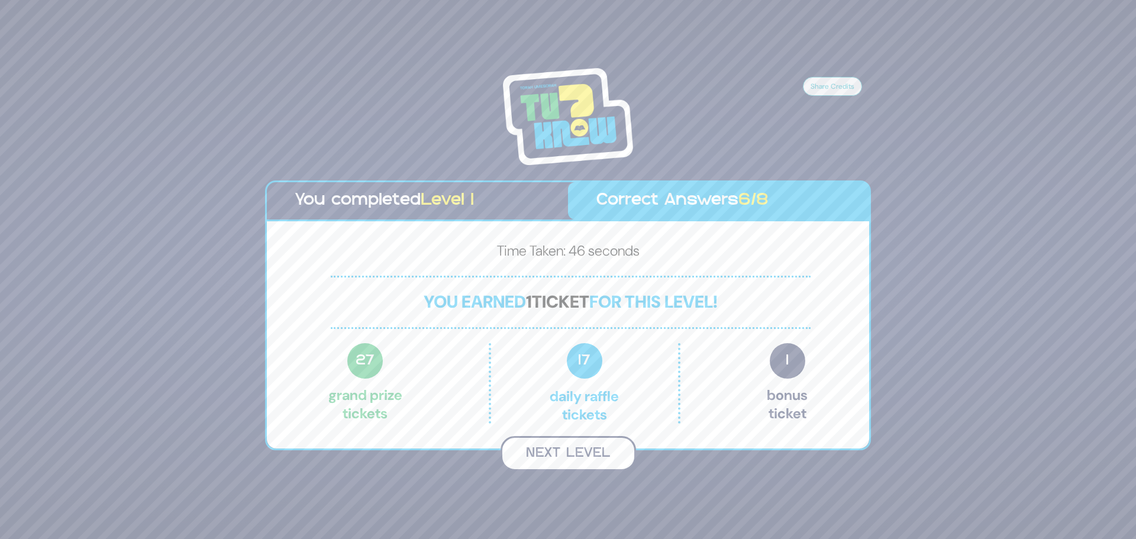
click at [590, 457] on button "Next Level" at bounding box center [567, 453] width 135 height 35
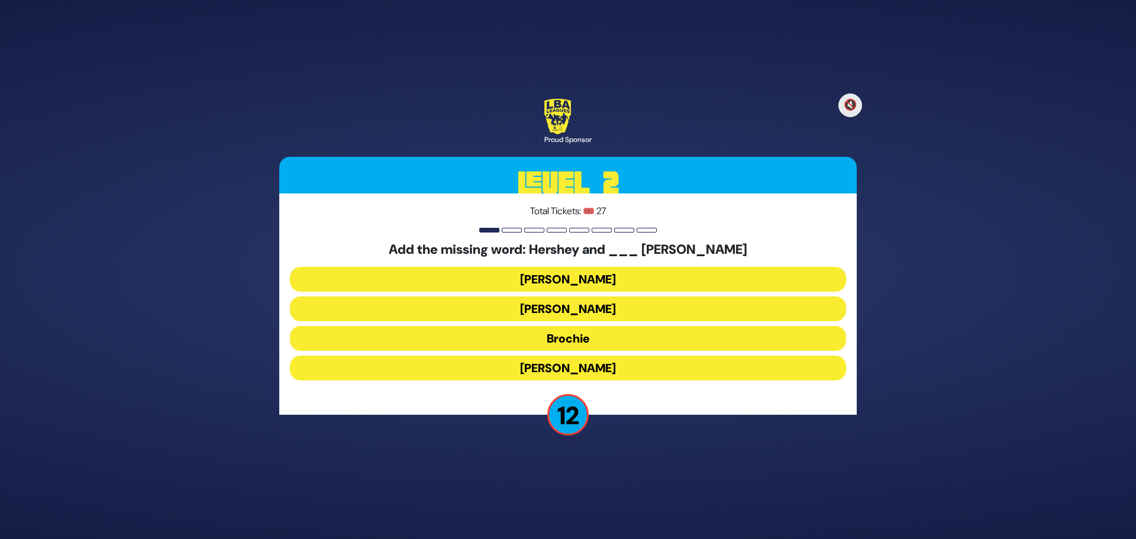
click at [575, 279] on button "Raizy" at bounding box center [568, 279] width 556 height 25
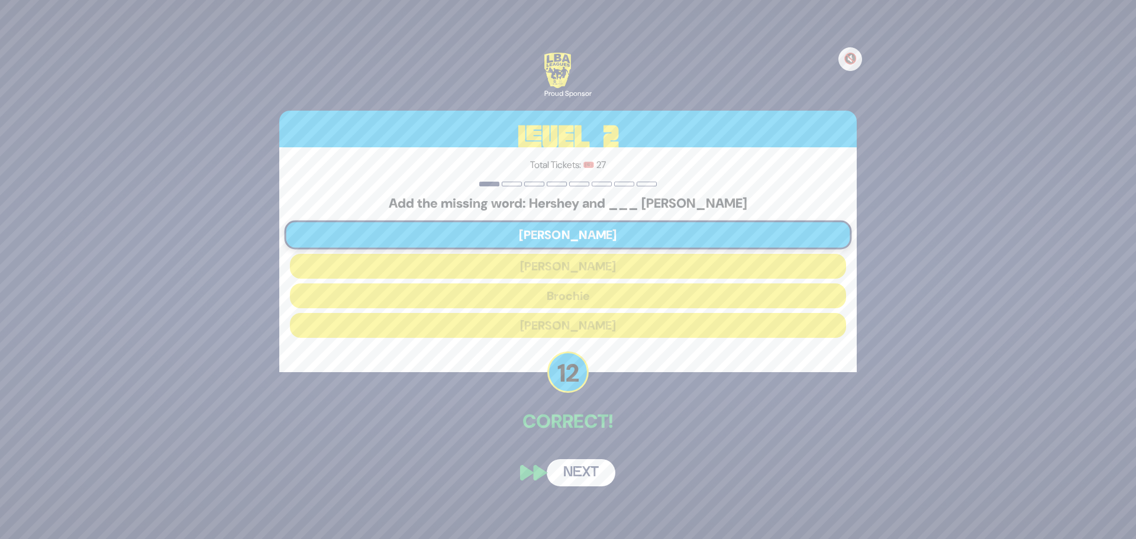
click at [591, 471] on button "Next" at bounding box center [581, 472] width 69 height 27
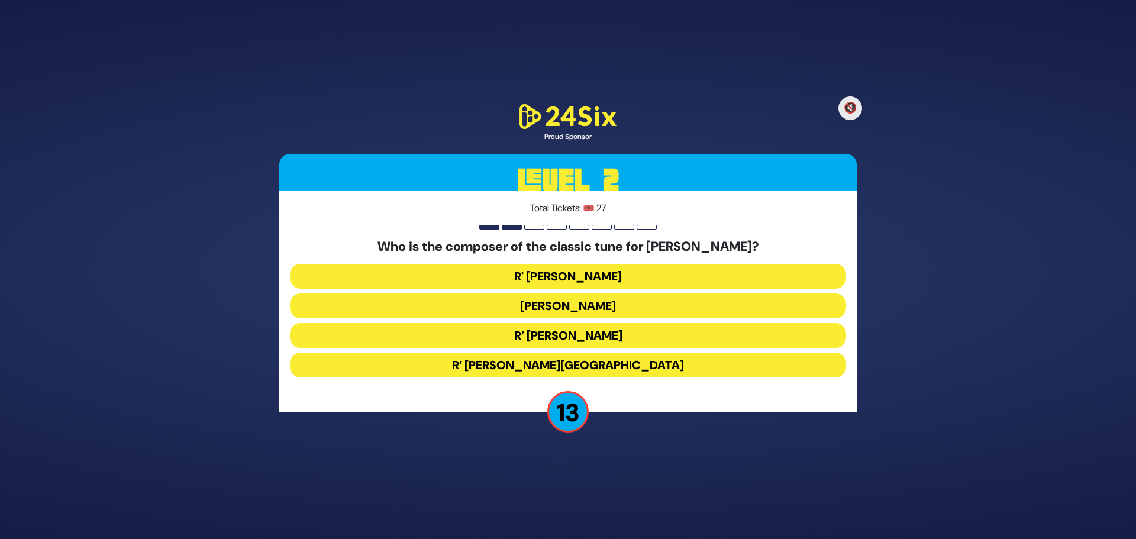
click at [547, 277] on button "R' Baruch Chait" at bounding box center [568, 276] width 556 height 25
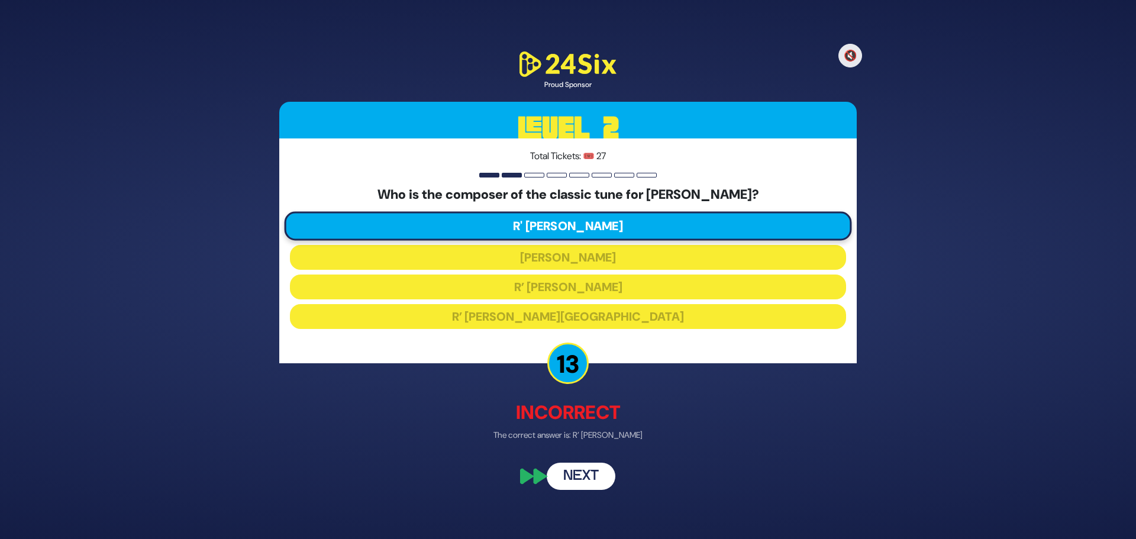
click at [568, 474] on button "Next" at bounding box center [581, 476] width 69 height 27
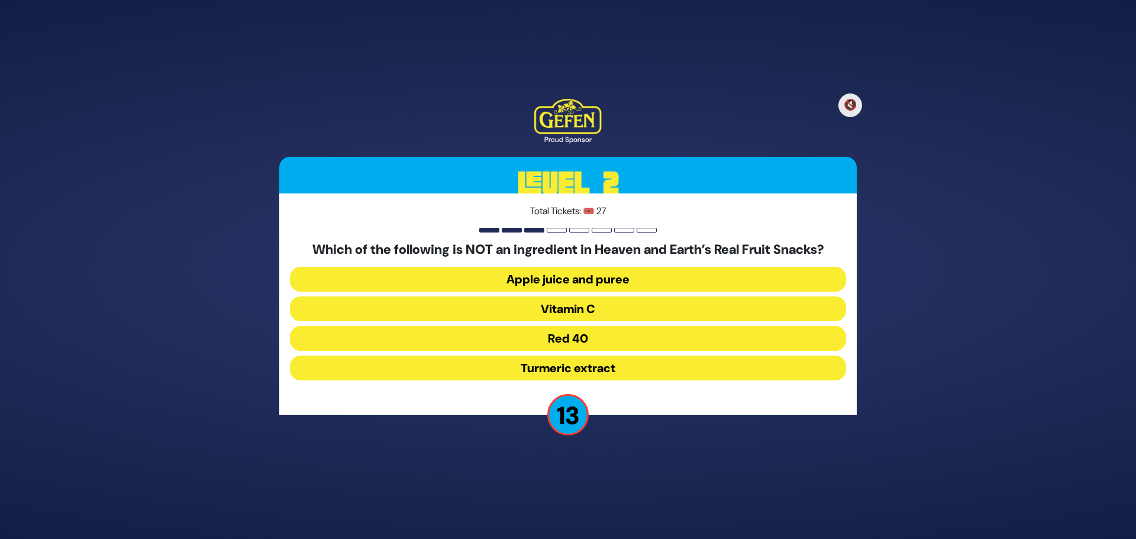
click at [577, 342] on button "Red 40" at bounding box center [568, 338] width 556 height 25
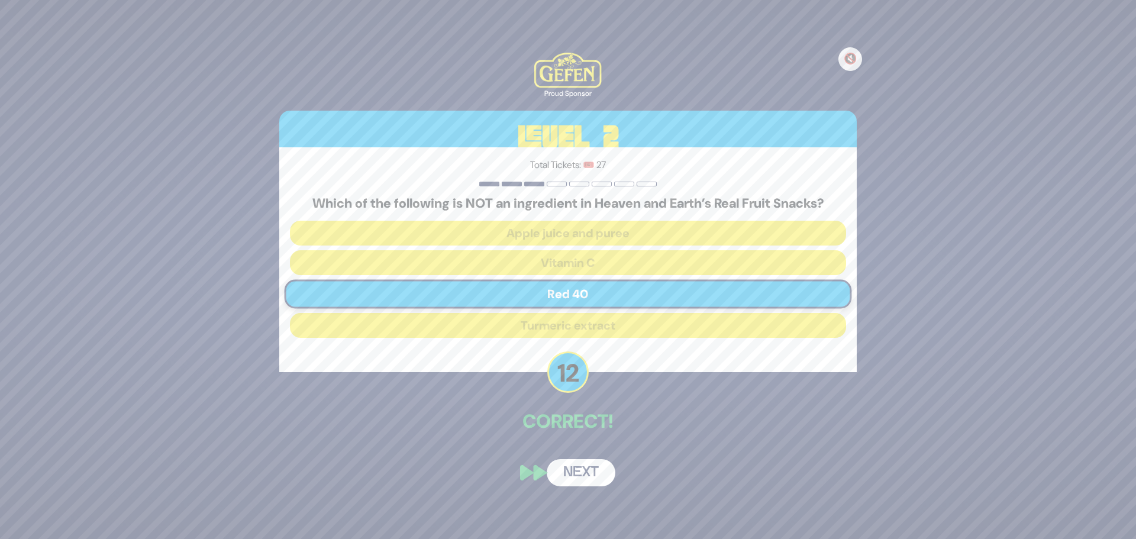
click at [575, 476] on button "Next" at bounding box center [581, 472] width 69 height 27
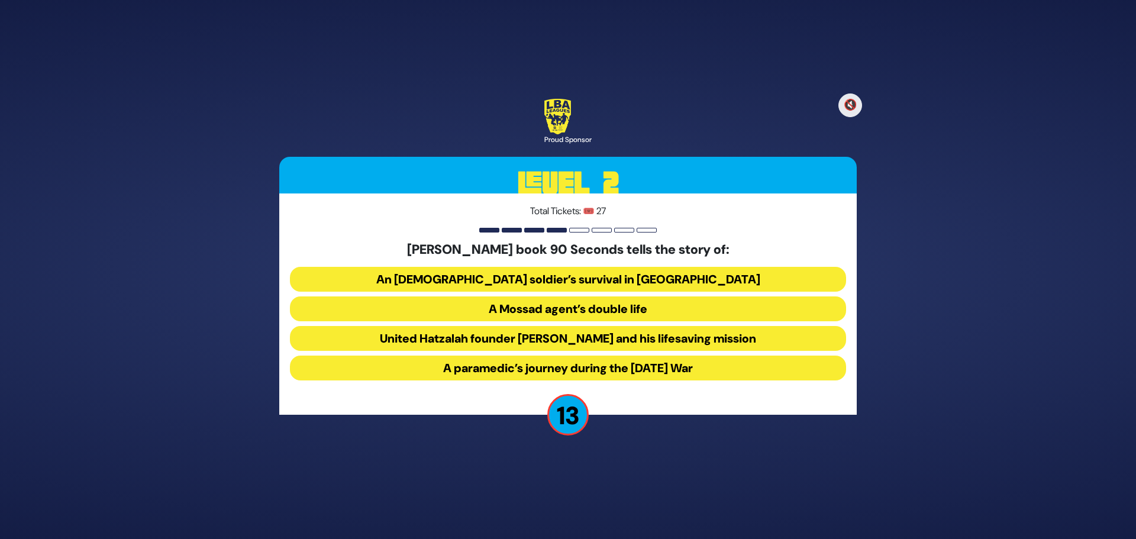
click at [579, 338] on button "United Hatzalah founder Eli Beer and his lifesaving mission" at bounding box center [568, 338] width 556 height 25
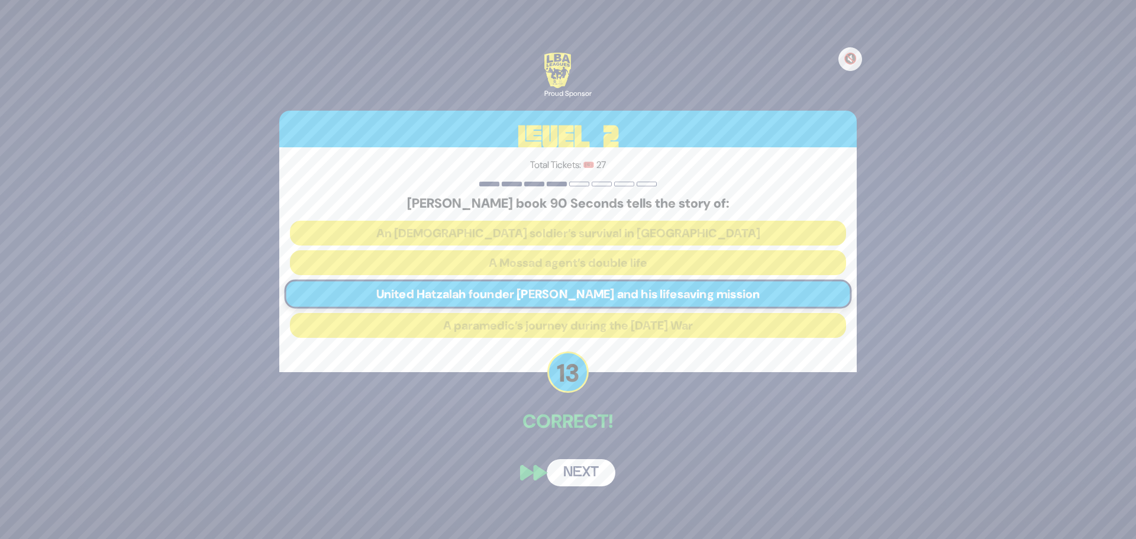
click at [570, 474] on button "Next" at bounding box center [581, 472] width 69 height 27
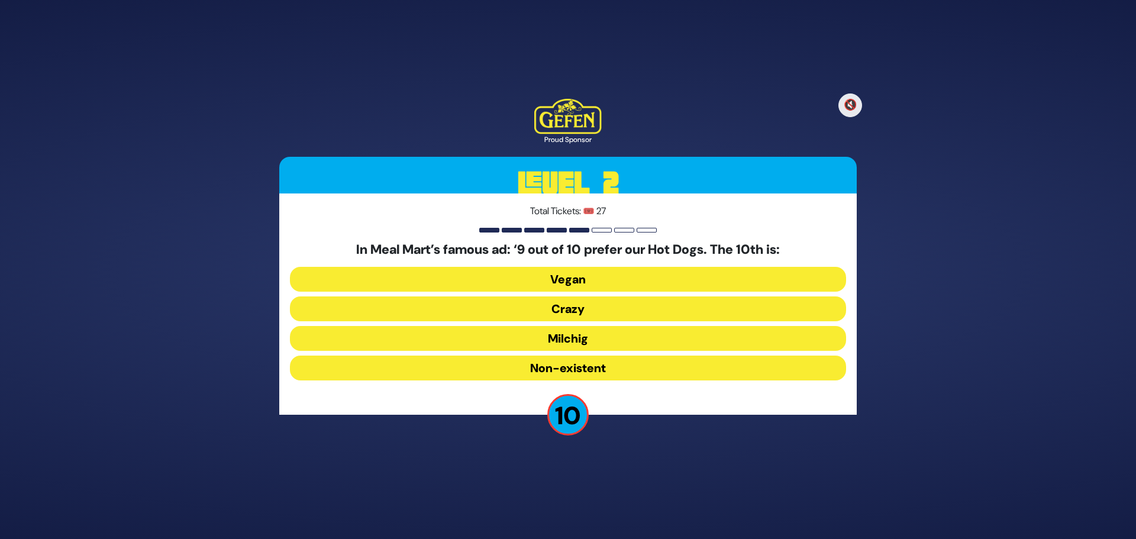
click at [571, 337] on button "Milchig" at bounding box center [568, 338] width 556 height 25
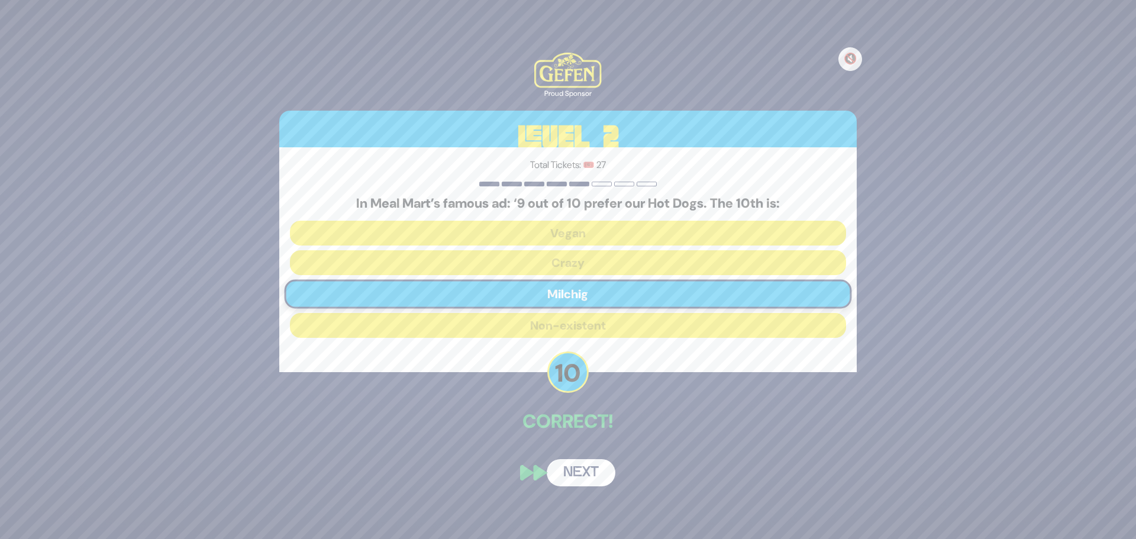
click at [587, 471] on button "Next" at bounding box center [581, 472] width 69 height 27
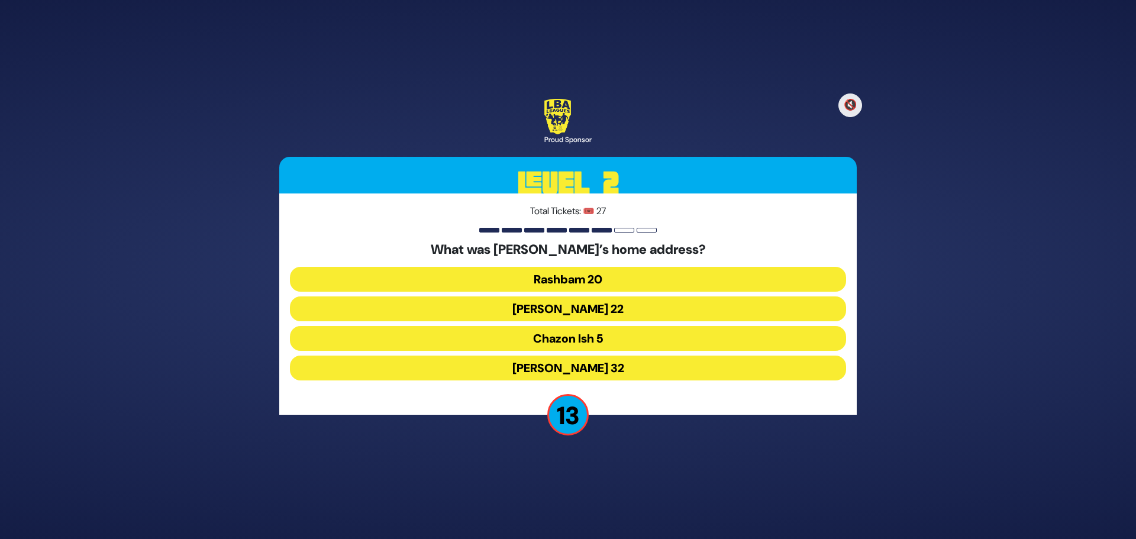
click at [599, 339] on button "Chazon Ish 5" at bounding box center [568, 338] width 556 height 25
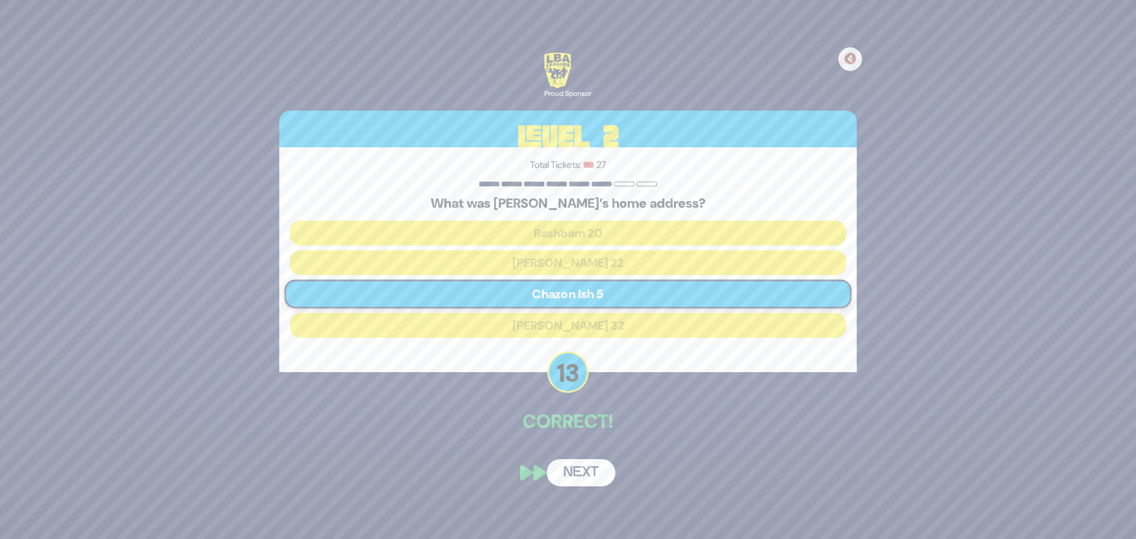
click at [588, 467] on button "Next" at bounding box center [581, 472] width 69 height 27
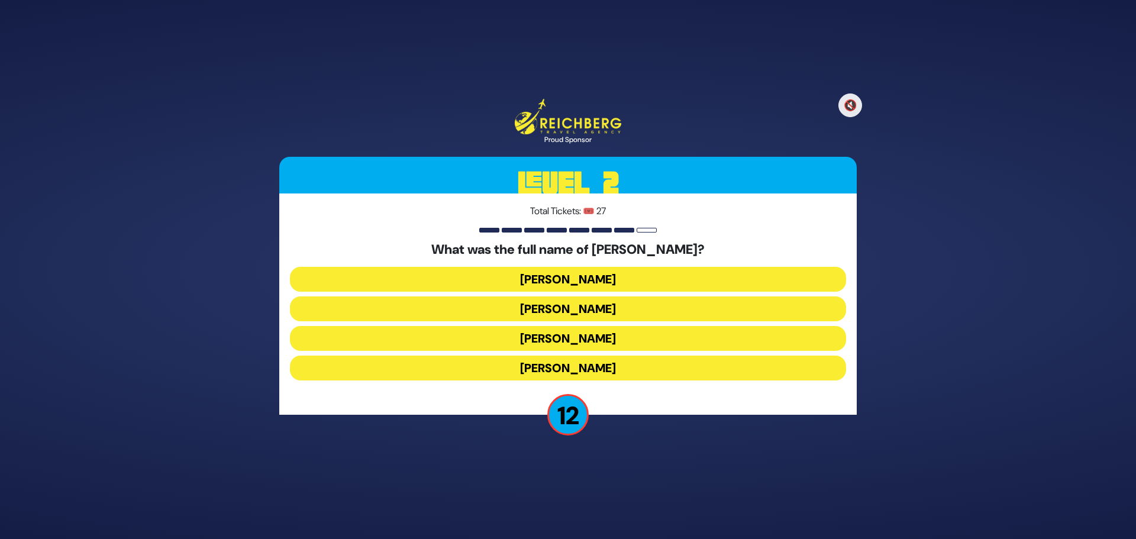
click at [631, 277] on button "Elimelech Gavriel" at bounding box center [568, 279] width 556 height 25
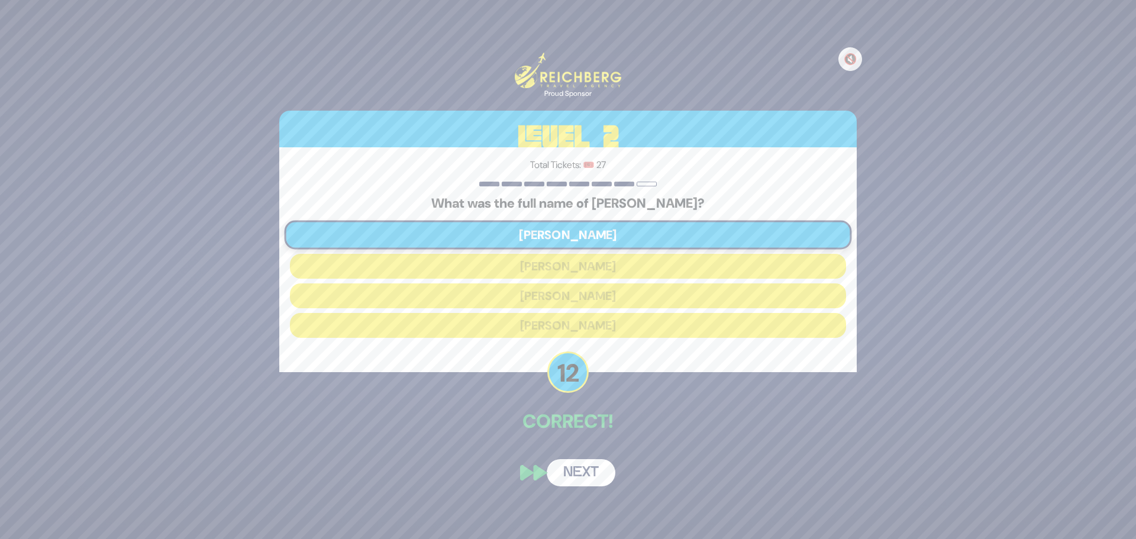
click at [591, 470] on button "Next" at bounding box center [581, 472] width 69 height 27
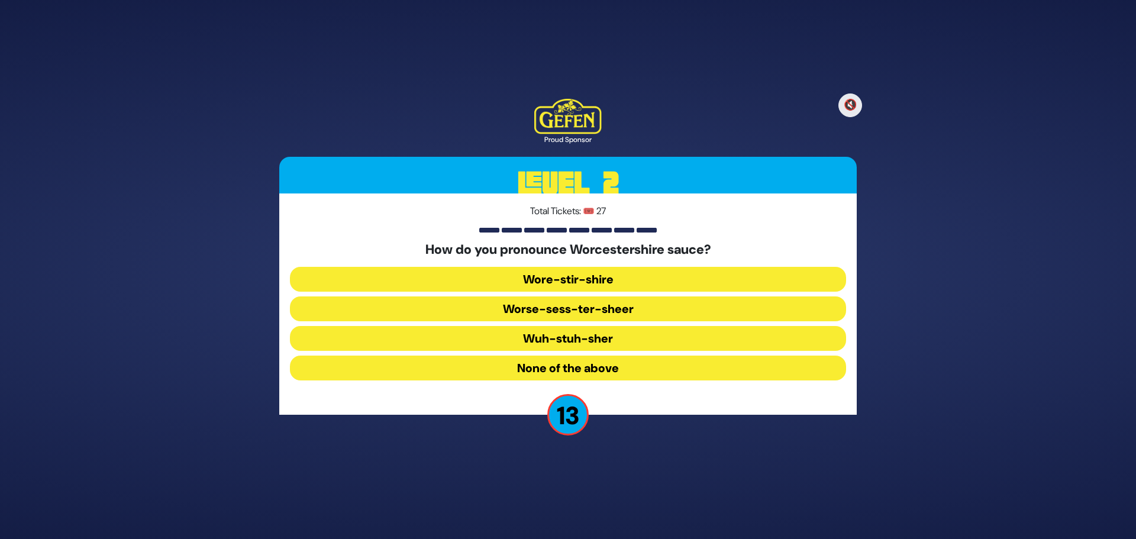
click at [605, 339] on button "Wuh-stuh-sher" at bounding box center [568, 338] width 556 height 25
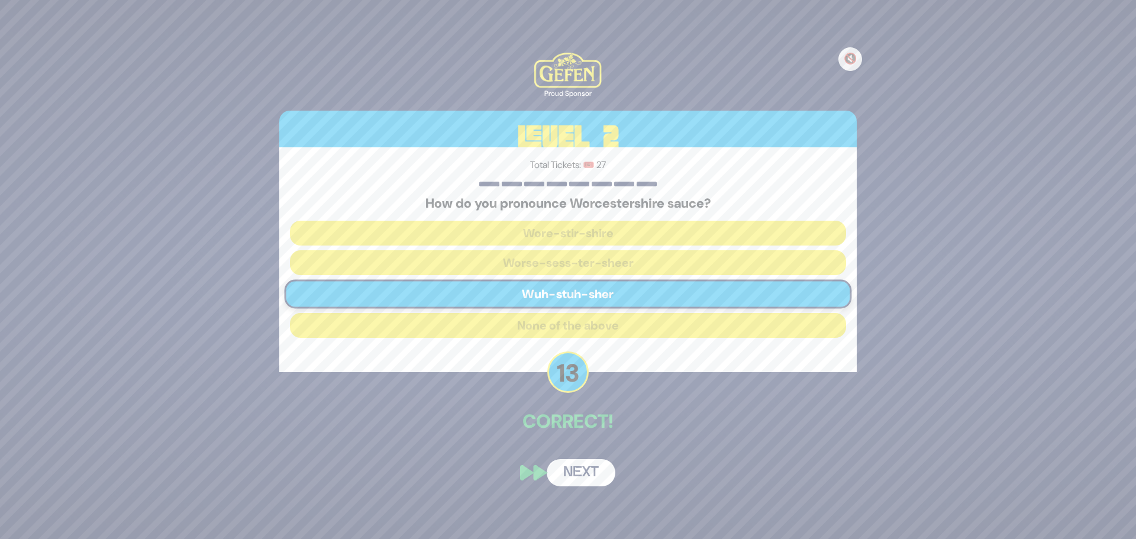
click at [588, 473] on button "Next" at bounding box center [581, 472] width 69 height 27
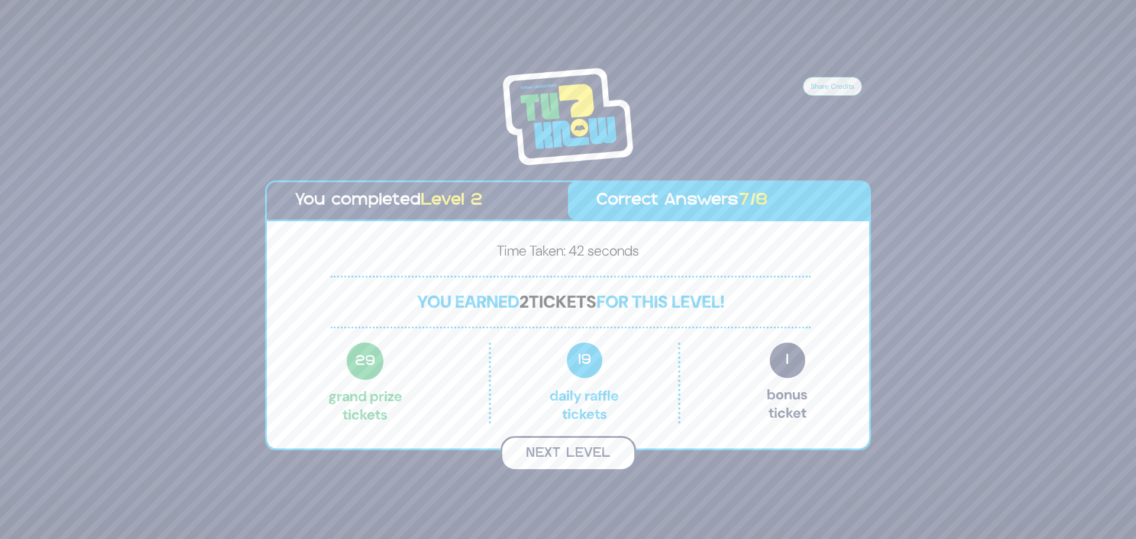
click at [595, 458] on button "Next Level" at bounding box center [567, 453] width 135 height 35
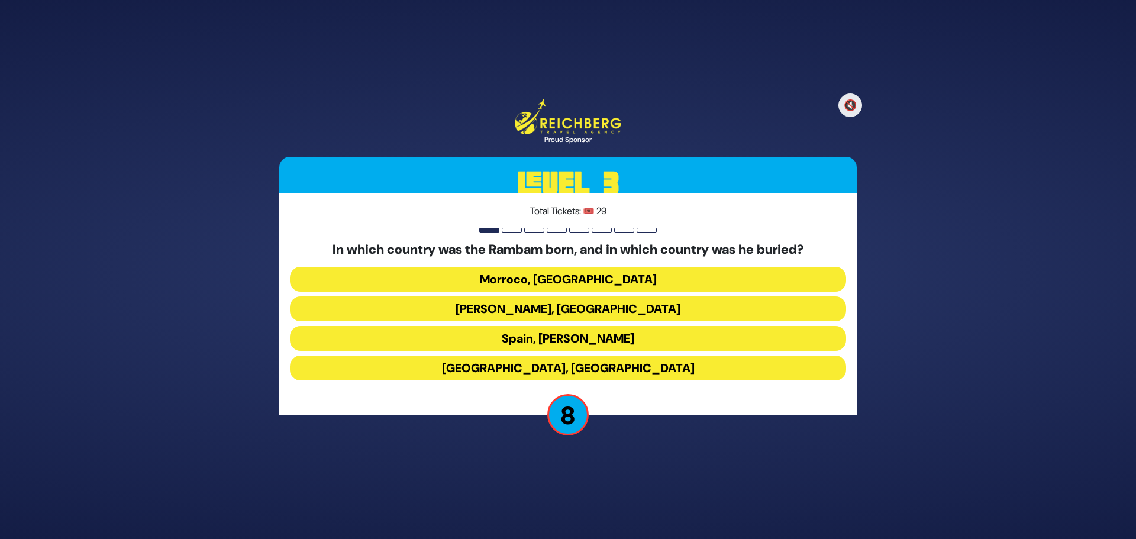
click at [545, 368] on button "Spain, Egypt" at bounding box center [568, 367] width 556 height 25
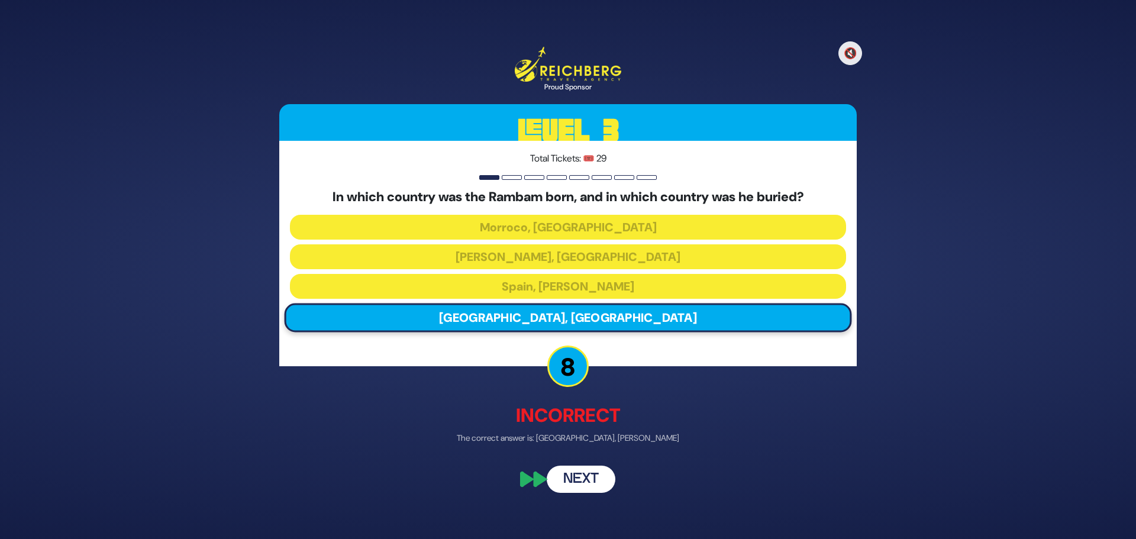
click at [569, 478] on button "Next" at bounding box center [581, 478] width 69 height 27
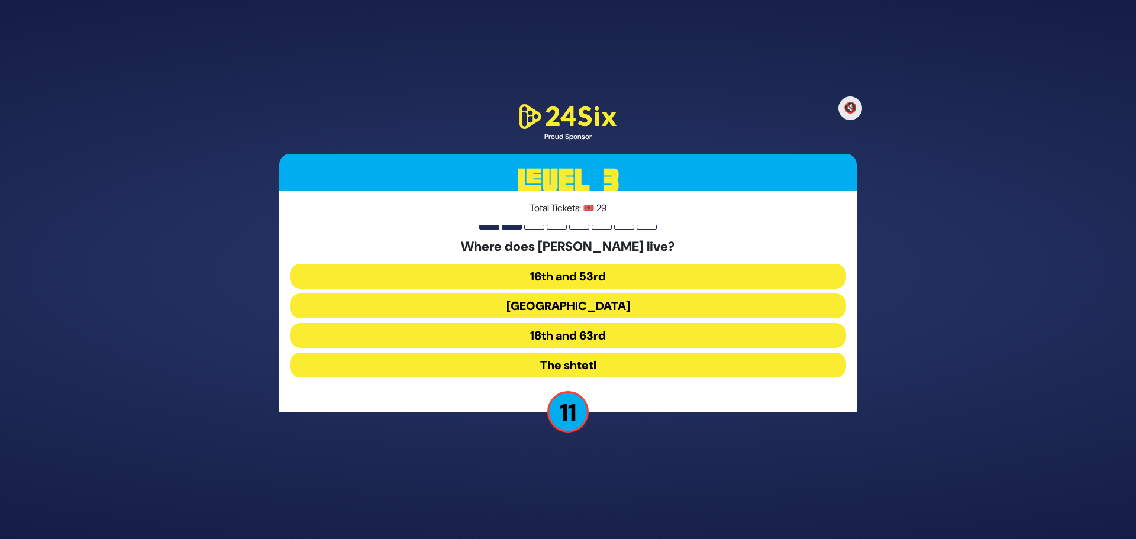
click at [542, 337] on button "18th and 63rd" at bounding box center [568, 335] width 556 height 25
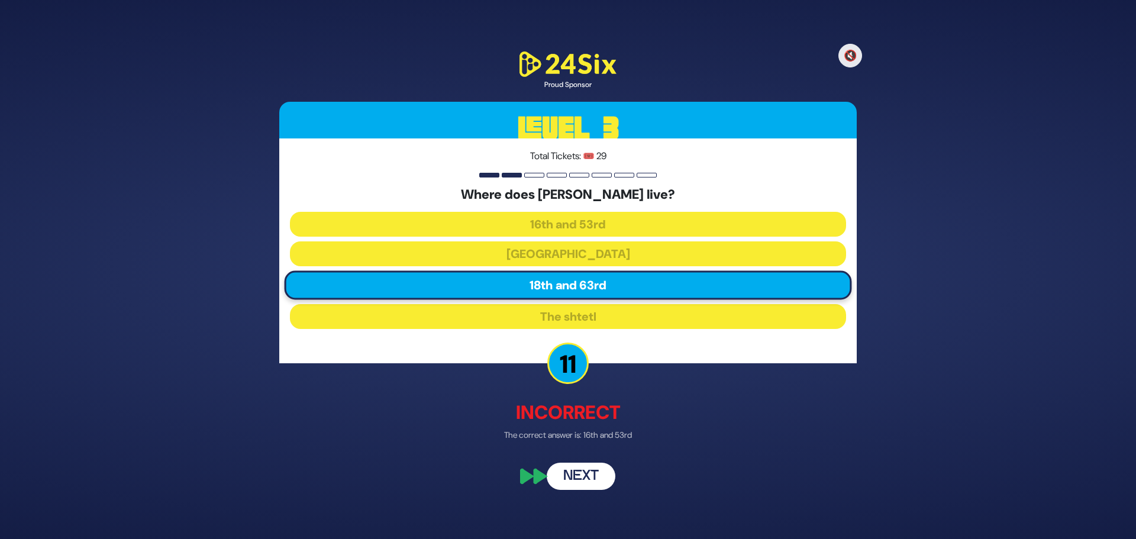
click at [588, 479] on button "Next" at bounding box center [581, 476] width 69 height 27
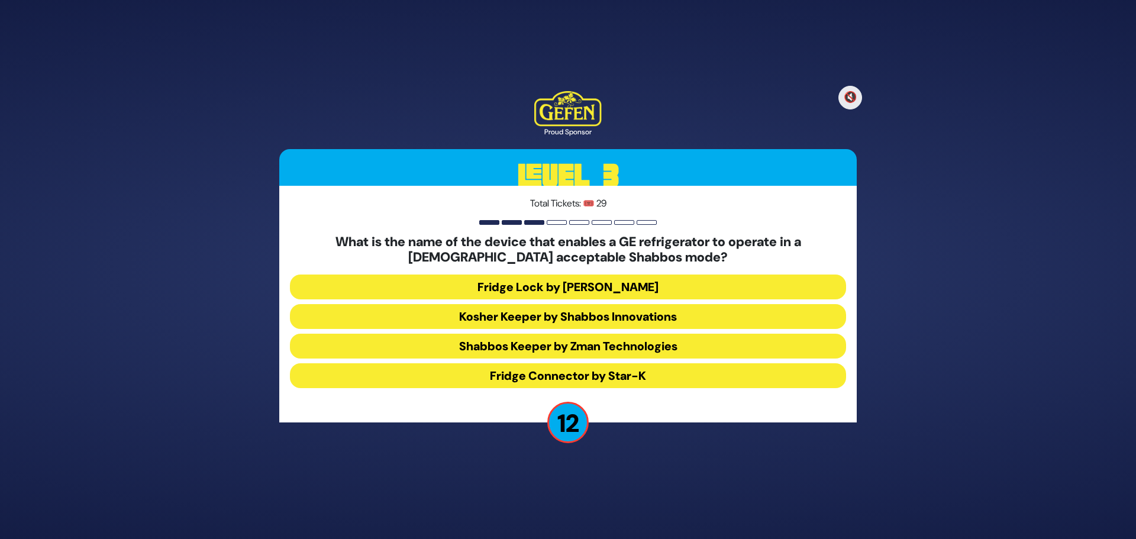
click at [549, 345] on button "Shabbos Keeper by Zman Technologies" at bounding box center [568, 346] width 556 height 25
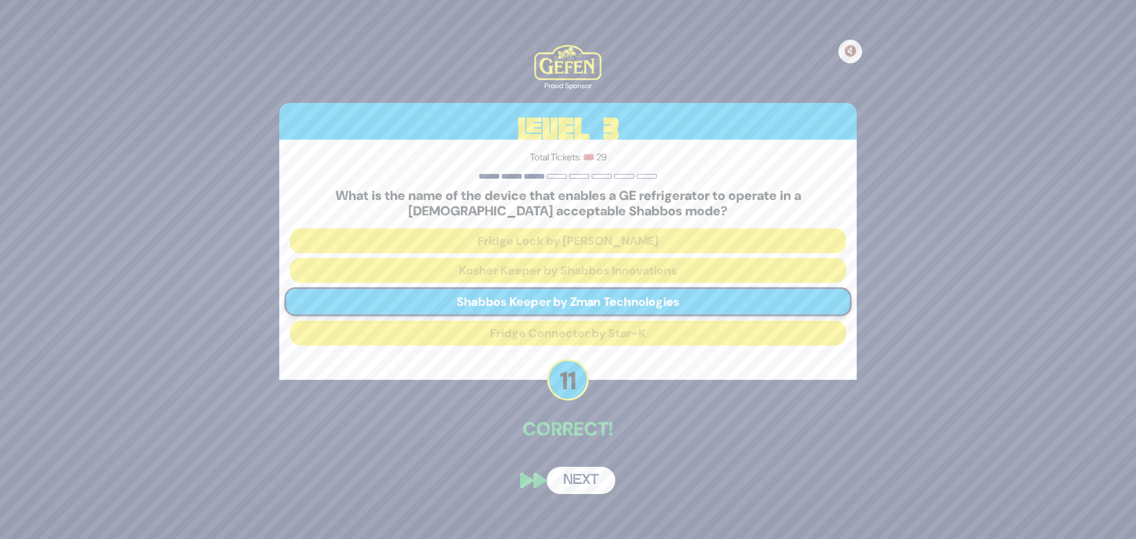
click at [567, 483] on button "Next" at bounding box center [581, 480] width 69 height 27
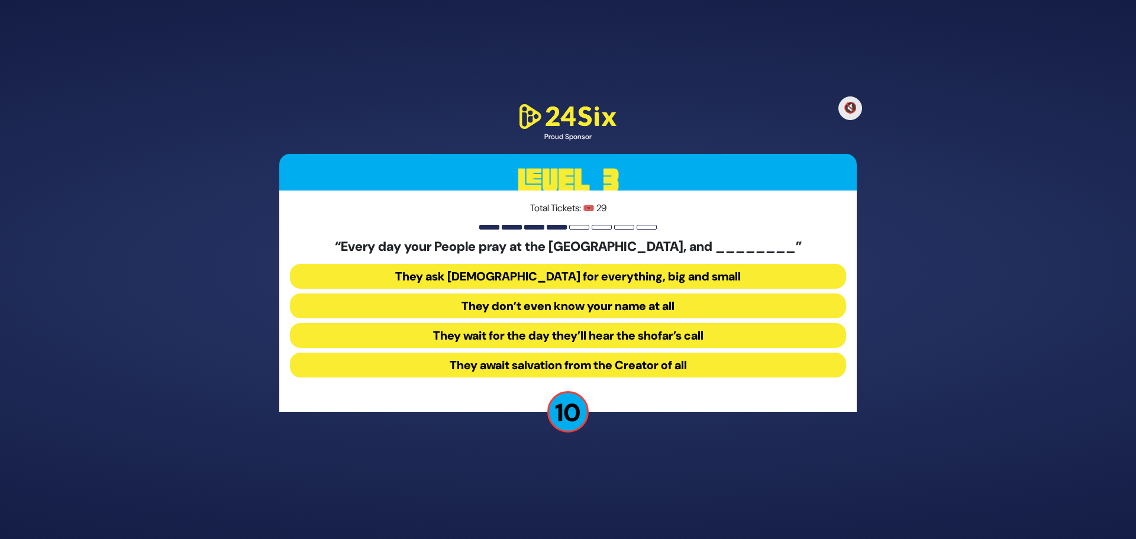
click at [538, 271] on button "They ask Hashem for everything, big and small" at bounding box center [568, 276] width 556 height 25
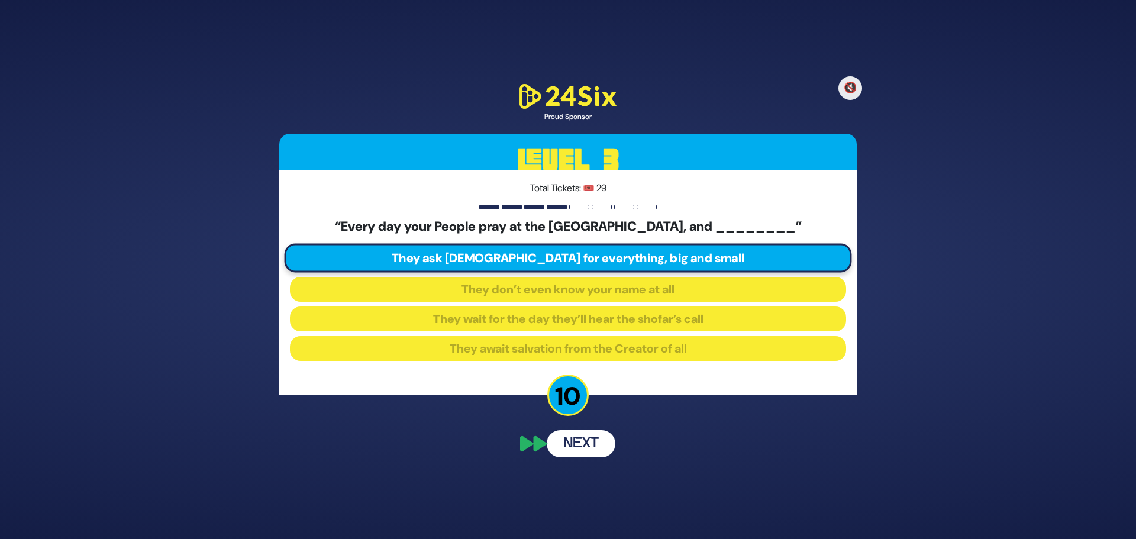
click at [577, 447] on button "Next" at bounding box center [581, 443] width 69 height 27
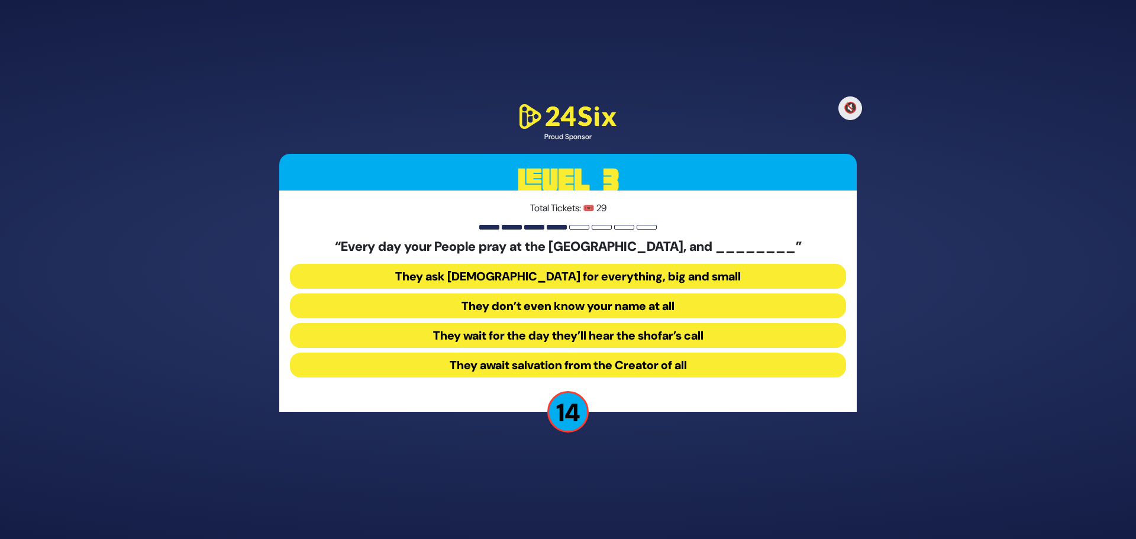
click at [655, 279] on button "They ask Hashem for everything, big and small" at bounding box center [568, 276] width 556 height 25
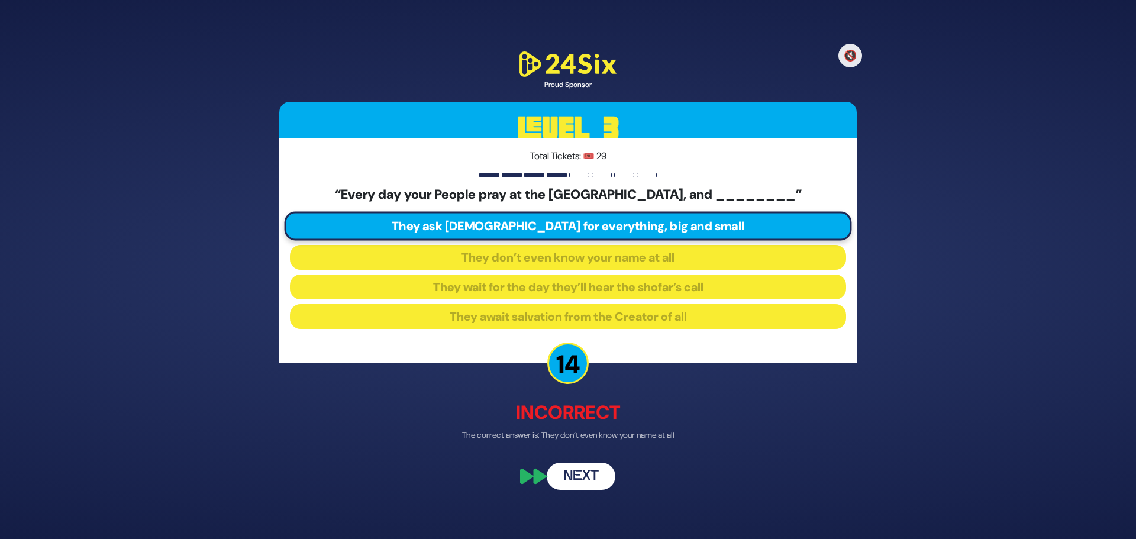
click at [585, 481] on button "Next" at bounding box center [581, 476] width 69 height 27
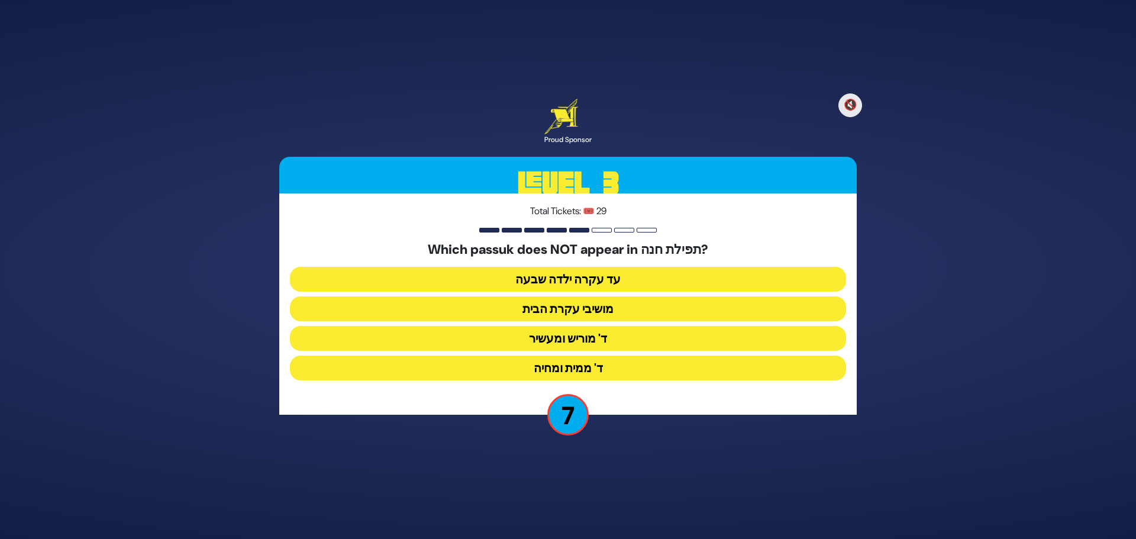
click at [590, 343] on button "ד' מוריש ומעשיר" at bounding box center [568, 338] width 556 height 25
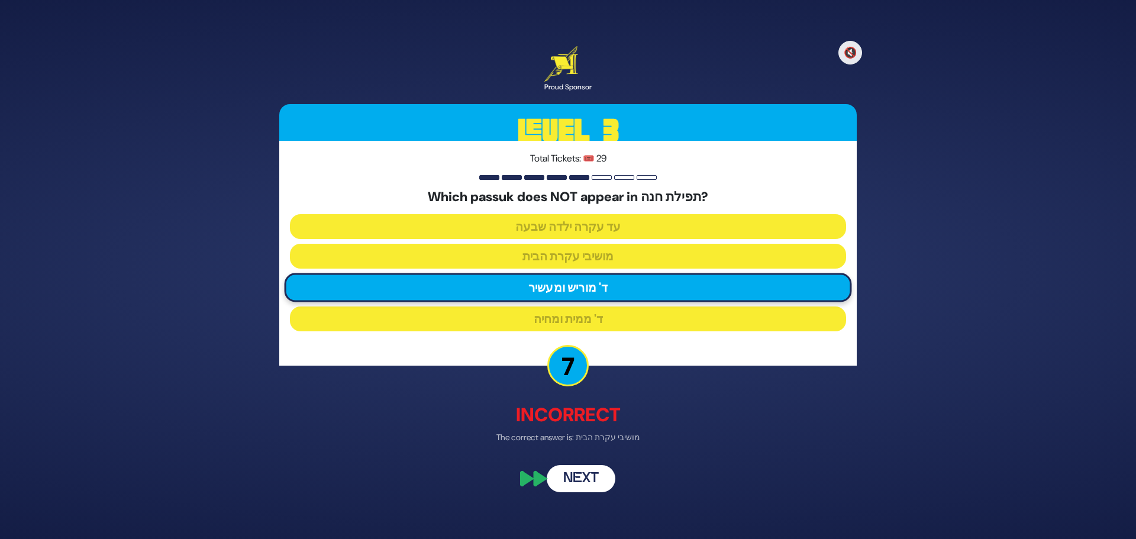
click at [593, 483] on button "Next" at bounding box center [581, 478] width 69 height 27
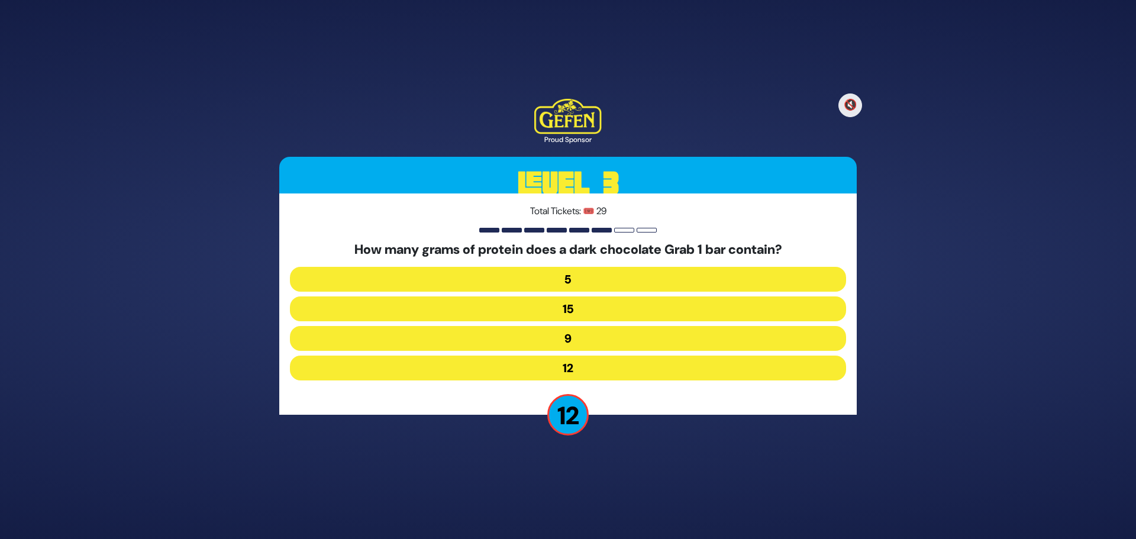
click at [586, 315] on button "15" at bounding box center [568, 308] width 556 height 25
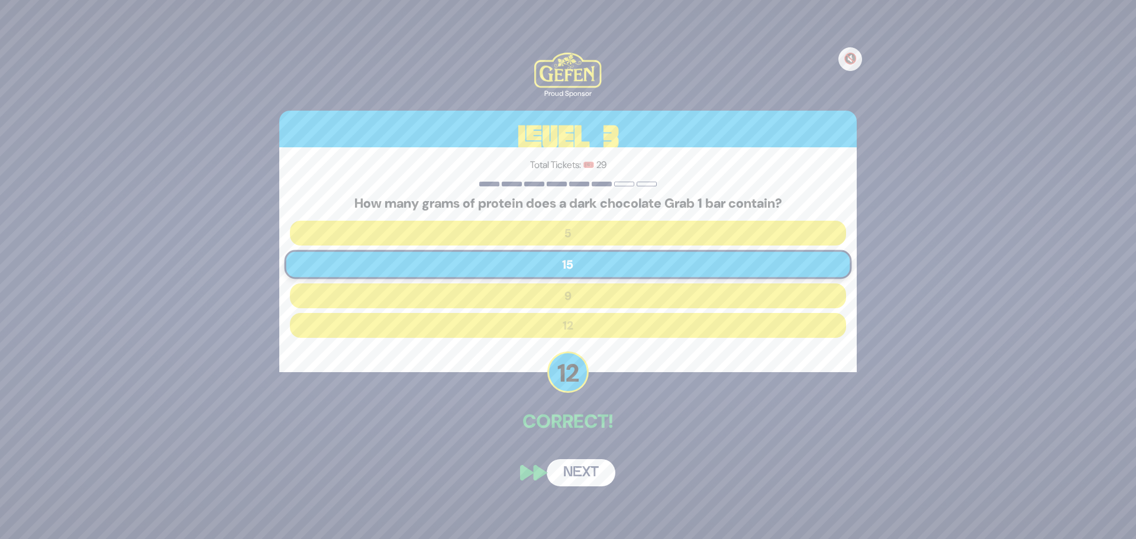
click at [592, 470] on button "Next" at bounding box center [581, 472] width 69 height 27
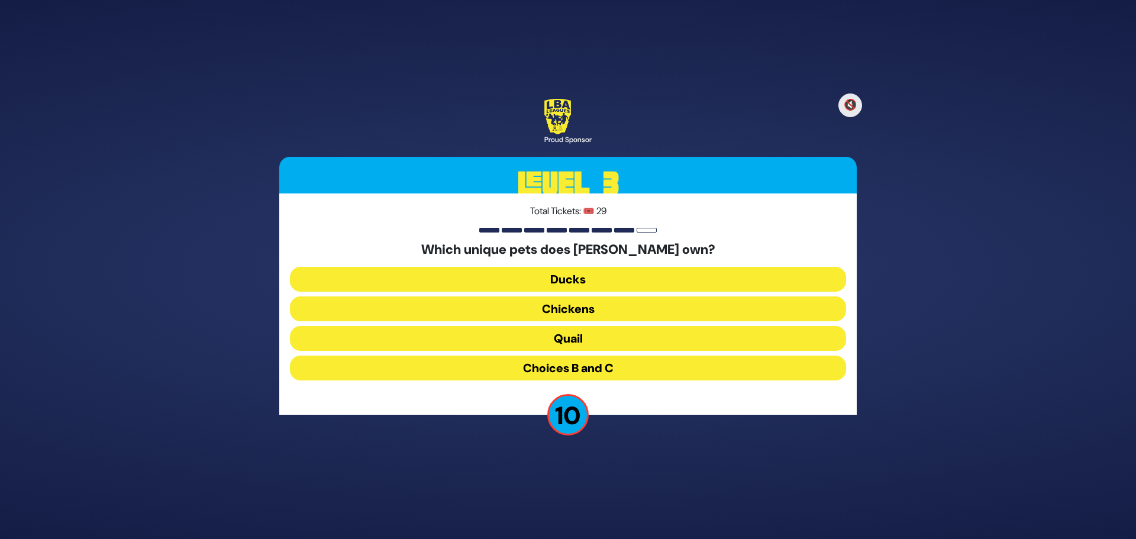
click at [560, 370] on button "Choices B and C" at bounding box center [568, 367] width 556 height 25
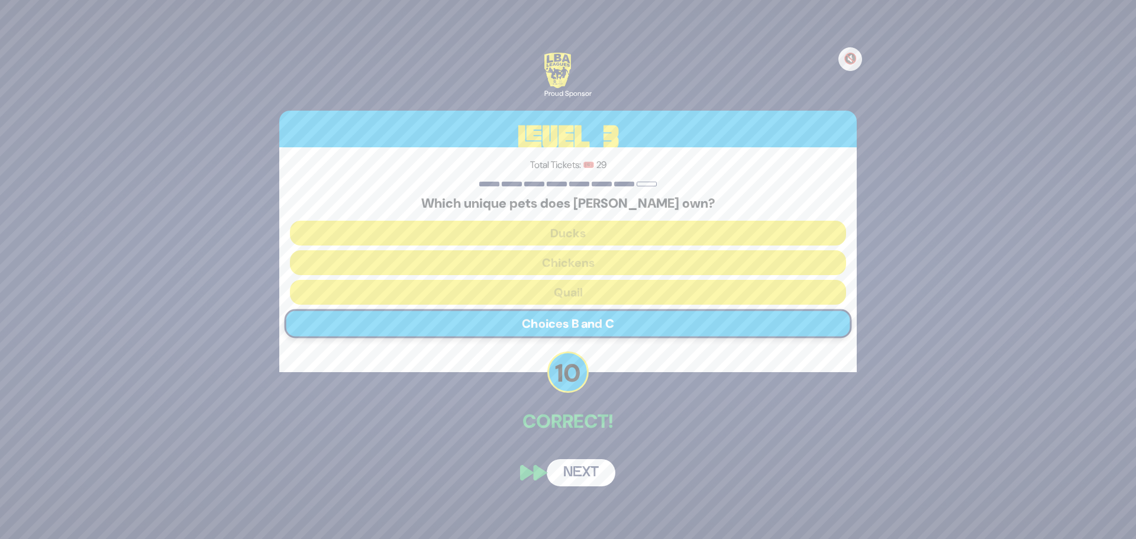
click at [580, 475] on button "Next" at bounding box center [581, 472] width 69 height 27
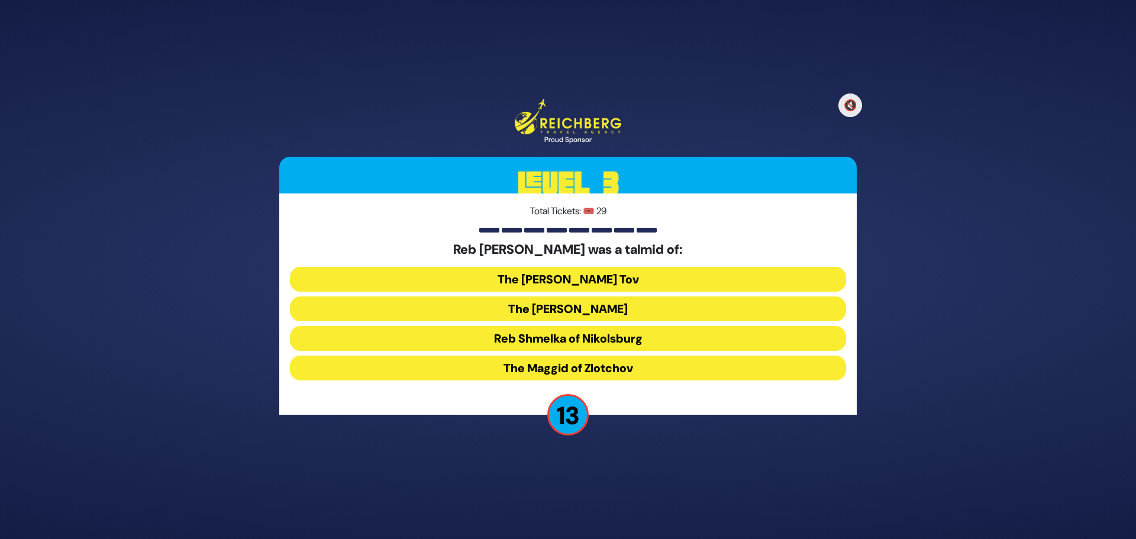
click at [570, 342] on button "Reb Shmelka of Nikolsburg" at bounding box center [568, 338] width 556 height 25
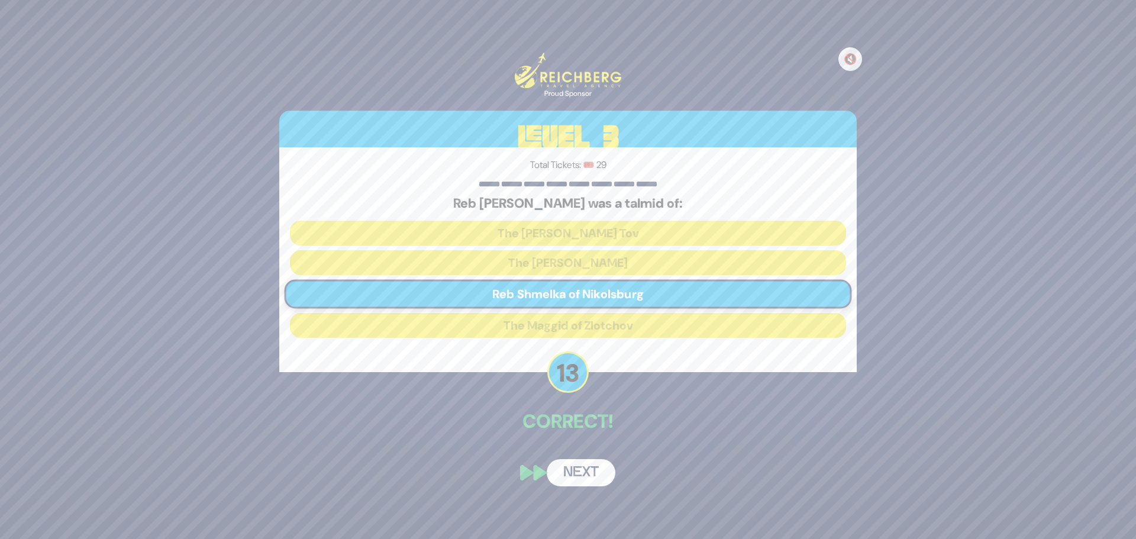
click at [562, 476] on button "Next" at bounding box center [581, 472] width 69 height 27
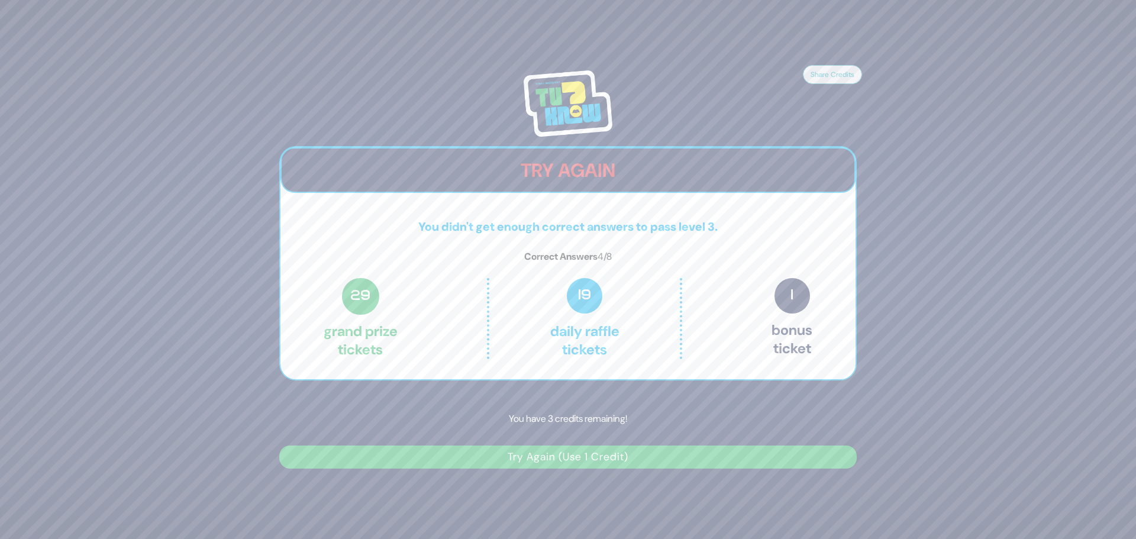
drag, startPoint x: 739, startPoint y: 36, endPoint x: 655, endPoint y: -18, distance: 99.8
click at [655, 0] on html "Share Credits Try Again You didn't get enough correct answers to pass level 3. …" at bounding box center [568, 269] width 1136 height 539
